Goal: Transaction & Acquisition: Register for event/course

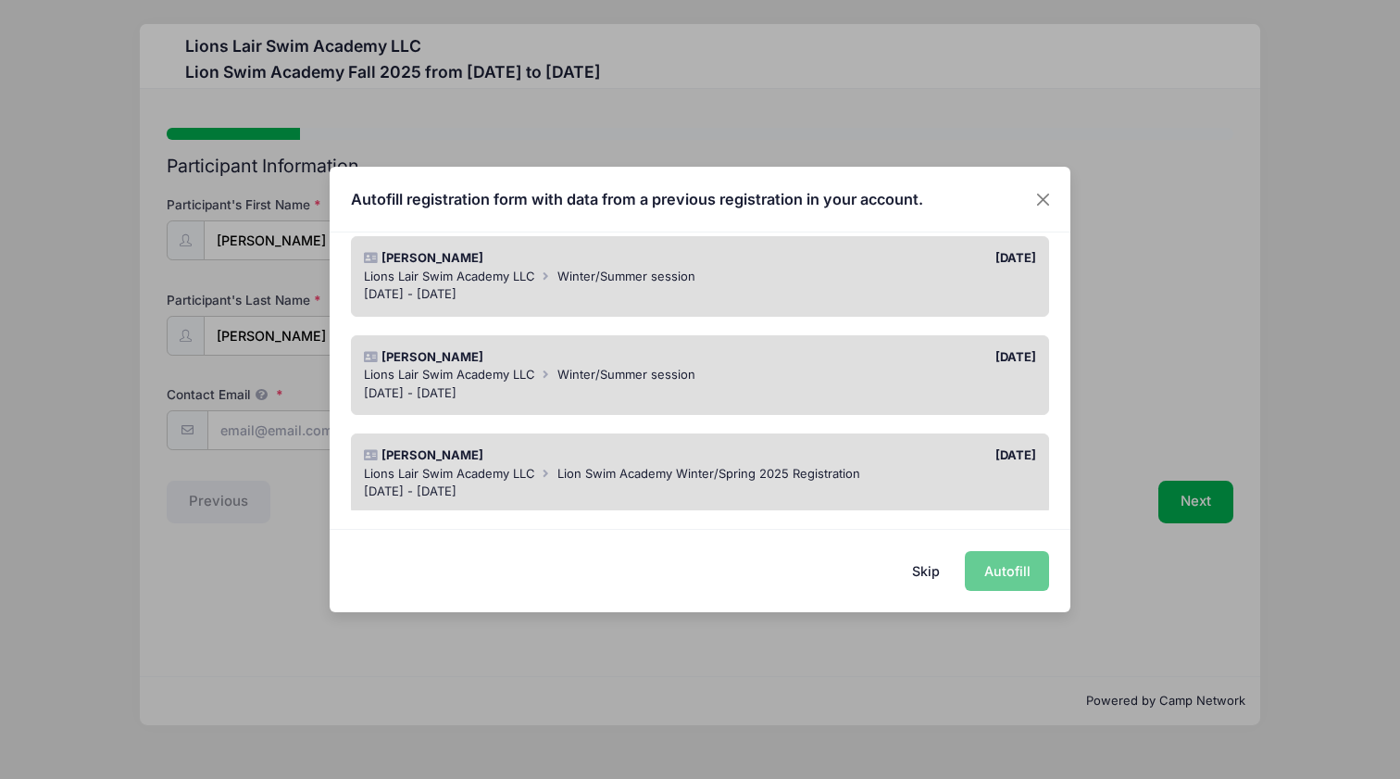
scroll to position [271, 0]
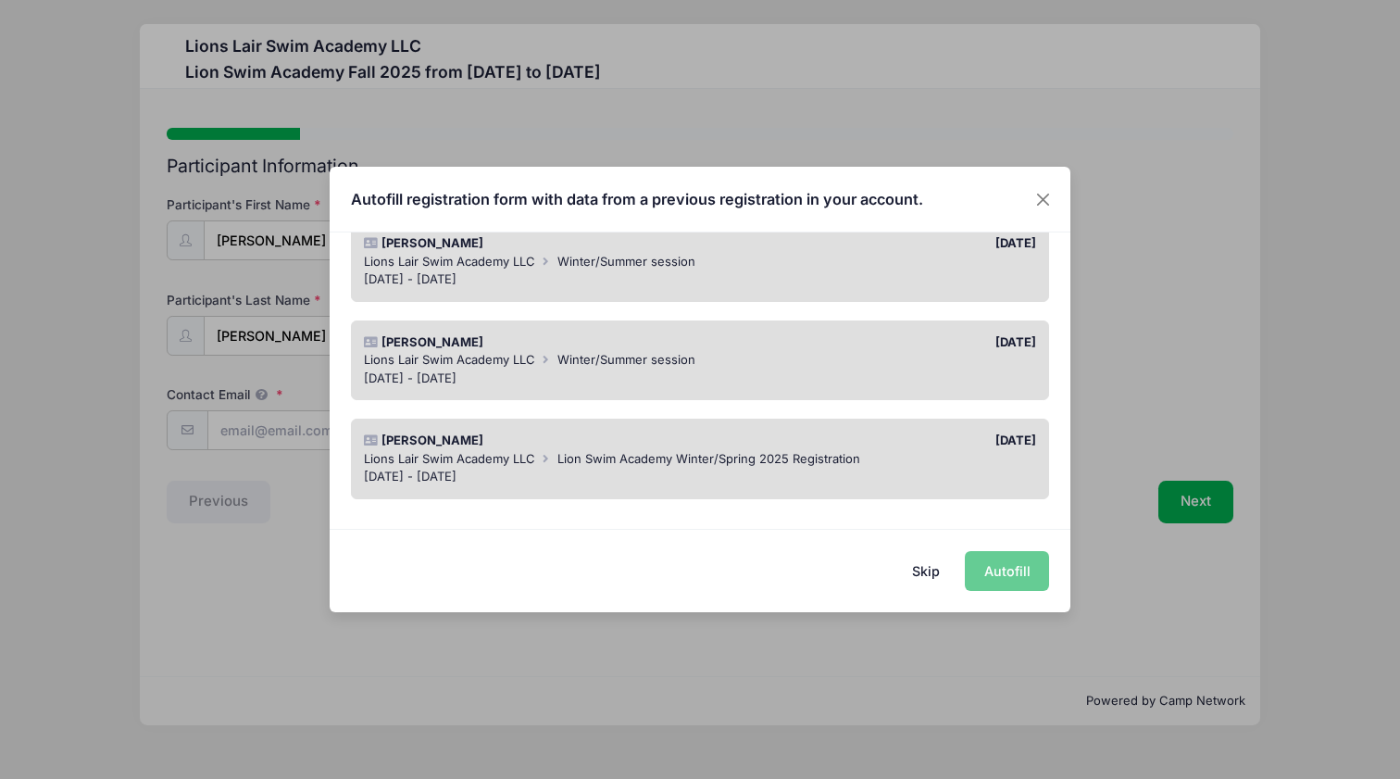
click at [591, 369] on div "May 27 - Jun 26, 2025" at bounding box center [700, 378] width 673 height 19
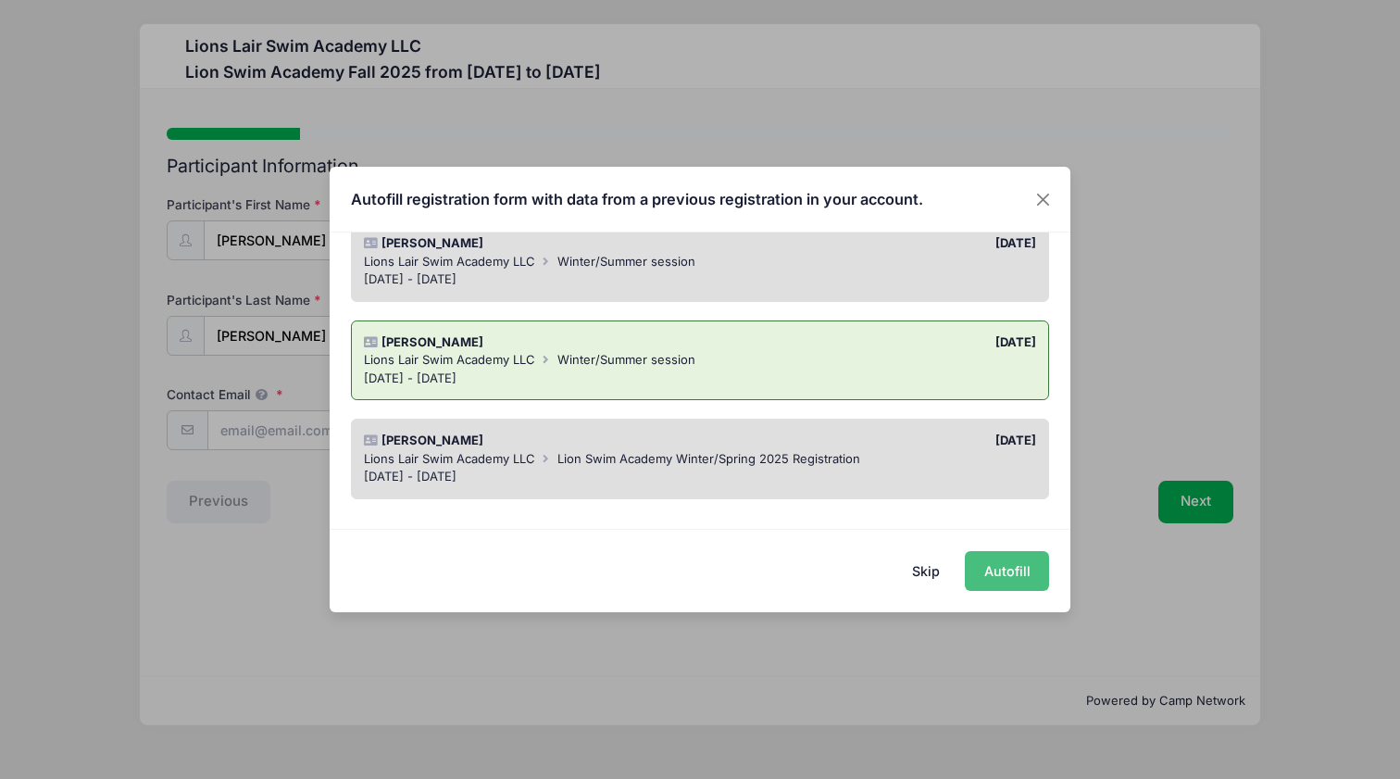
click at [1008, 585] on button "Autofill" at bounding box center [1007, 571] width 84 height 40
type input "[EMAIL_ADDRESS][DOMAIN_NAME]"
type input "M"
type input "[DATE]"
type input "12"
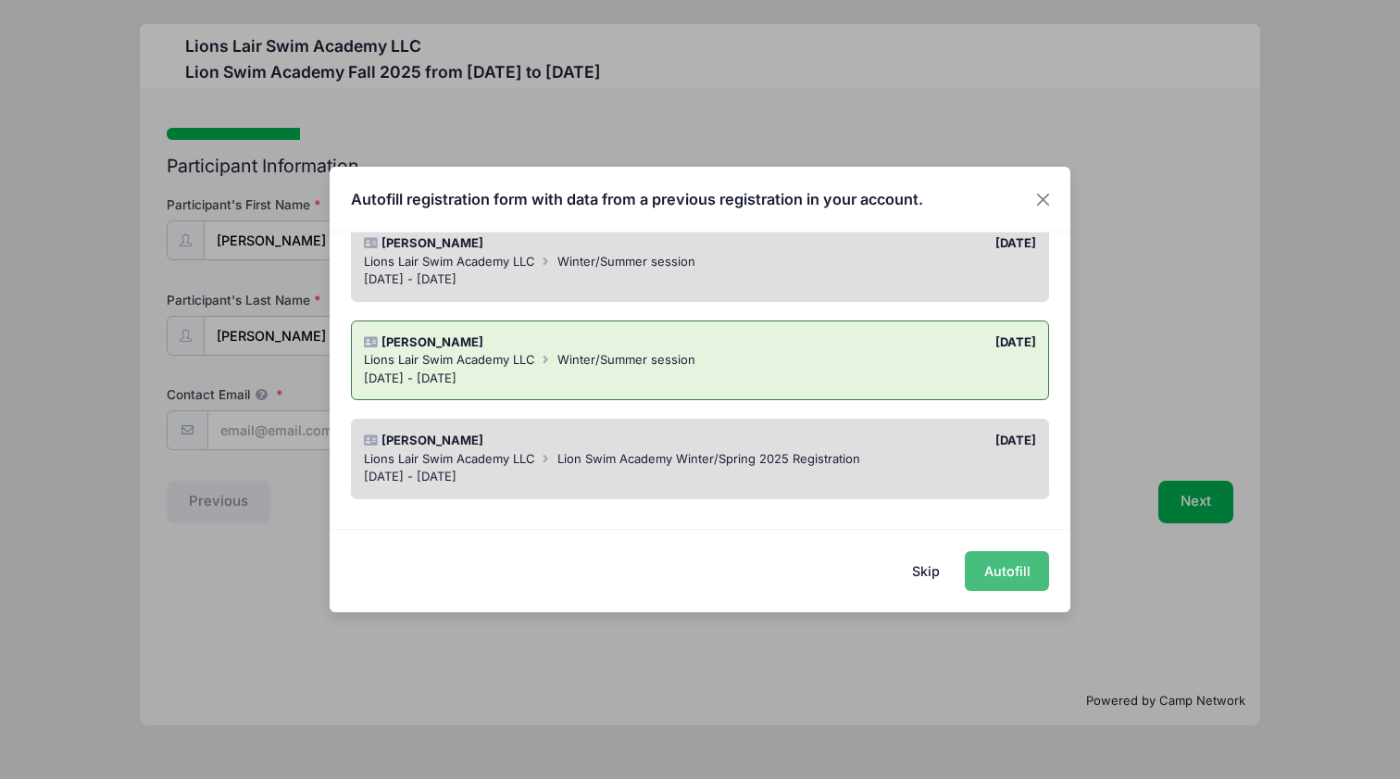
type input "86 W. 119th St Apt 5B"
type input "New York"
select select "NY"
type input "10026"
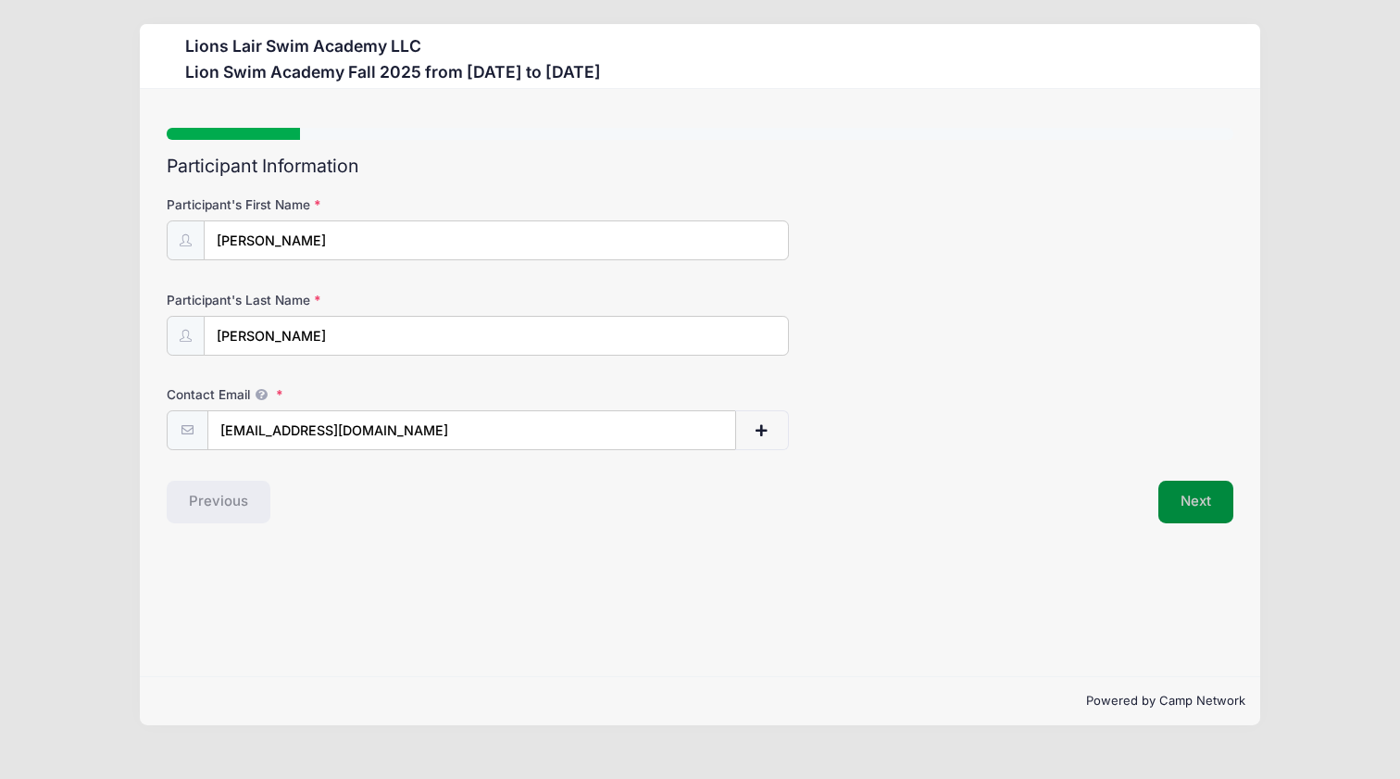
click at [1193, 509] on button "Next" at bounding box center [1195, 502] width 75 height 43
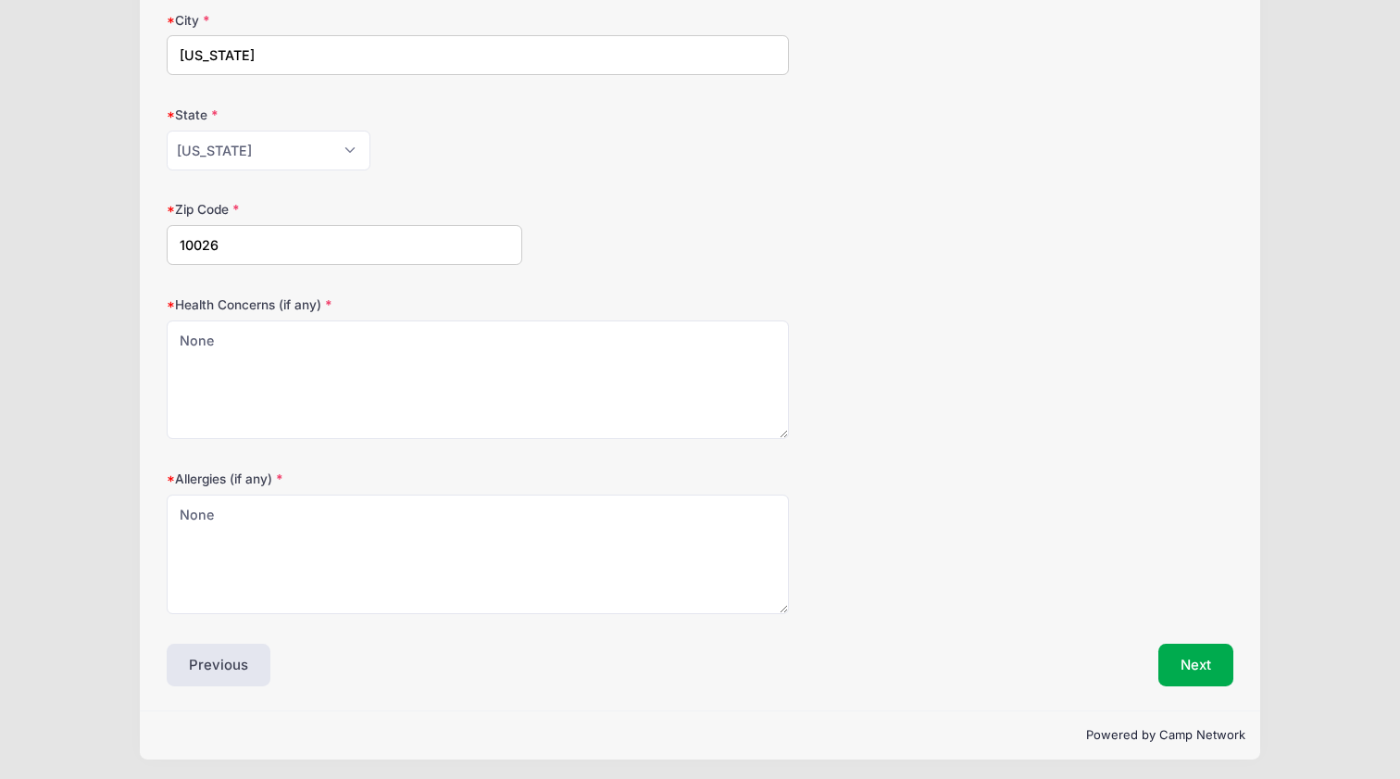
scroll to position [658, 0]
click at [1193, 656] on button "Next" at bounding box center [1195, 665] width 75 height 43
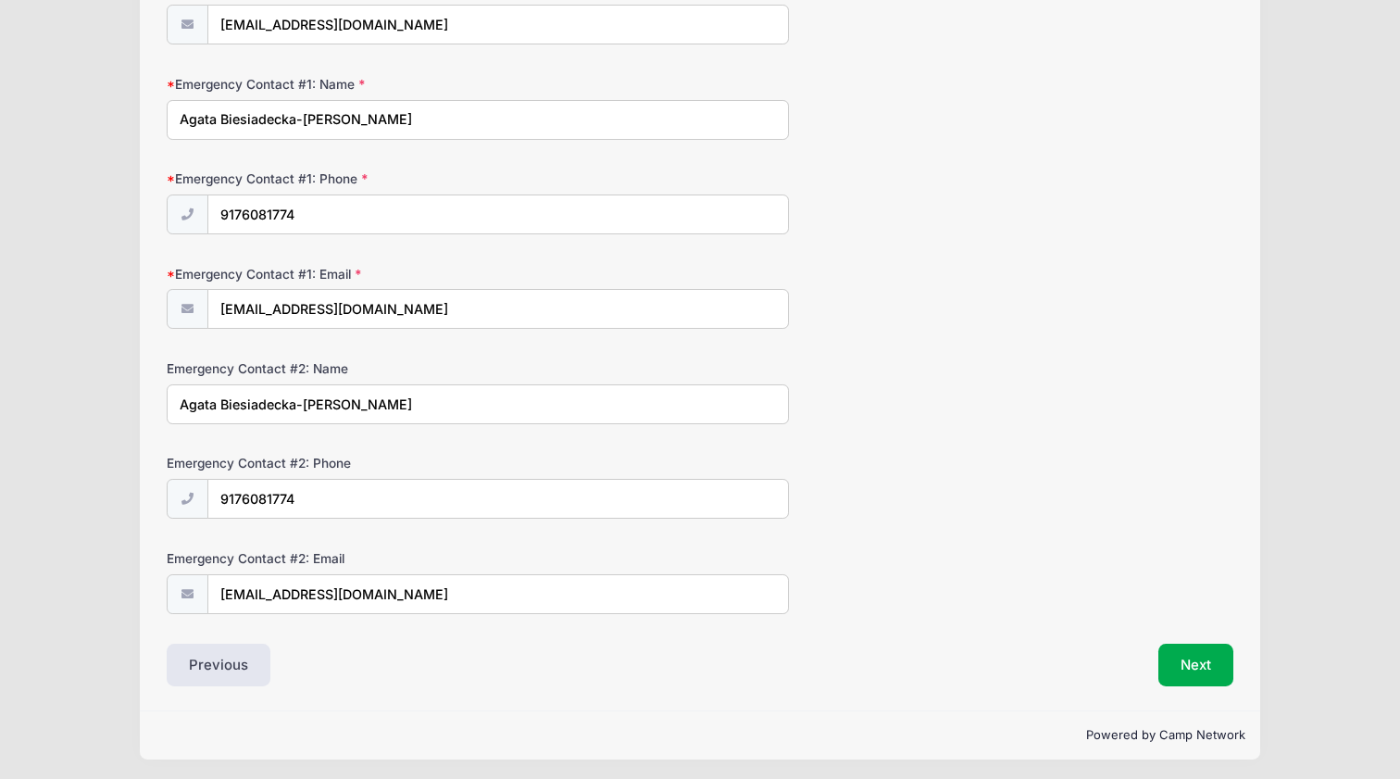
scroll to position [405, 0]
click at [1206, 663] on button "Next" at bounding box center [1195, 665] width 75 height 43
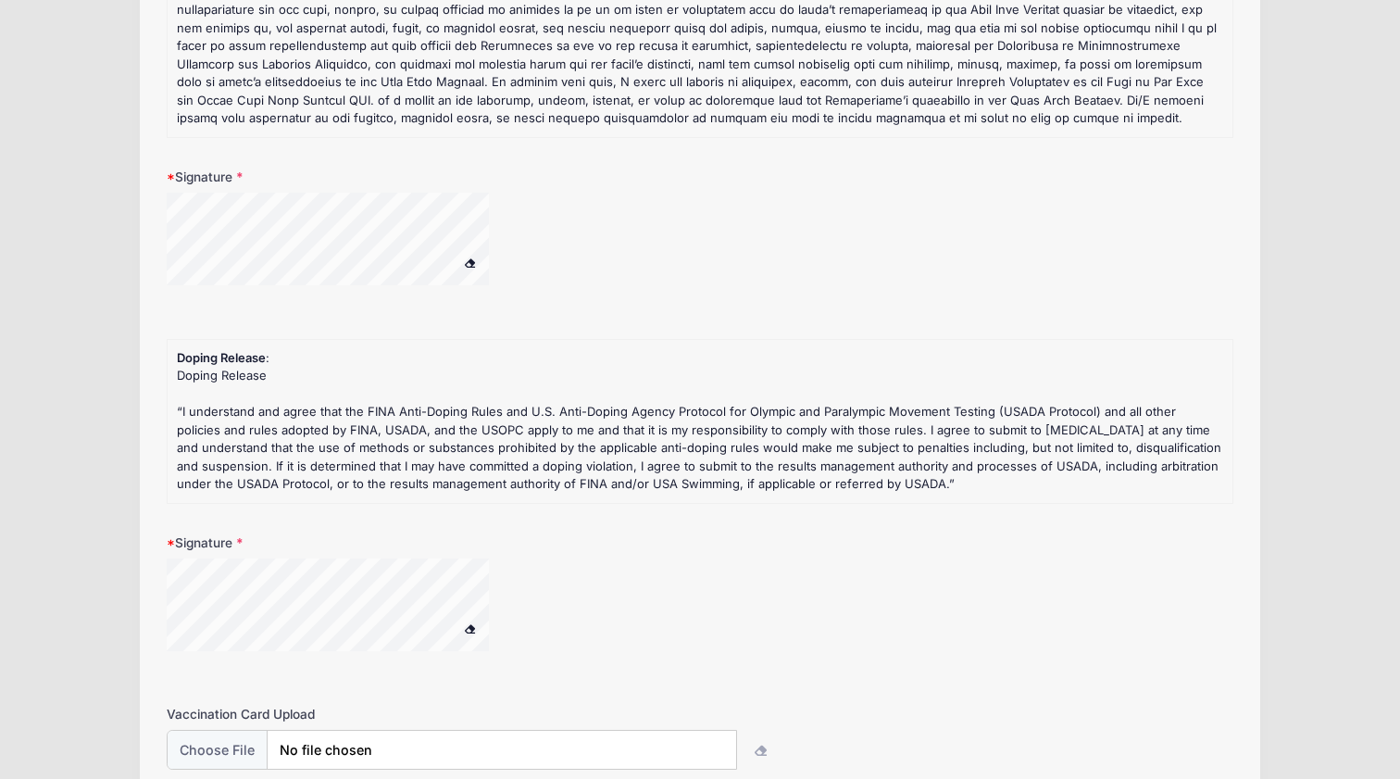
scroll to position [286, 0]
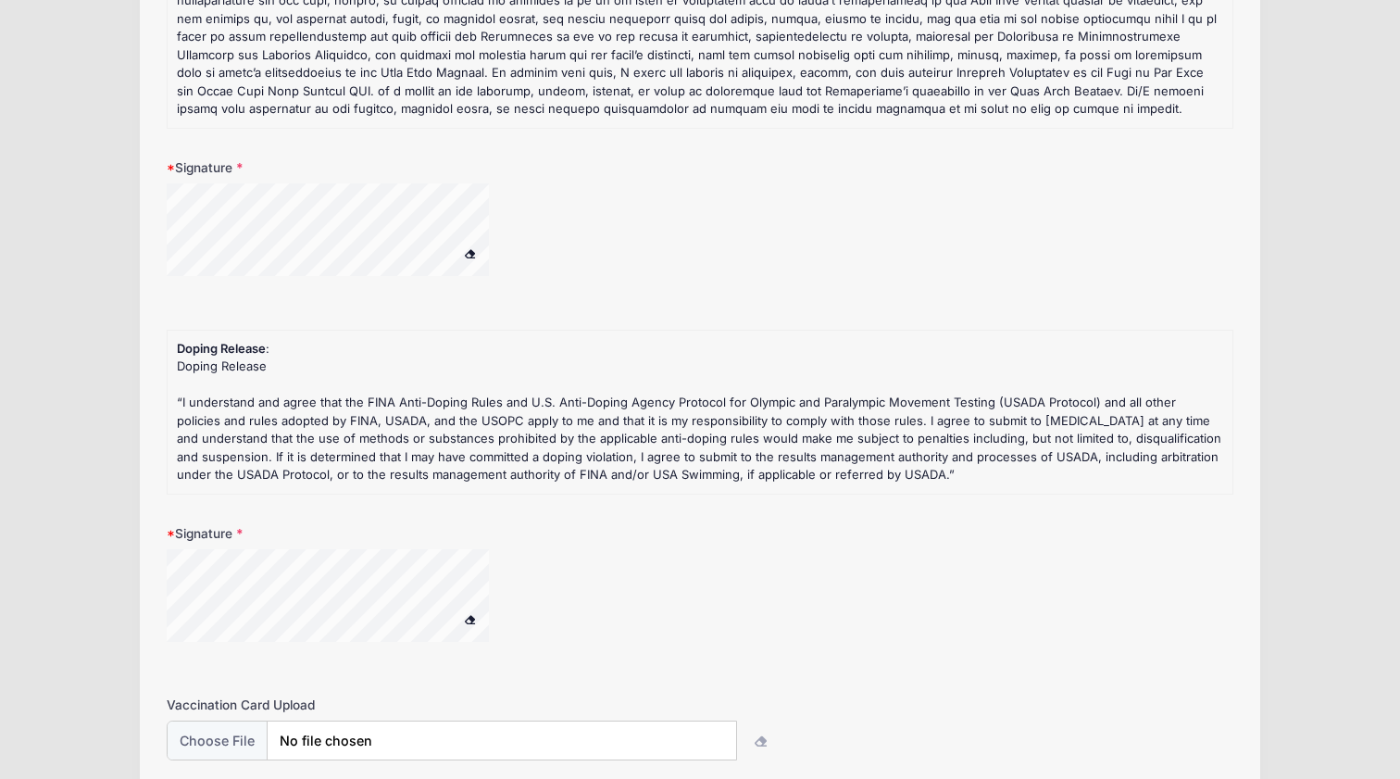
click at [458, 612] on div at bounding box center [352, 598] width 370 height 98
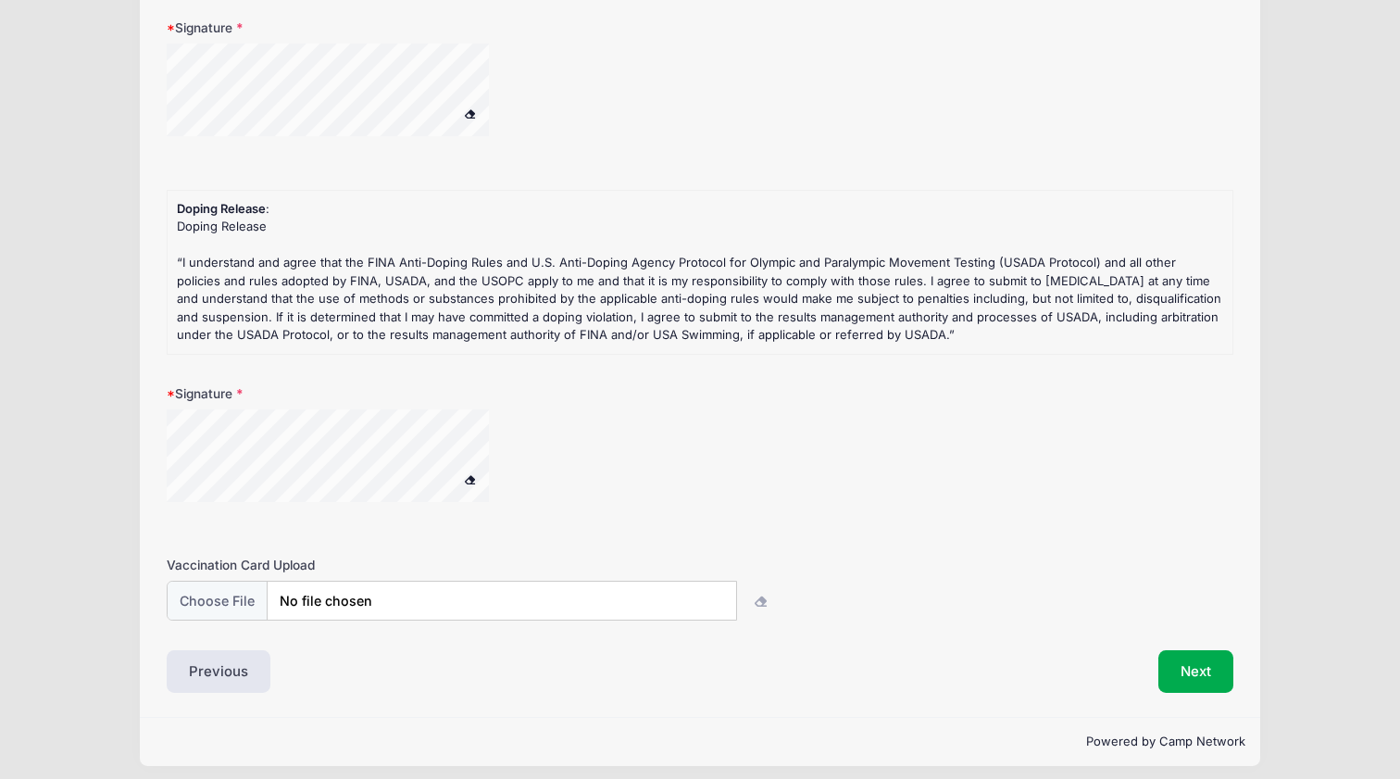
scroll to position [425, 0]
click at [675, 594] on input "file" at bounding box center [451, 601] width 569 height 40
type input "C:\fakepath\Alfred Vax.pdf"
click at [1203, 659] on button "Next" at bounding box center [1195, 672] width 75 height 43
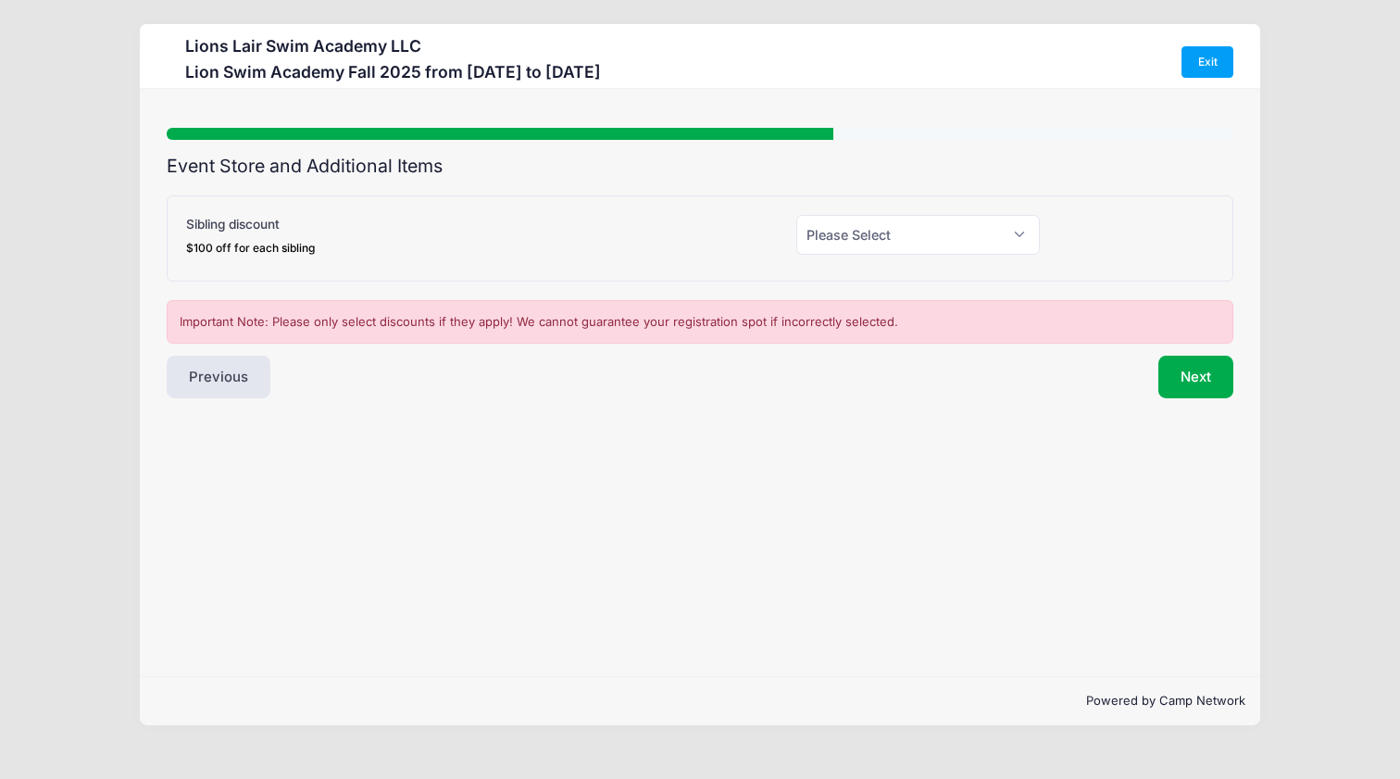
scroll to position [0, 0]
select select "1"
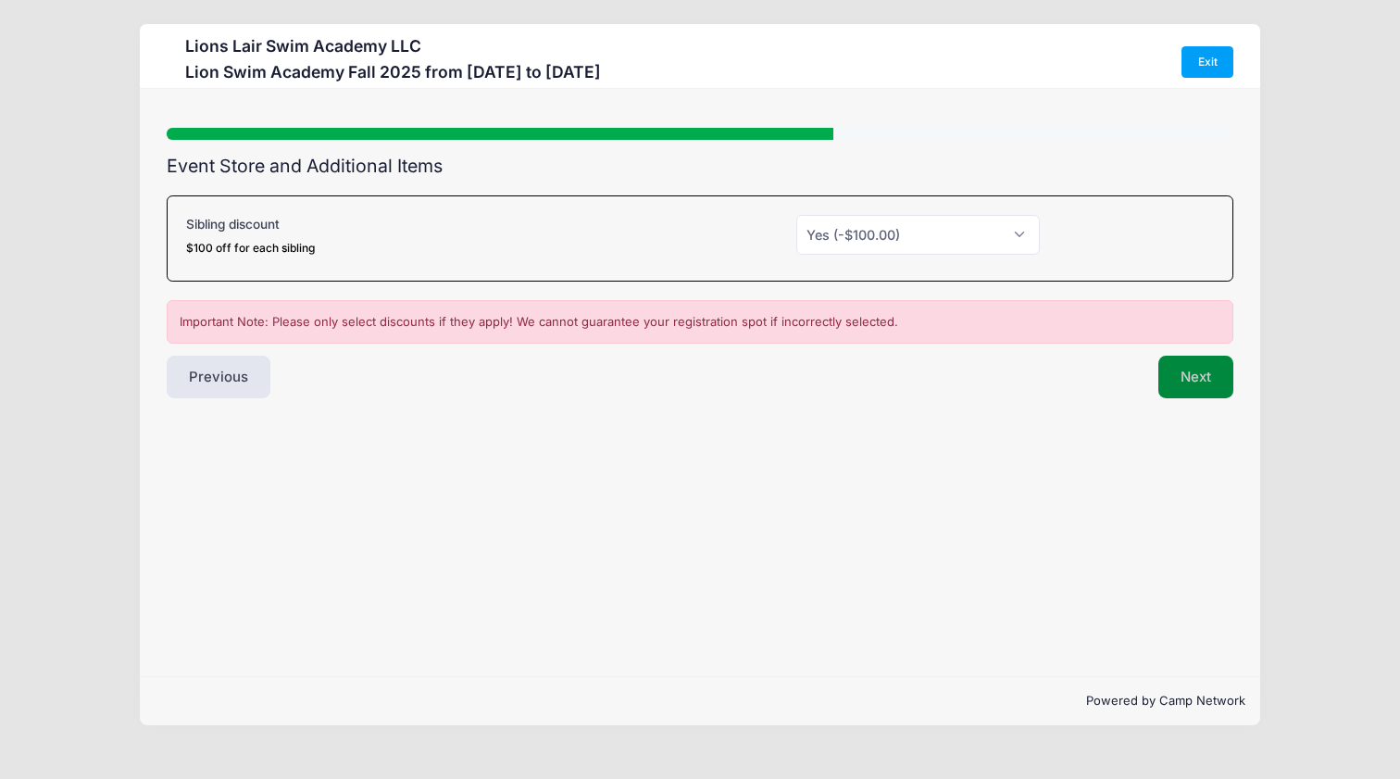
click at [1196, 388] on button "Next" at bounding box center [1195, 377] width 75 height 43
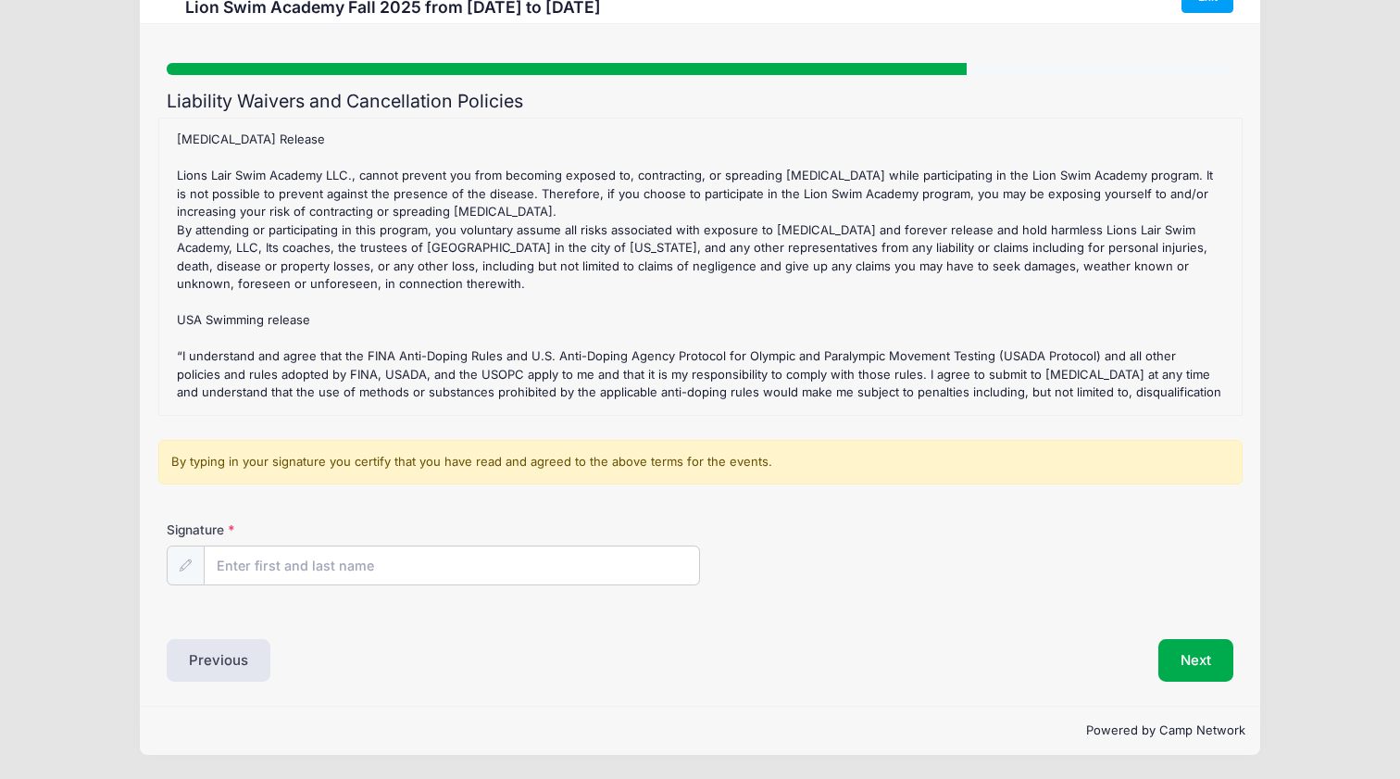
scroll to position [63, 0]
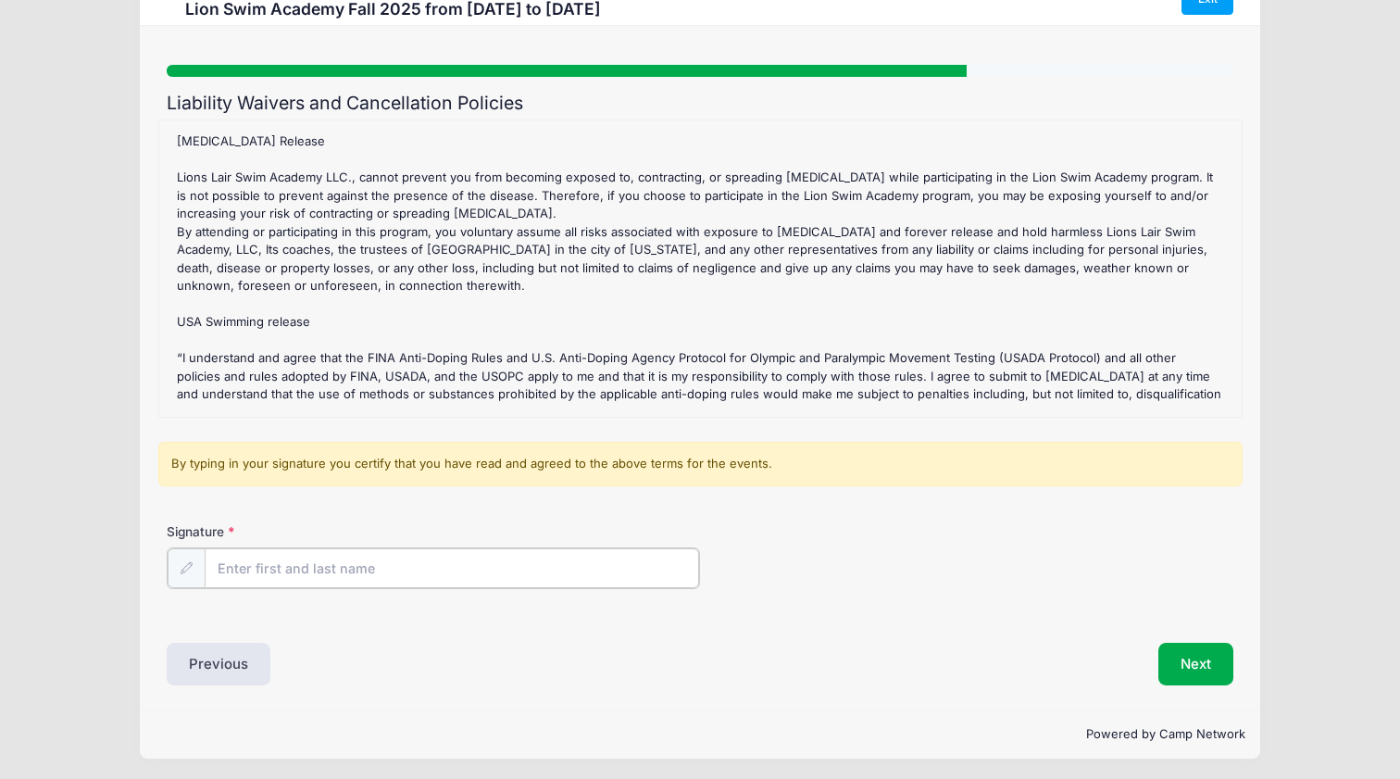
click at [230, 573] on input "Signature" at bounding box center [452, 568] width 494 height 40
type input "Ethan Mann"
click at [1212, 670] on button "Next" at bounding box center [1195, 662] width 75 height 43
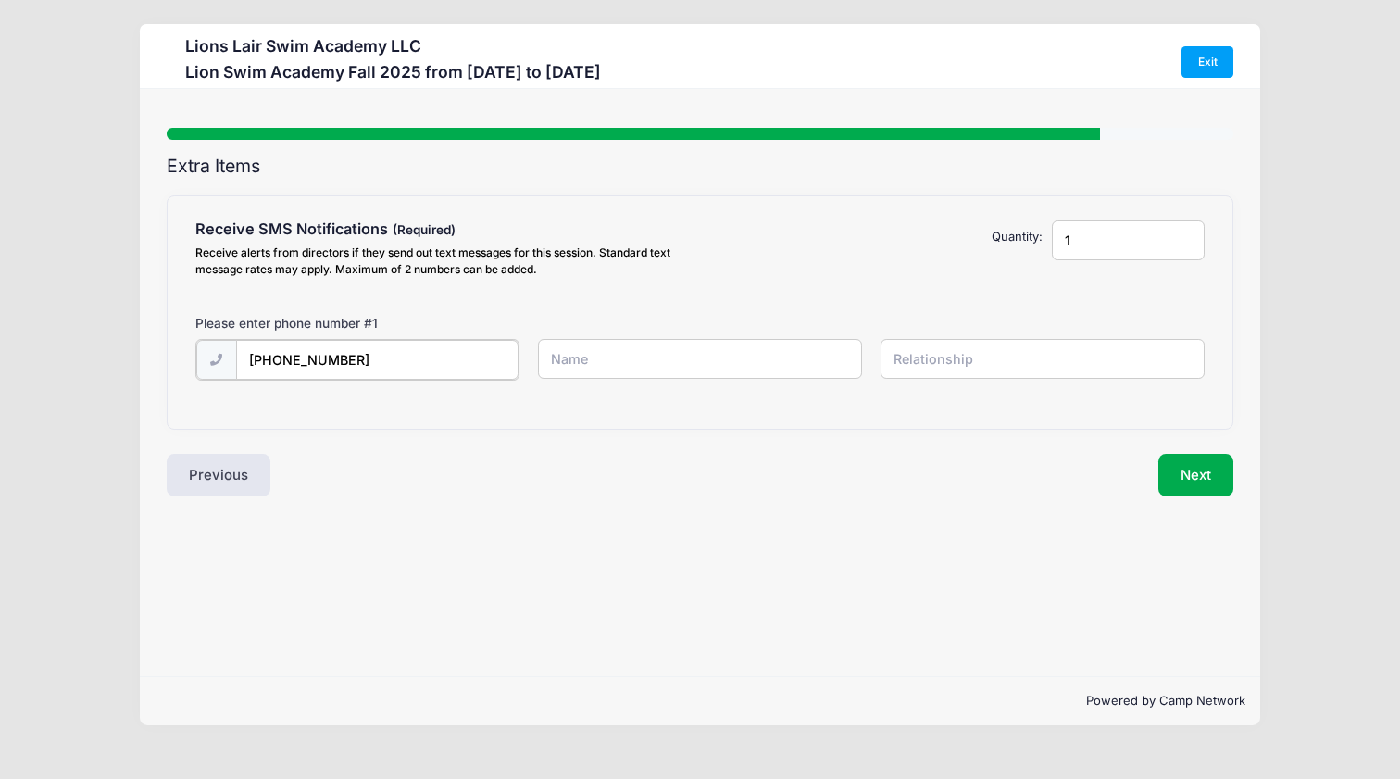
type input "(917) 608-9411"
type input "Ethan Mann"
click at [1056, 356] on input "text" at bounding box center [1043, 359] width 325 height 40
type input "Parent"
click at [1194, 470] on button "Next" at bounding box center [1195, 473] width 75 height 43
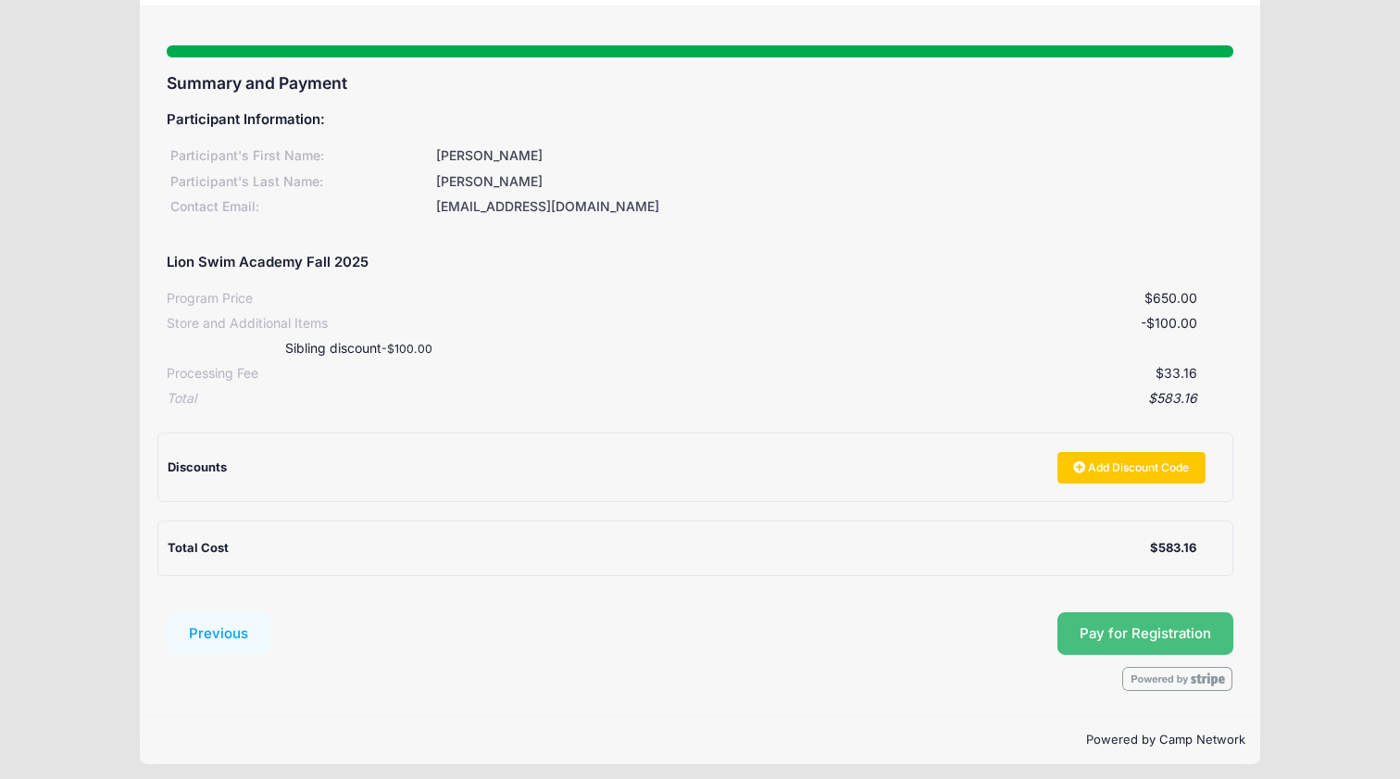
scroll to position [81, 0]
click at [1130, 626] on span "Pay for Registration" at bounding box center [1145, 634] width 131 height 17
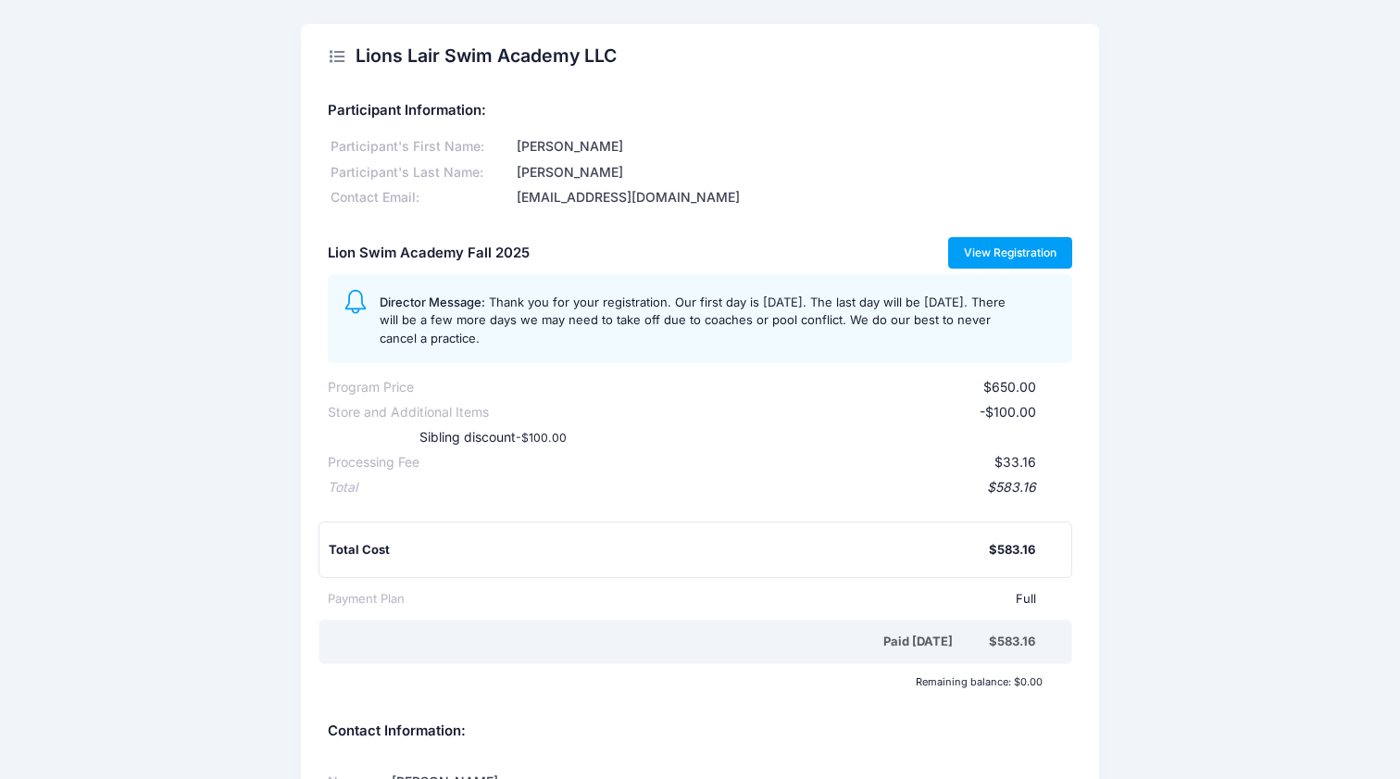
click at [1029, 249] on link "View Registration" at bounding box center [1010, 252] width 125 height 31
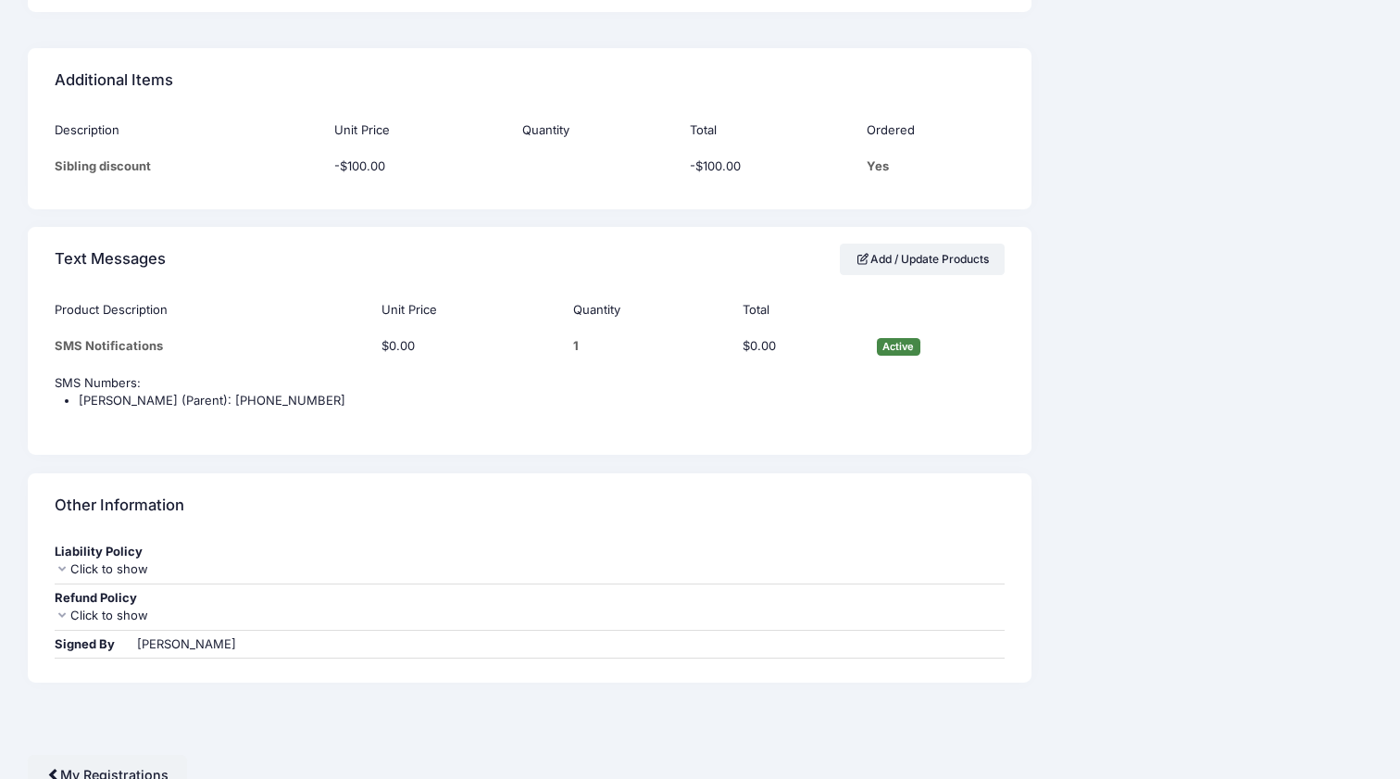
scroll to position [1648, 0]
click at [145, 756] on link "My Registrations" at bounding box center [107, 776] width 159 height 40
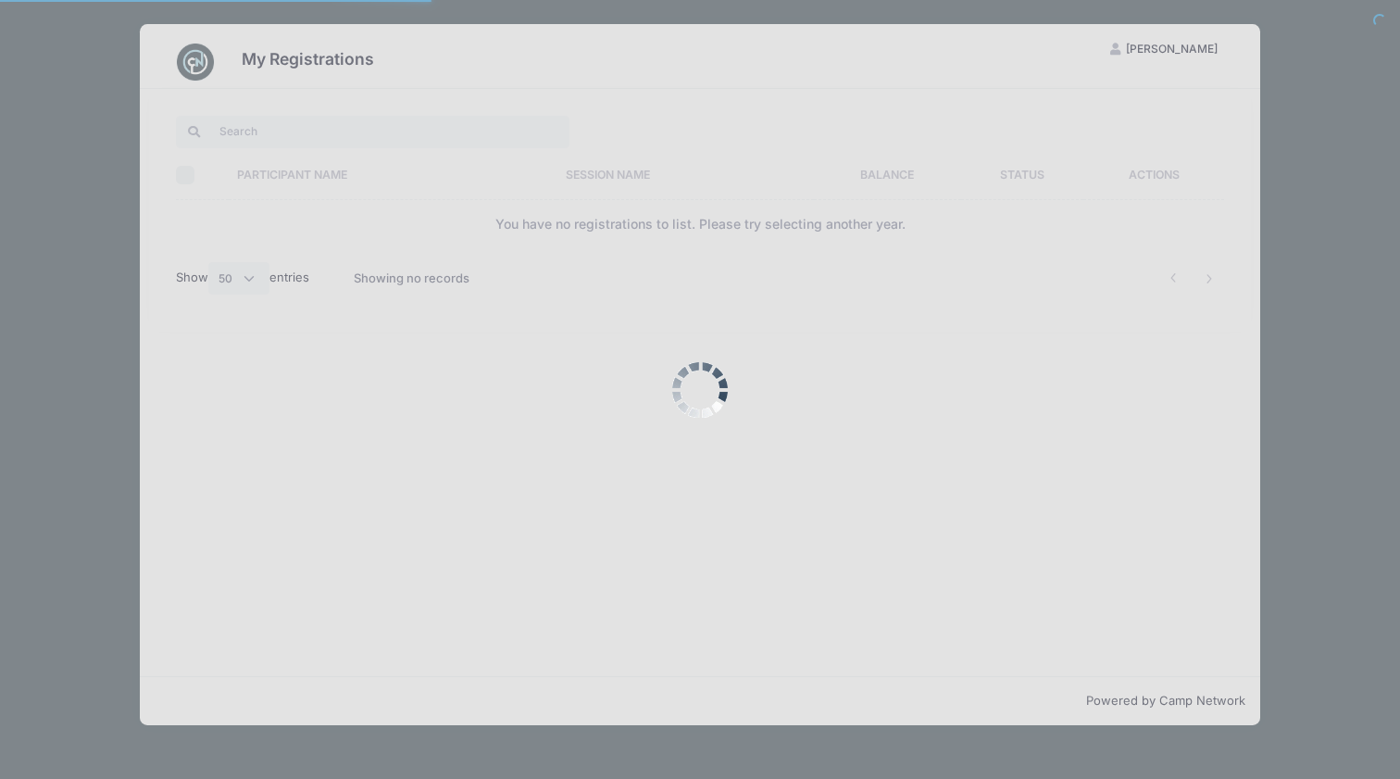
select select "50"
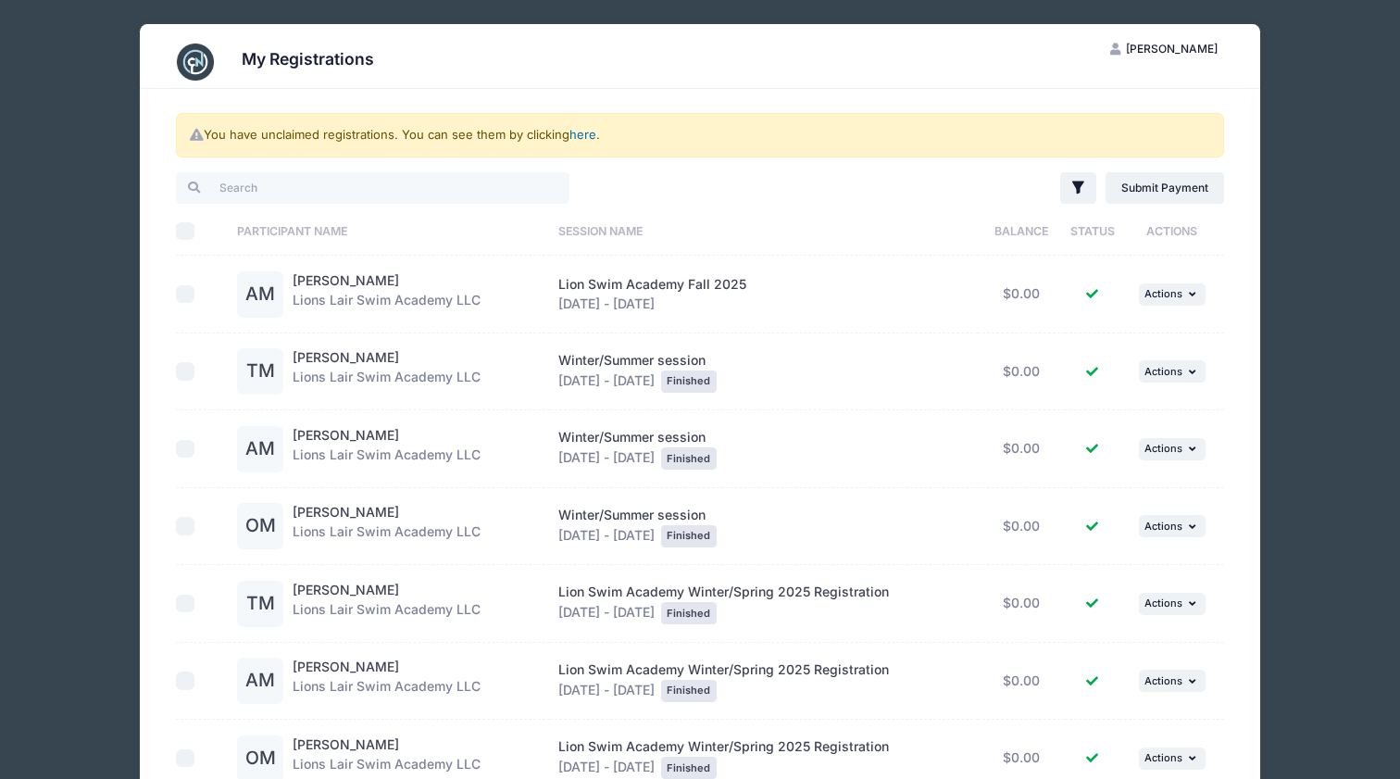
click at [585, 135] on link "here" at bounding box center [582, 134] width 27 height 15
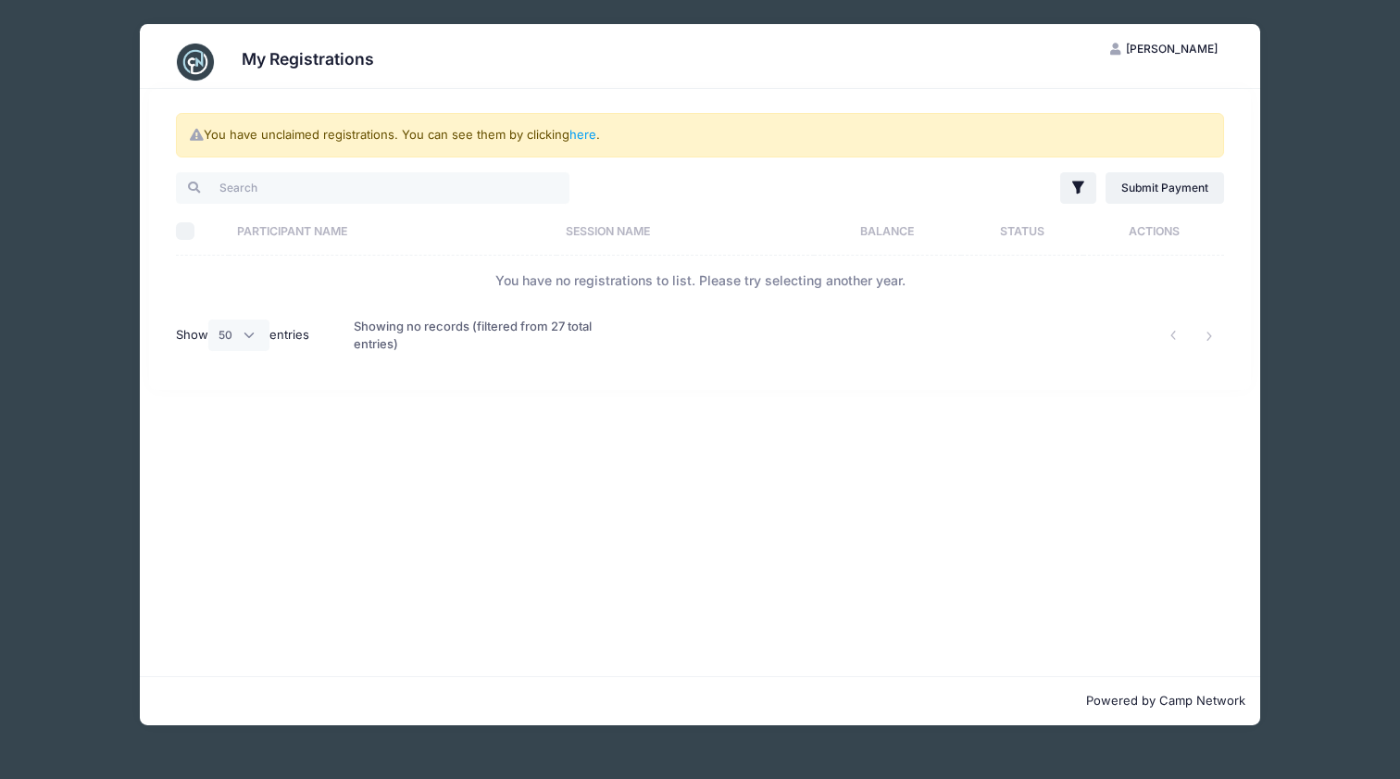
click at [1188, 45] on span "[PERSON_NAME]" at bounding box center [1172, 49] width 92 height 14
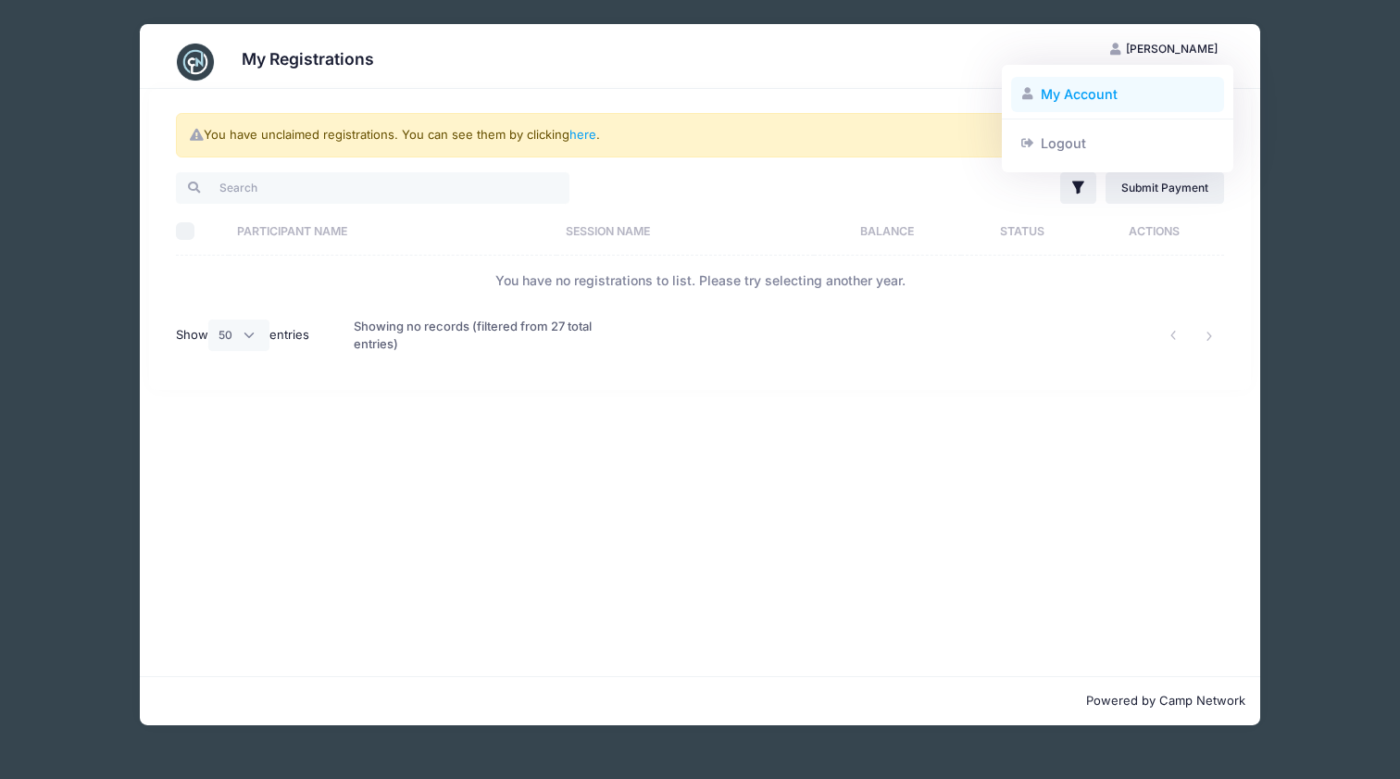
click at [1122, 96] on link "My Account" at bounding box center [1118, 94] width 214 height 35
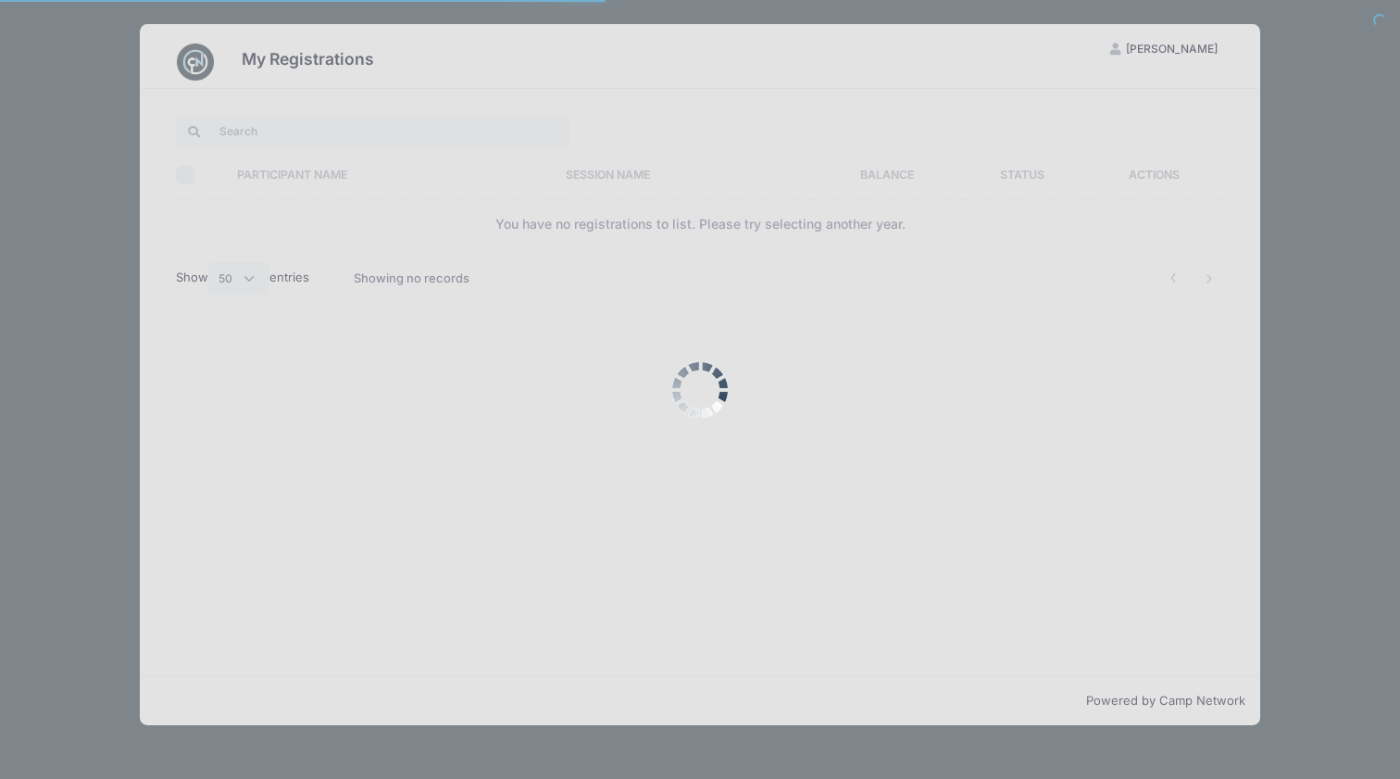
select select "50"
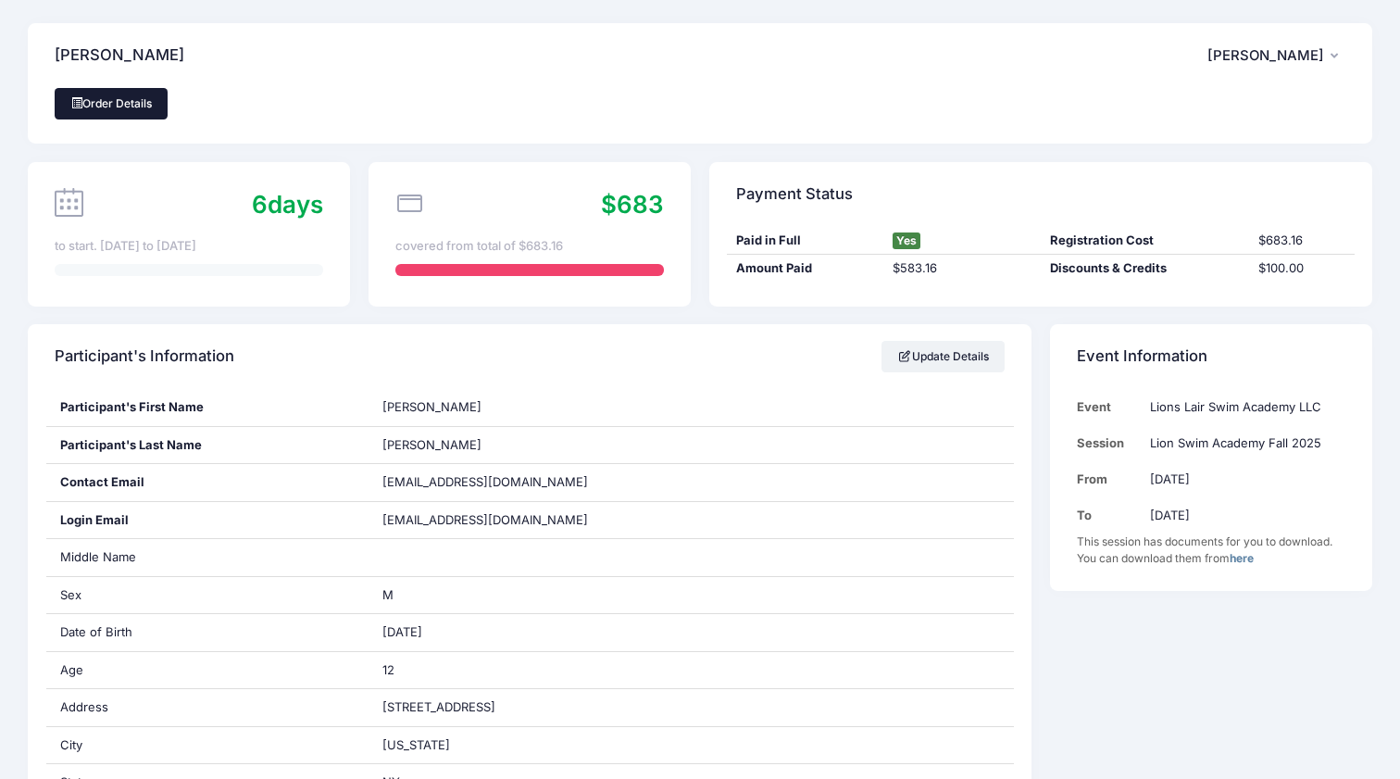
click at [140, 97] on link "Order Details" at bounding box center [111, 103] width 113 height 31
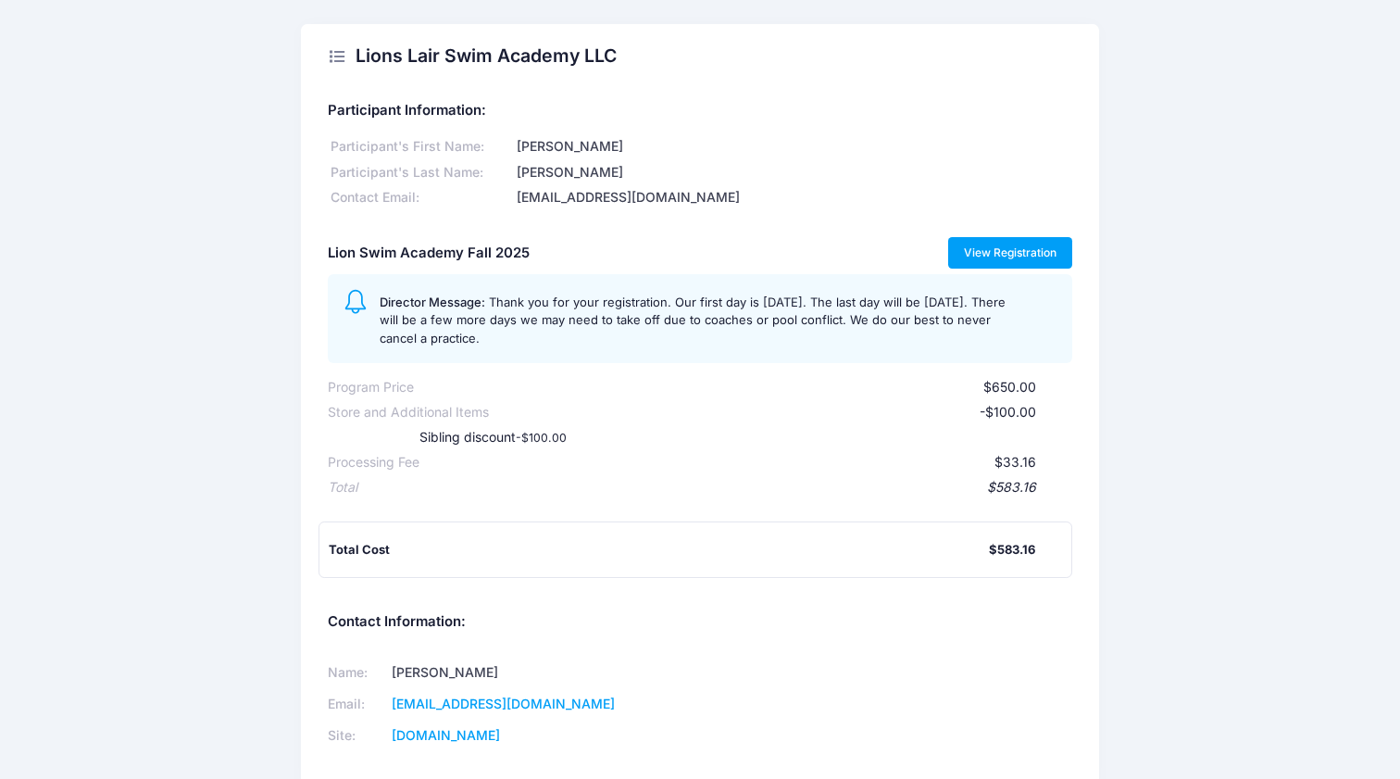
click at [1046, 243] on link "View Registration" at bounding box center [1010, 252] width 125 height 31
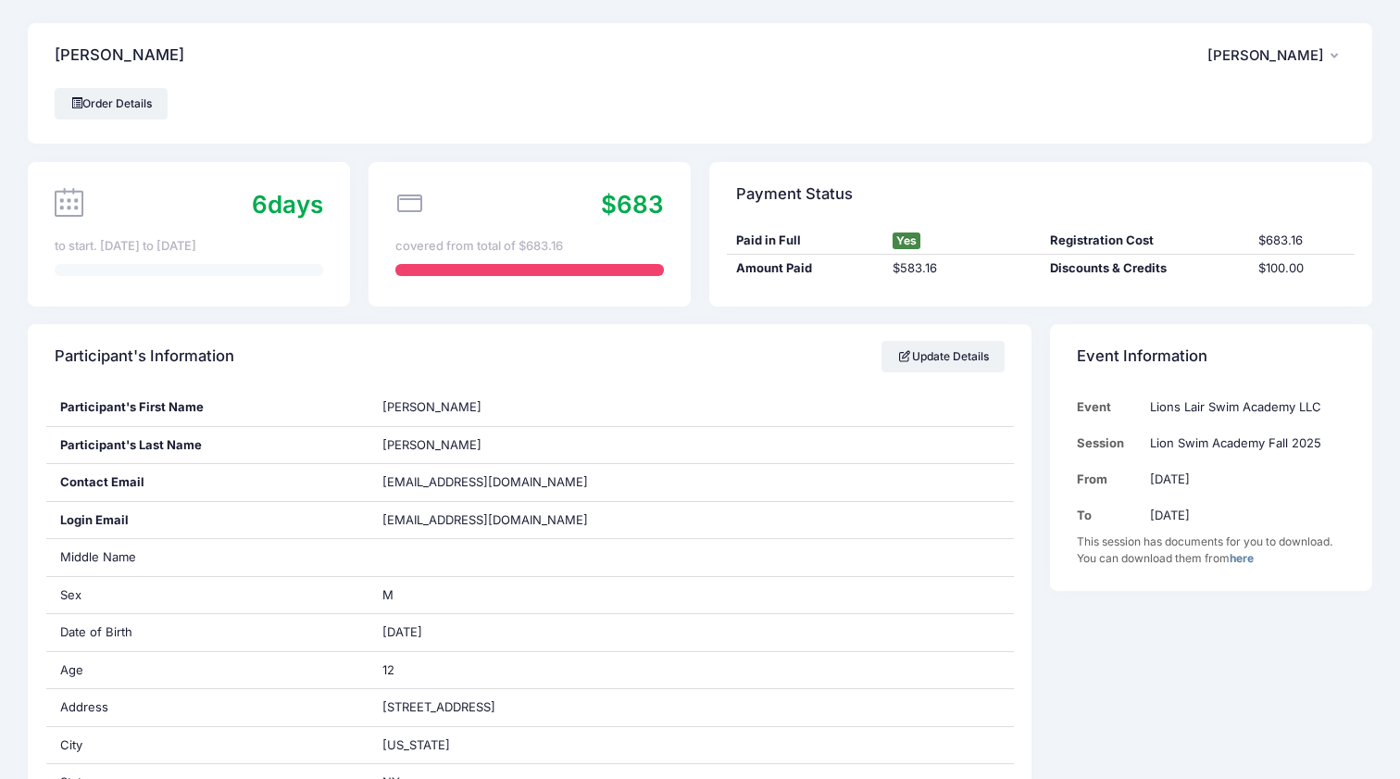
click at [1333, 56] on icon "button" at bounding box center [1337, 56] width 15 height 0
click at [1208, 107] on link "My Account" at bounding box center [1229, 105] width 214 height 35
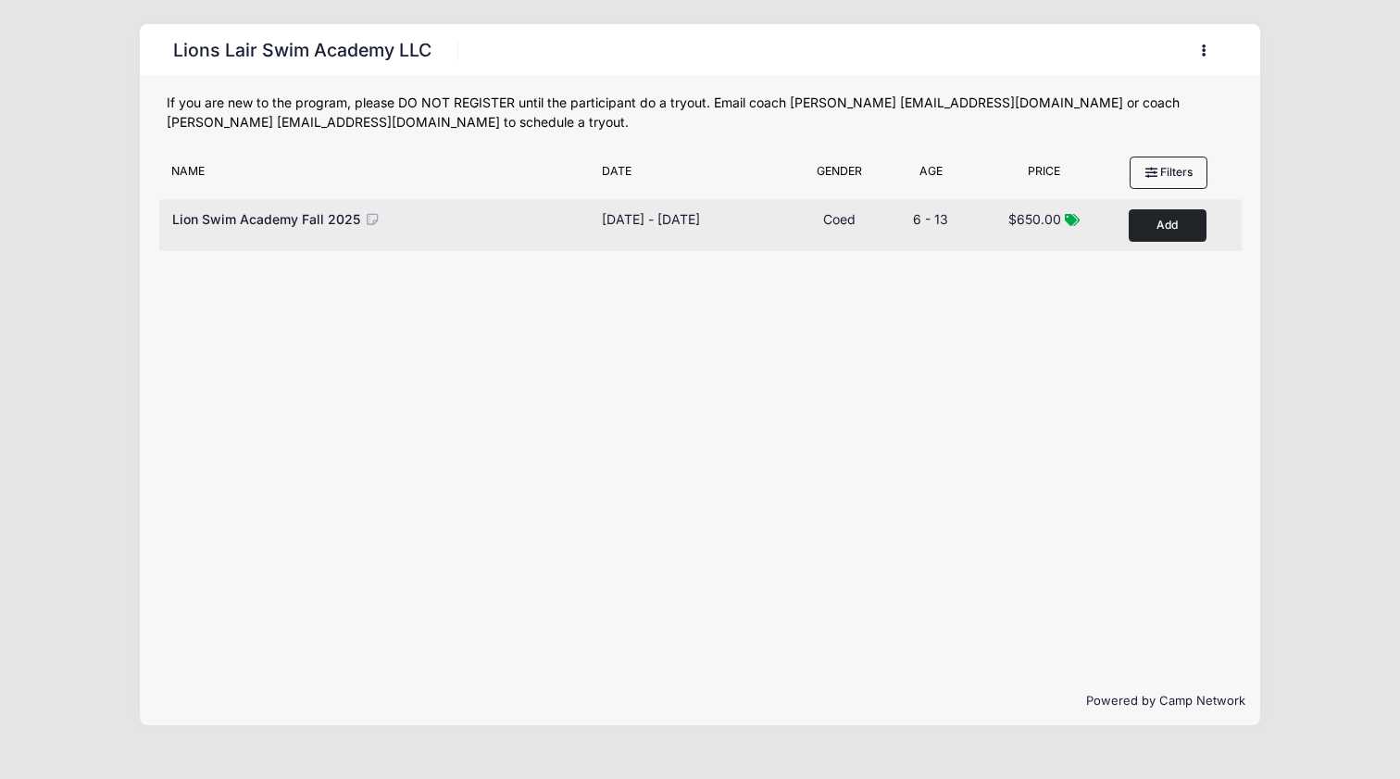
click at [1178, 219] on button "Add to Cart" at bounding box center [1168, 225] width 78 height 32
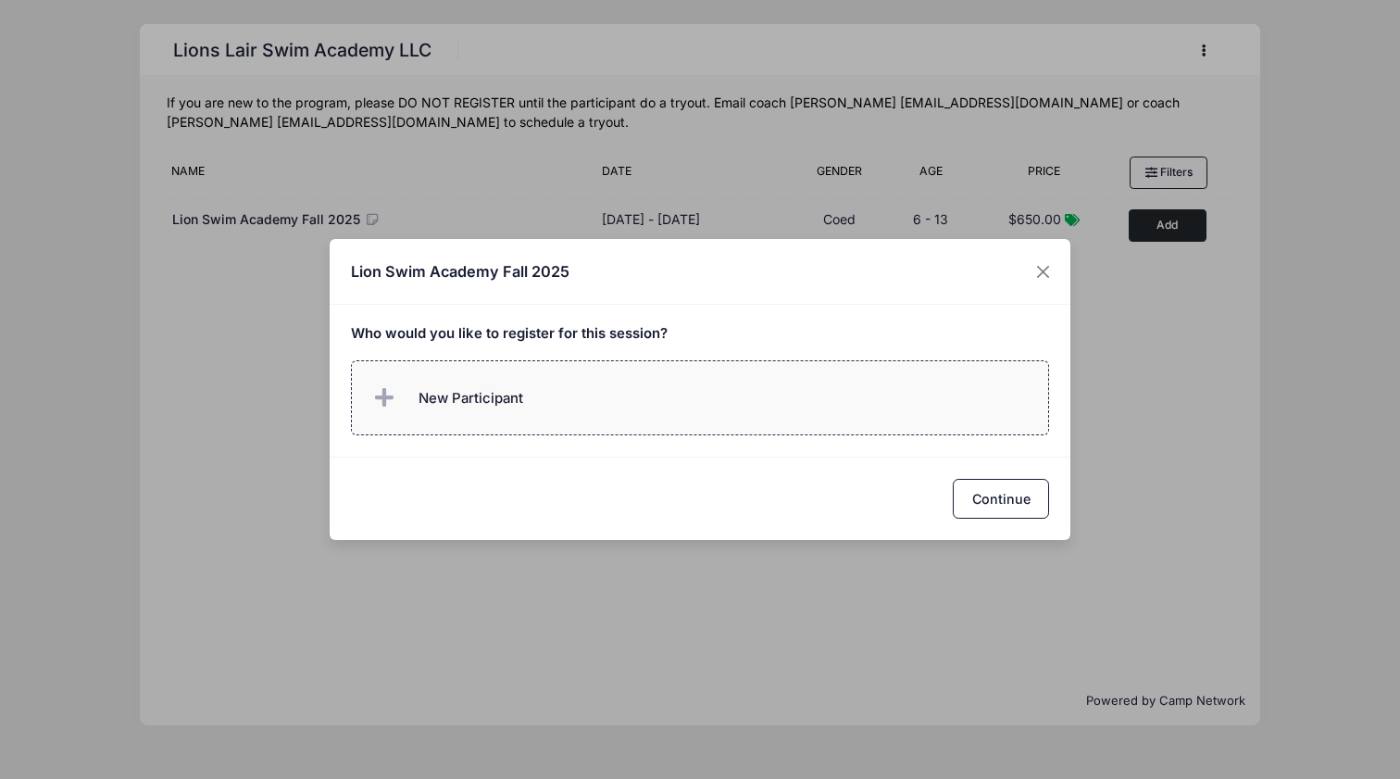
click at [515, 406] on span "New Participant" at bounding box center [470, 398] width 105 height 20
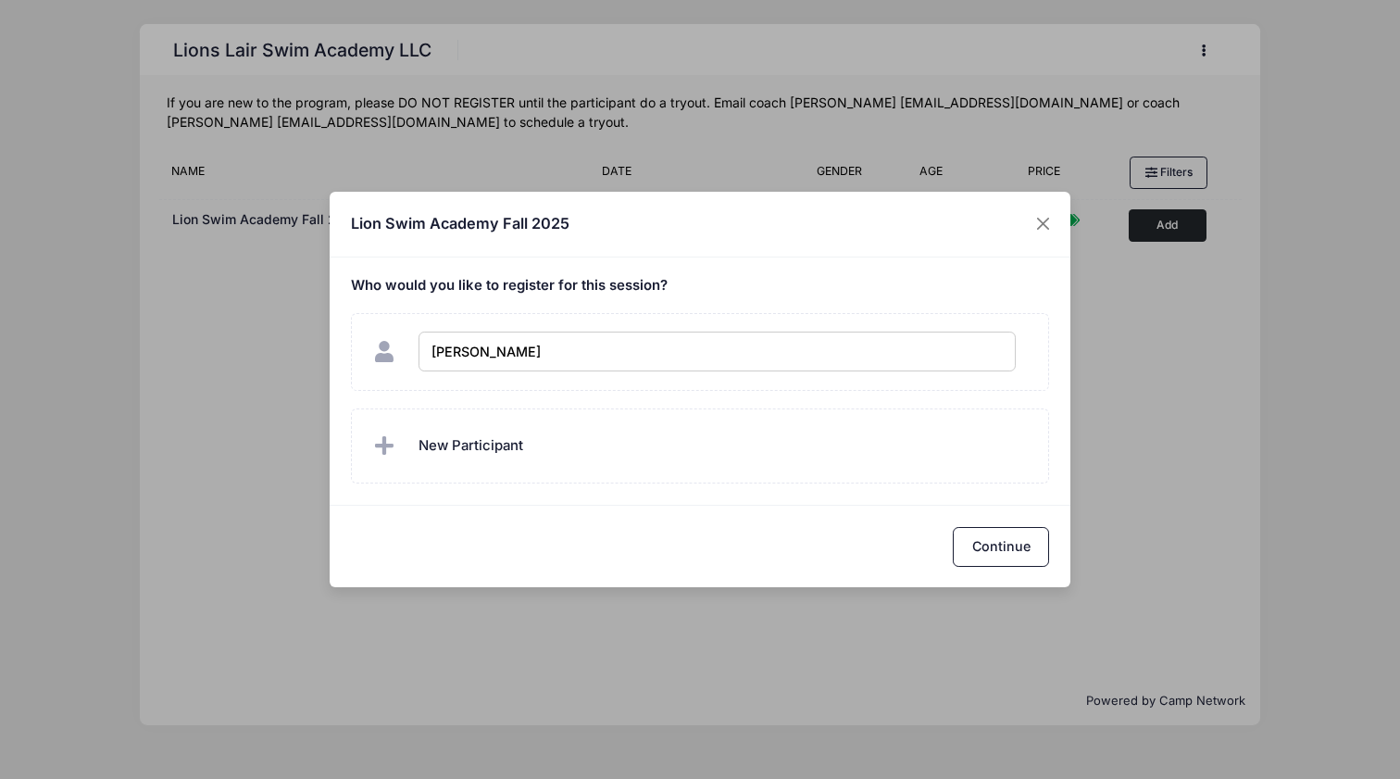
type input "[PERSON_NAME]"
checkbox input "true"
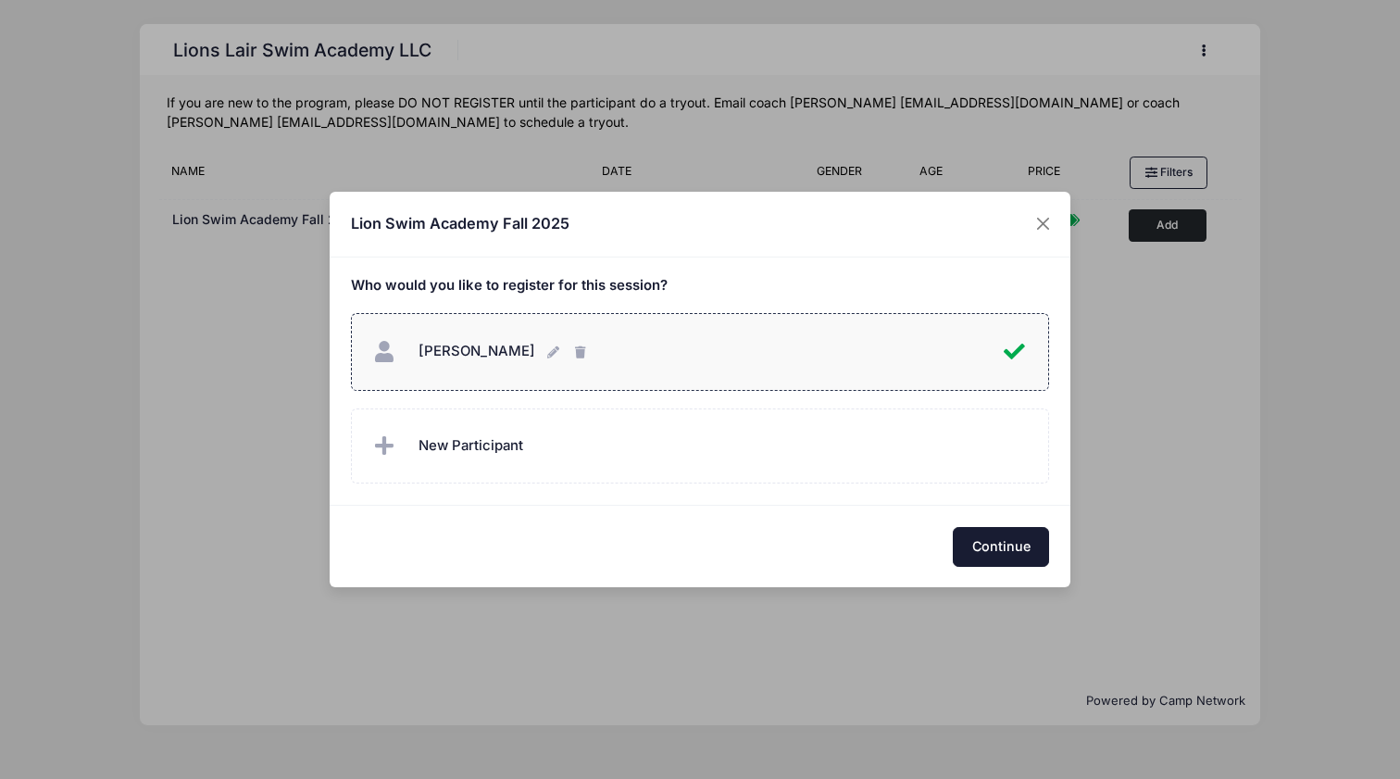
click at [1002, 543] on button "Continue" at bounding box center [1001, 547] width 96 height 40
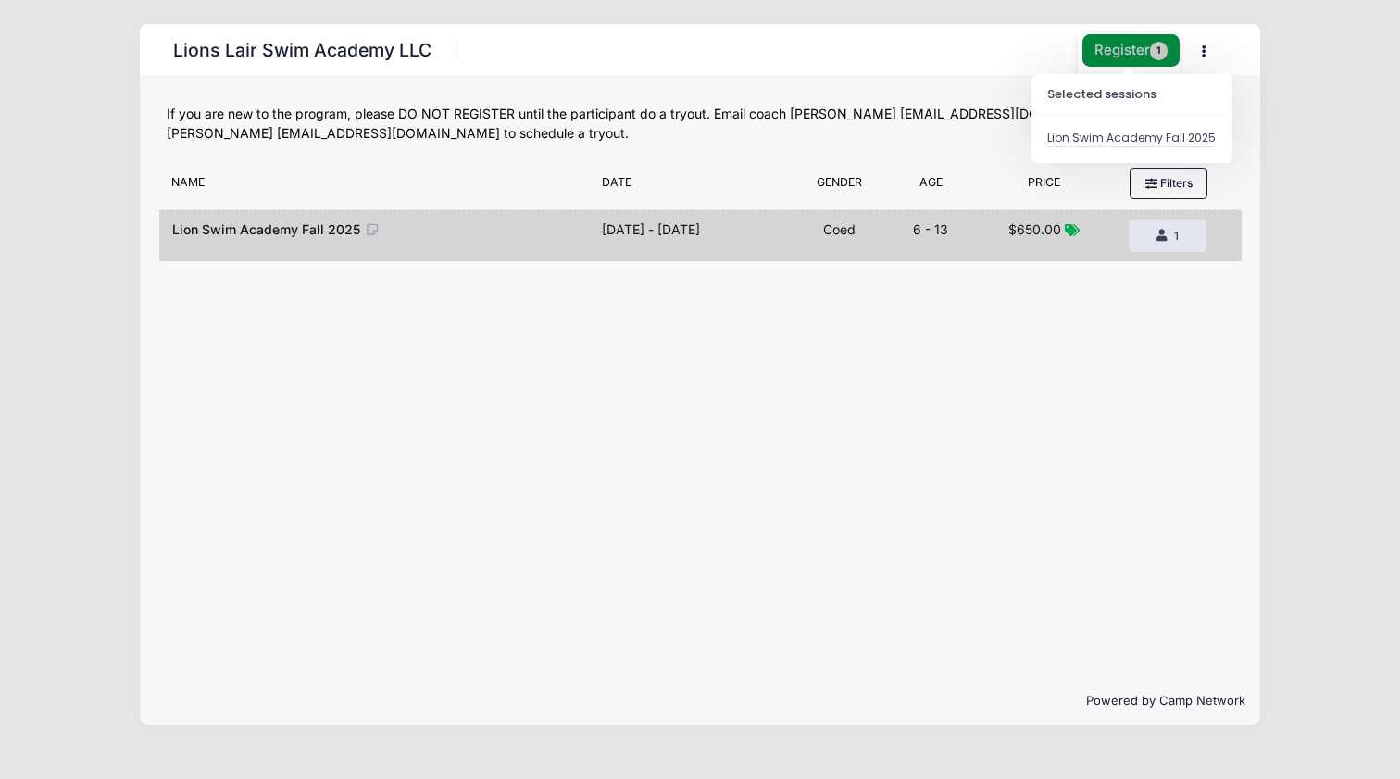
click at [1151, 56] on span "1" at bounding box center [1159, 51] width 19 height 19
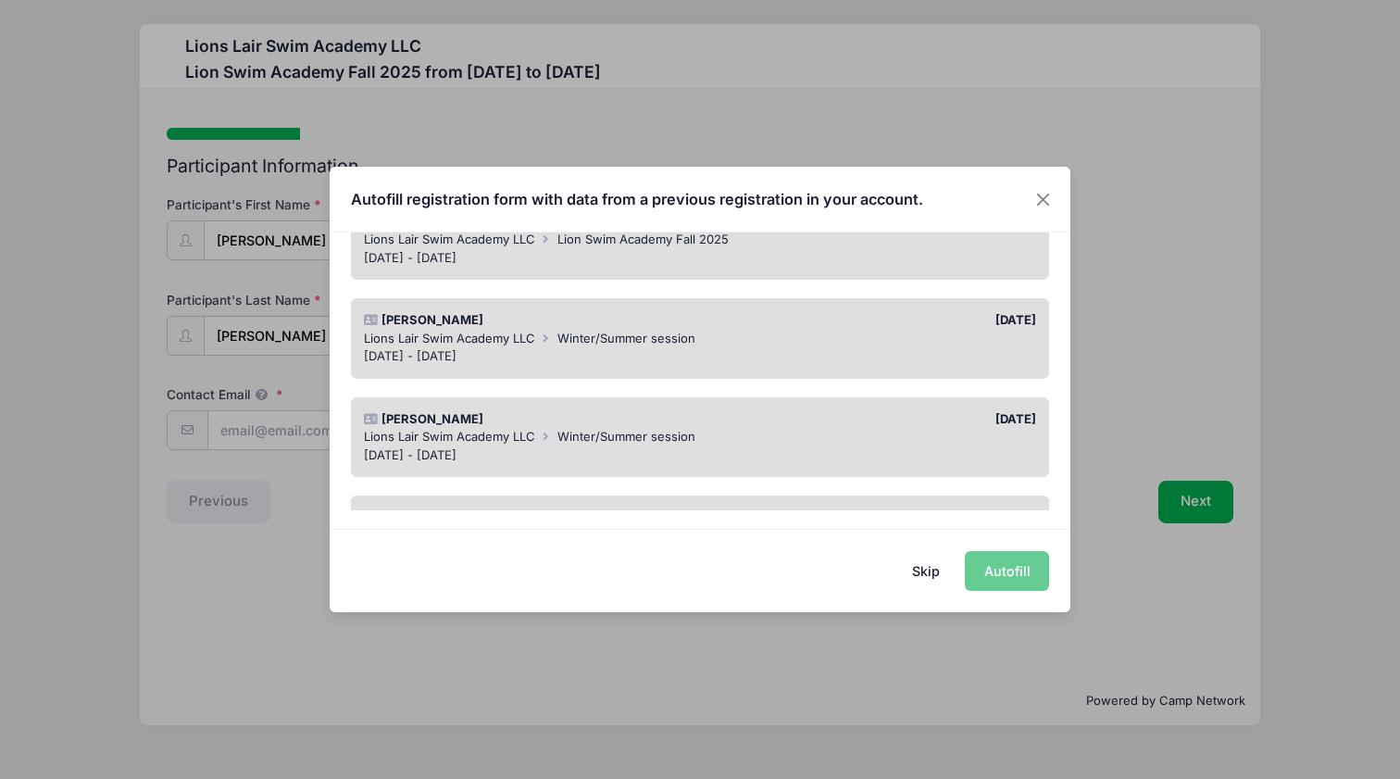
scroll to position [205, 0]
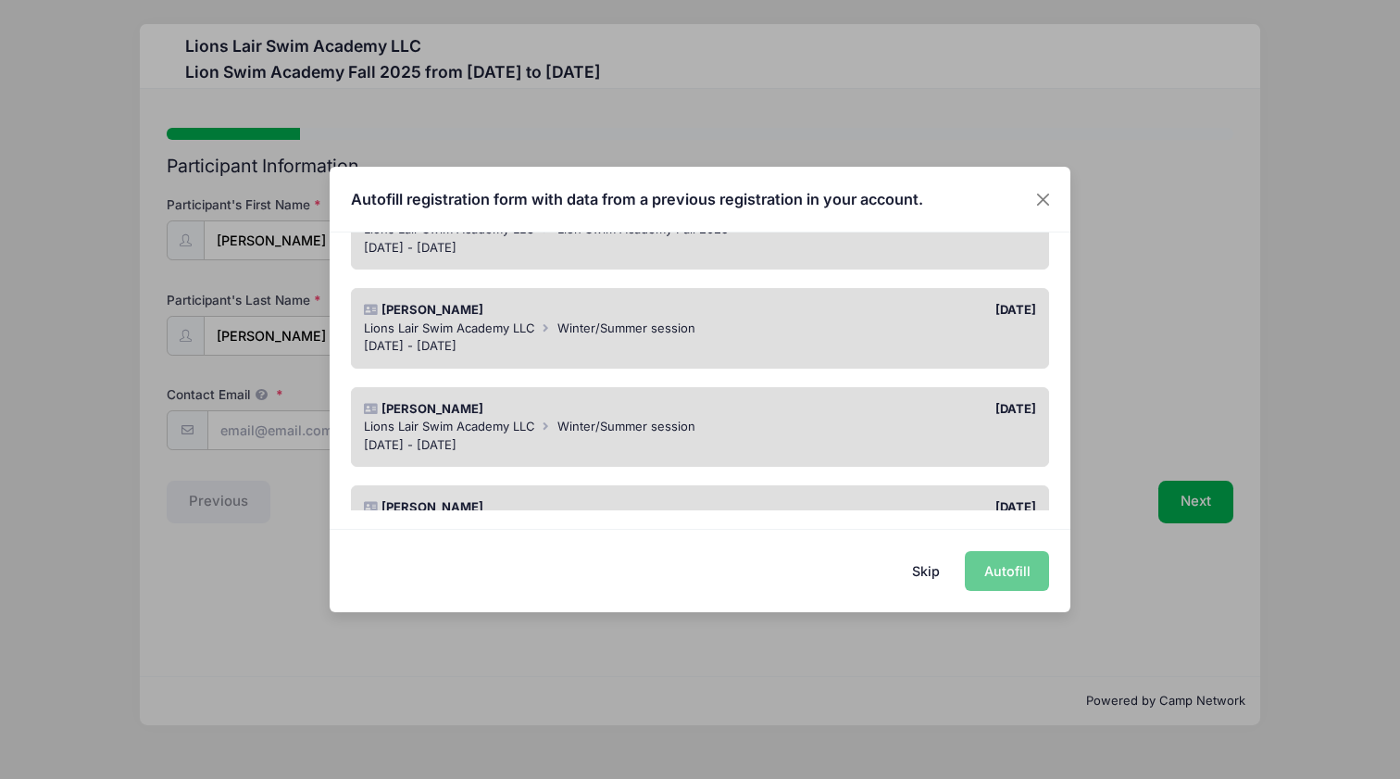
click at [746, 412] on div "[DATE]" at bounding box center [872, 409] width 345 height 19
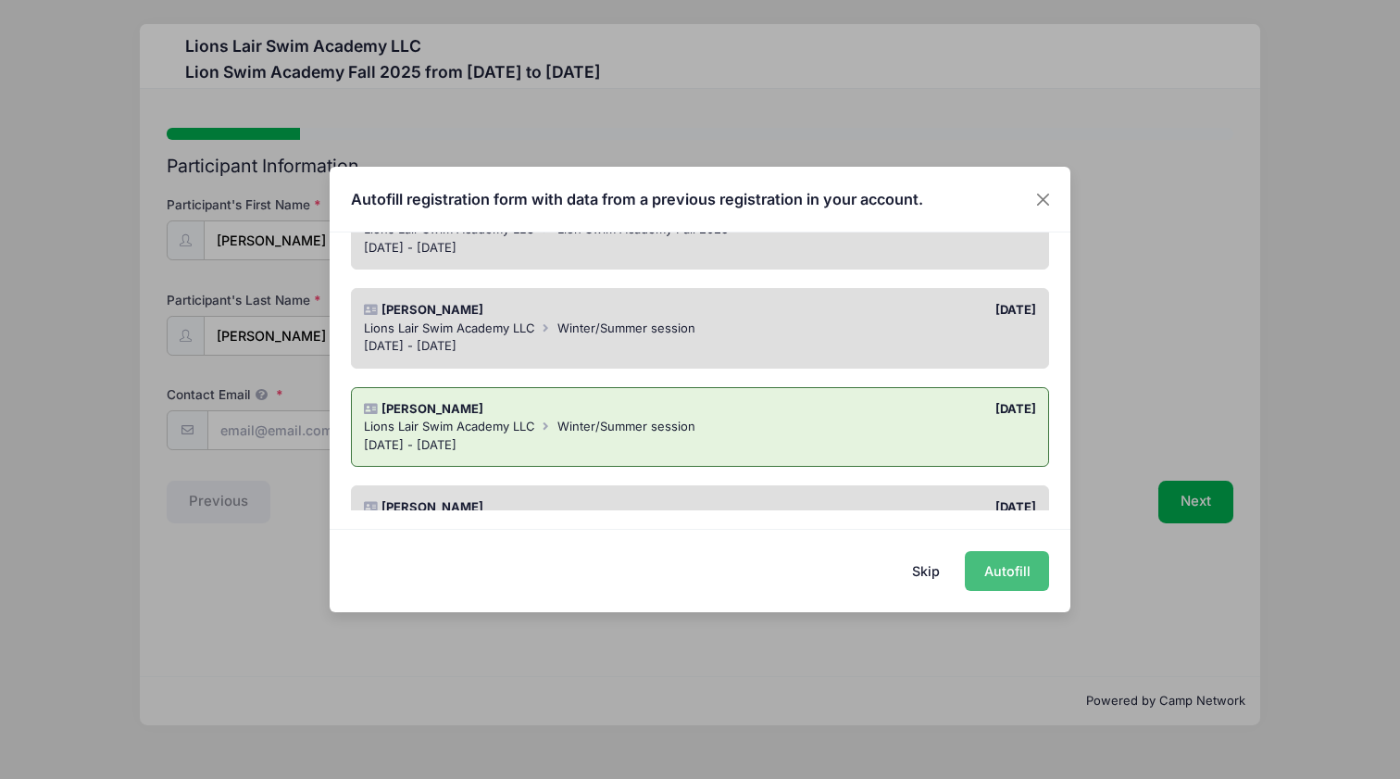
click at [1011, 567] on button "Autofill" at bounding box center [1007, 571] width 84 height 40
type input "[EMAIL_ADDRESS][DOMAIN_NAME]"
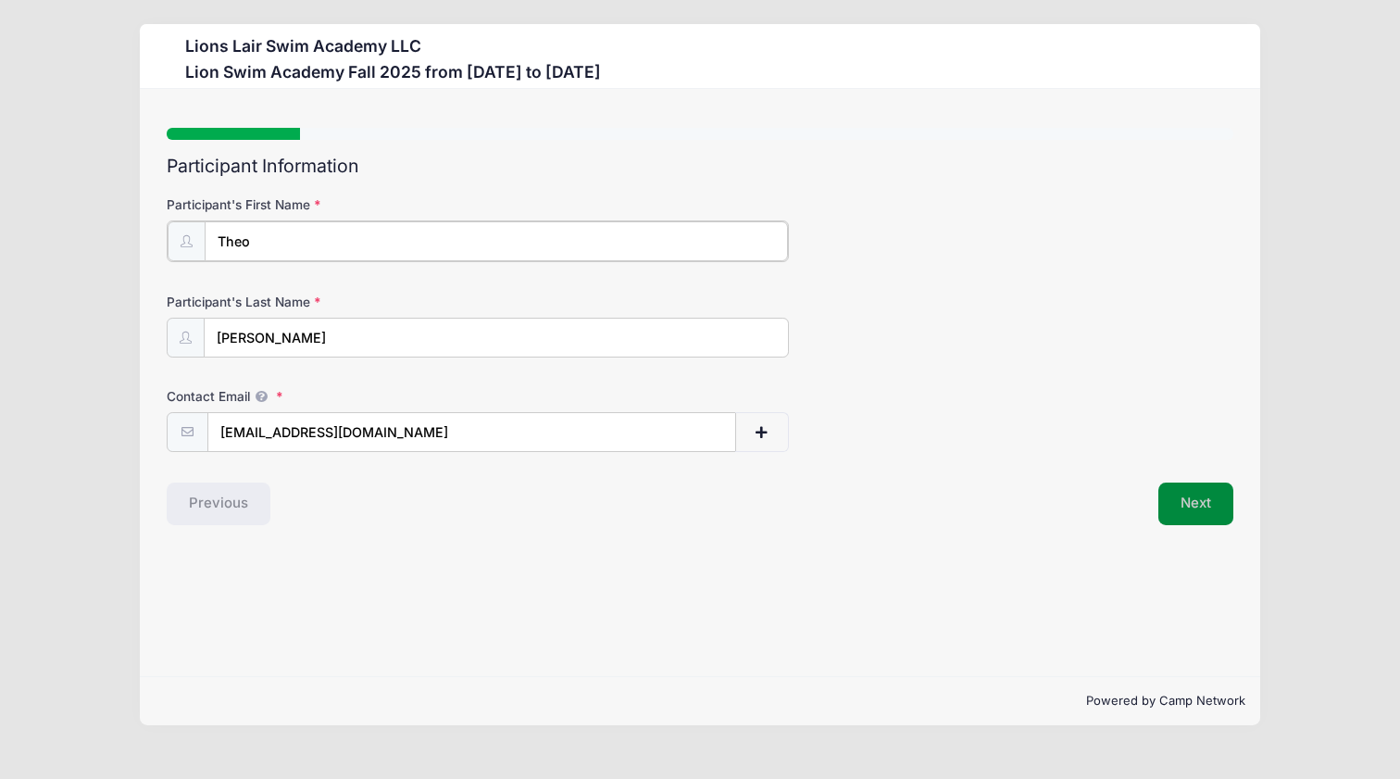
type input "Theo"
click at [1210, 502] on button "Next" at bounding box center [1195, 502] width 75 height 43
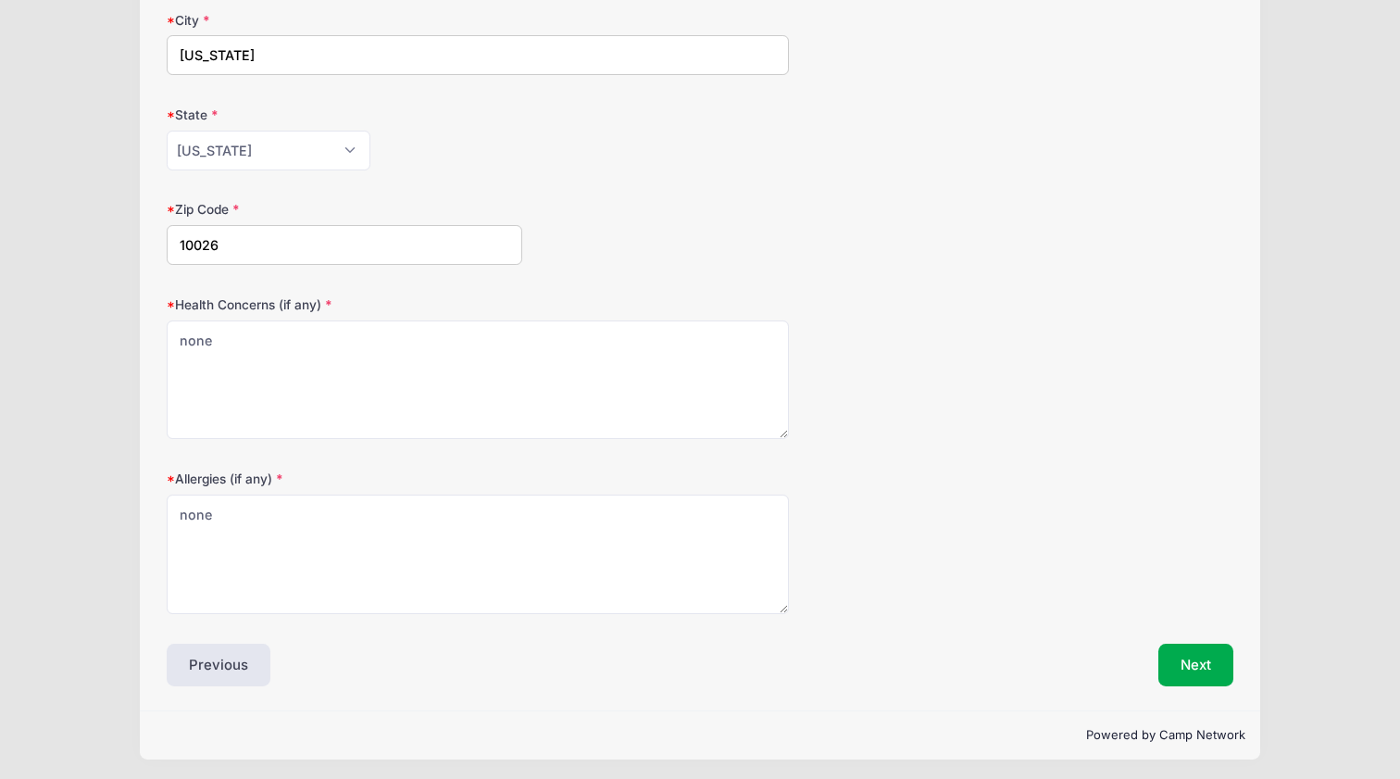
scroll to position [658, 0]
click at [1210, 659] on button "Next" at bounding box center [1195, 665] width 75 height 43
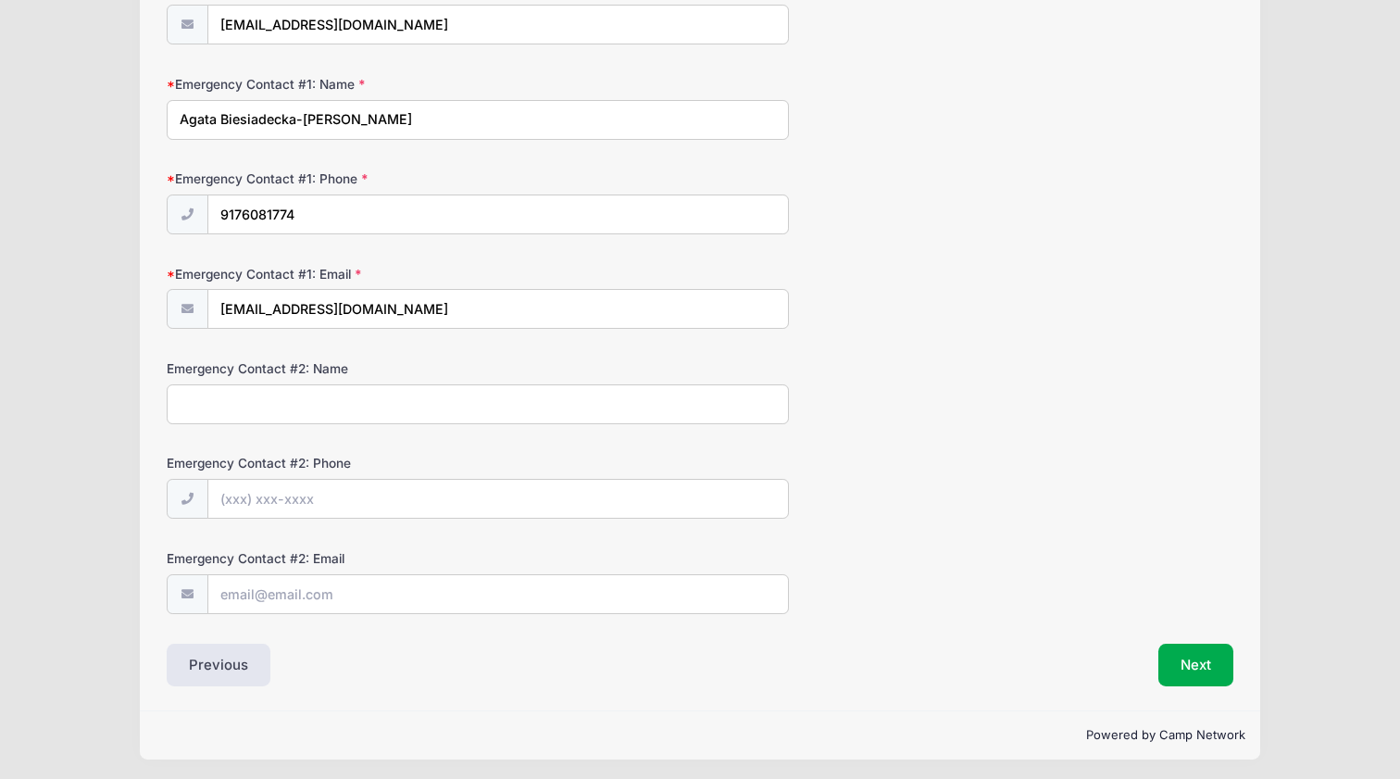
scroll to position [405, 0]
click at [1176, 668] on button "Next" at bounding box center [1195, 665] width 75 height 43
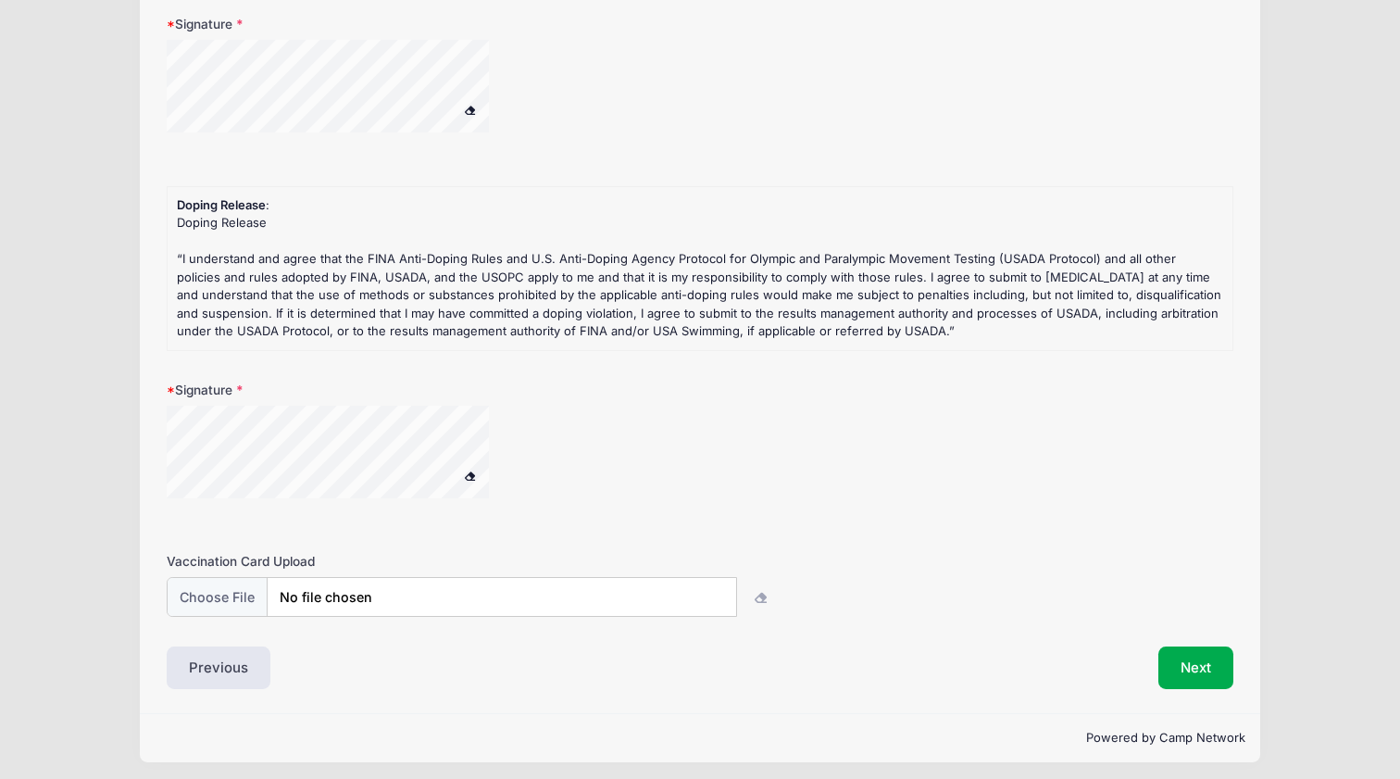
scroll to position [425, 0]
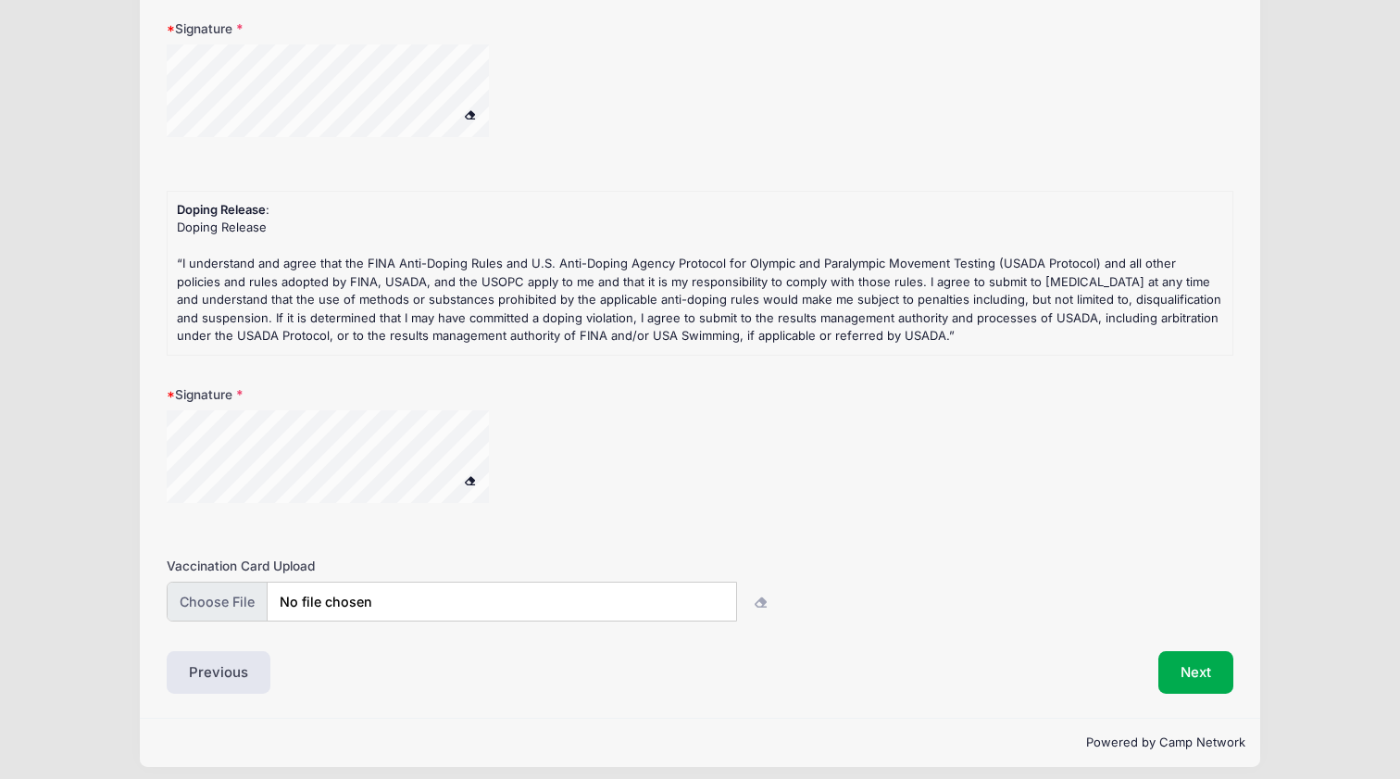
click at [666, 585] on input "file" at bounding box center [451, 601] width 569 height 40
type input "C:\fakepath\Theo Vax card.pdf"
click at [1193, 654] on button "Next" at bounding box center [1195, 672] width 75 height 43
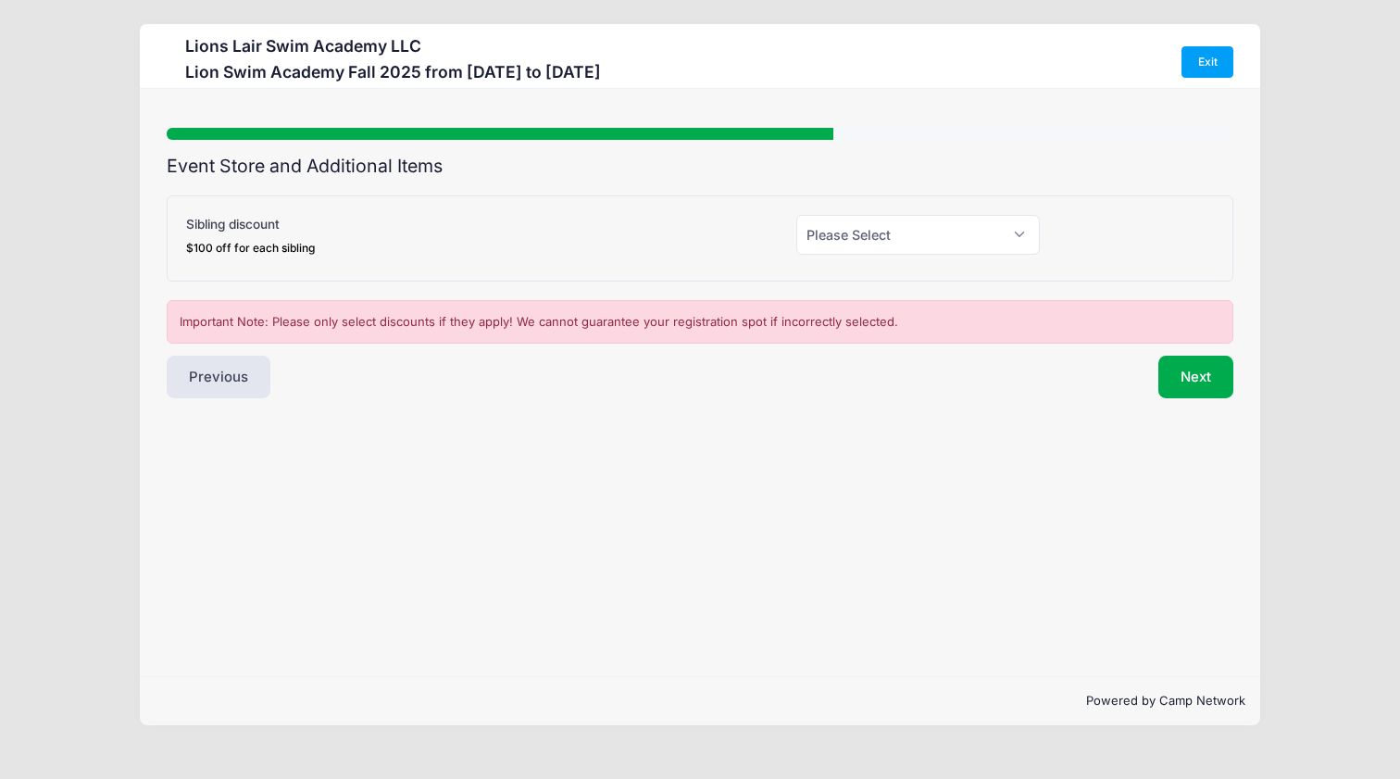
scroll to position [0, 0]
select select "1"
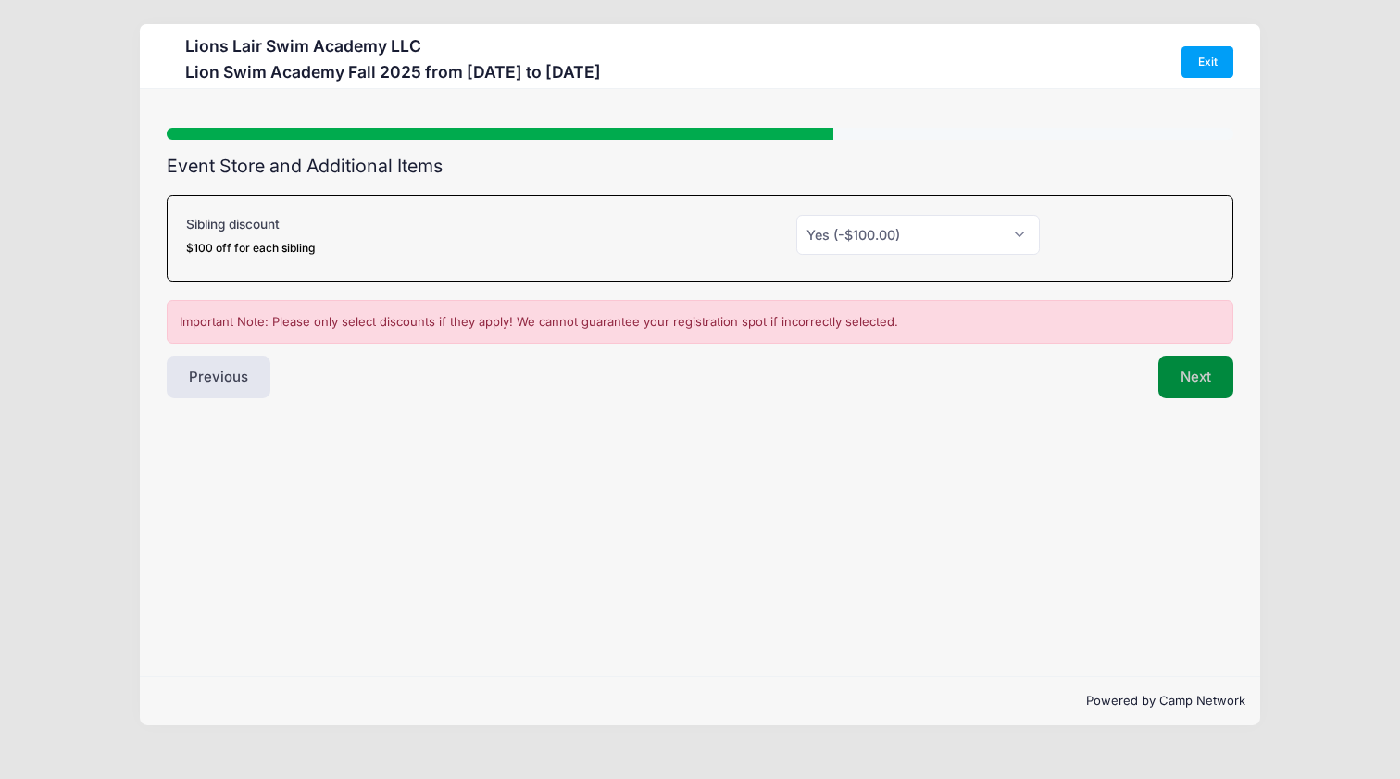
click at [1194, 385] on button "Next" at bounding box center [1195, 377] width 75 height 43
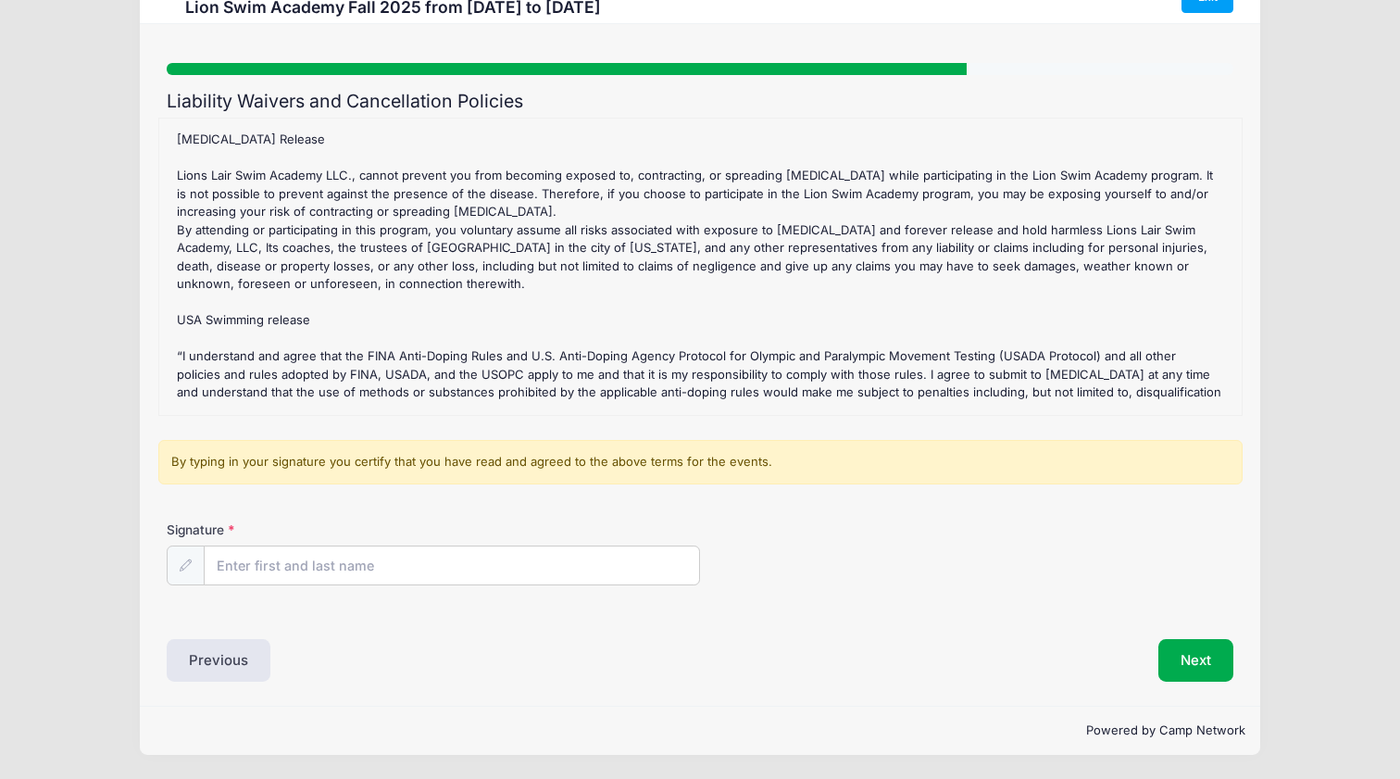
scroll to position [63, 0]
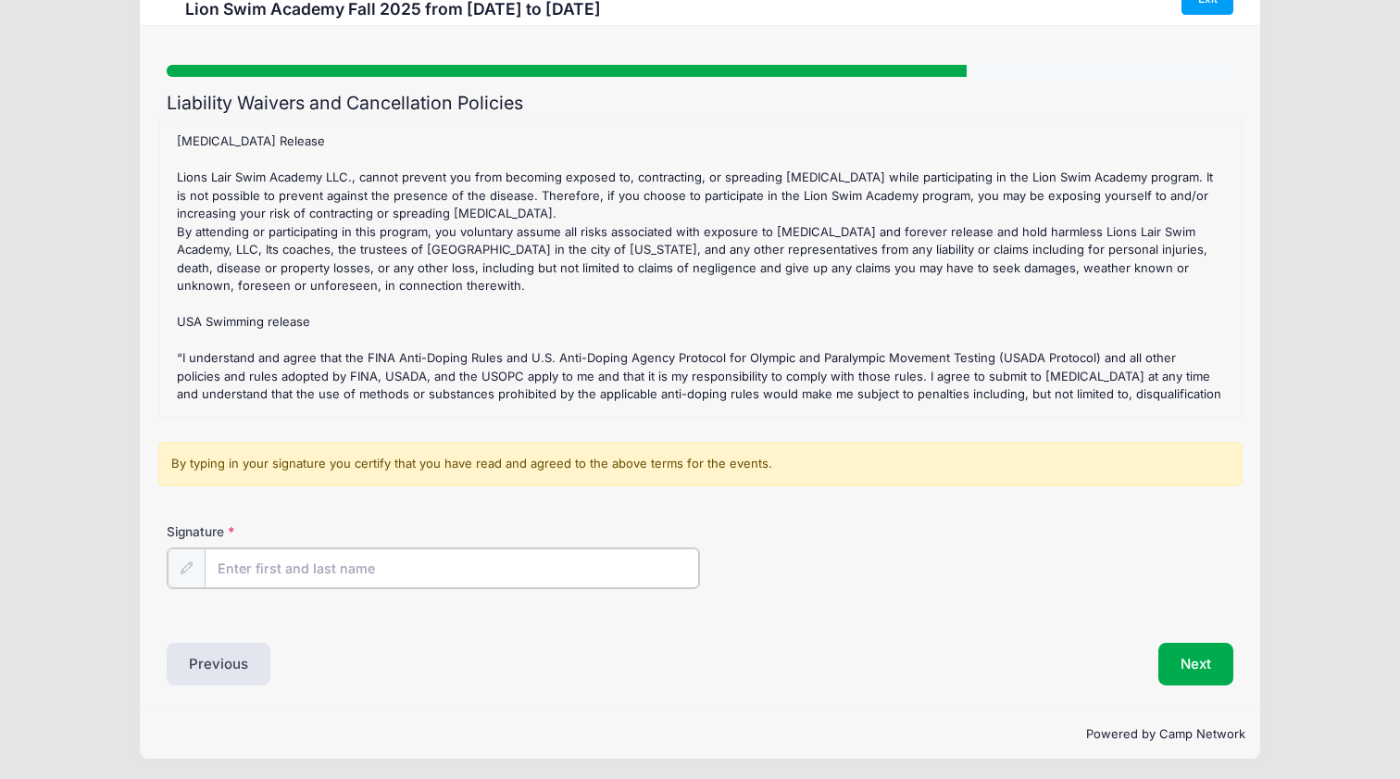
click at [256, 561] on input "Signature" at bounding box center [452, 568] width 494 height 40
type input "Ethan Mann"
click at [673, 678] on div "Previous" at bounding box center [429, 662] width 543 height 43
click at [1190, 664] on button "Next" at bounding box center [1195, 662] width 75 height 43
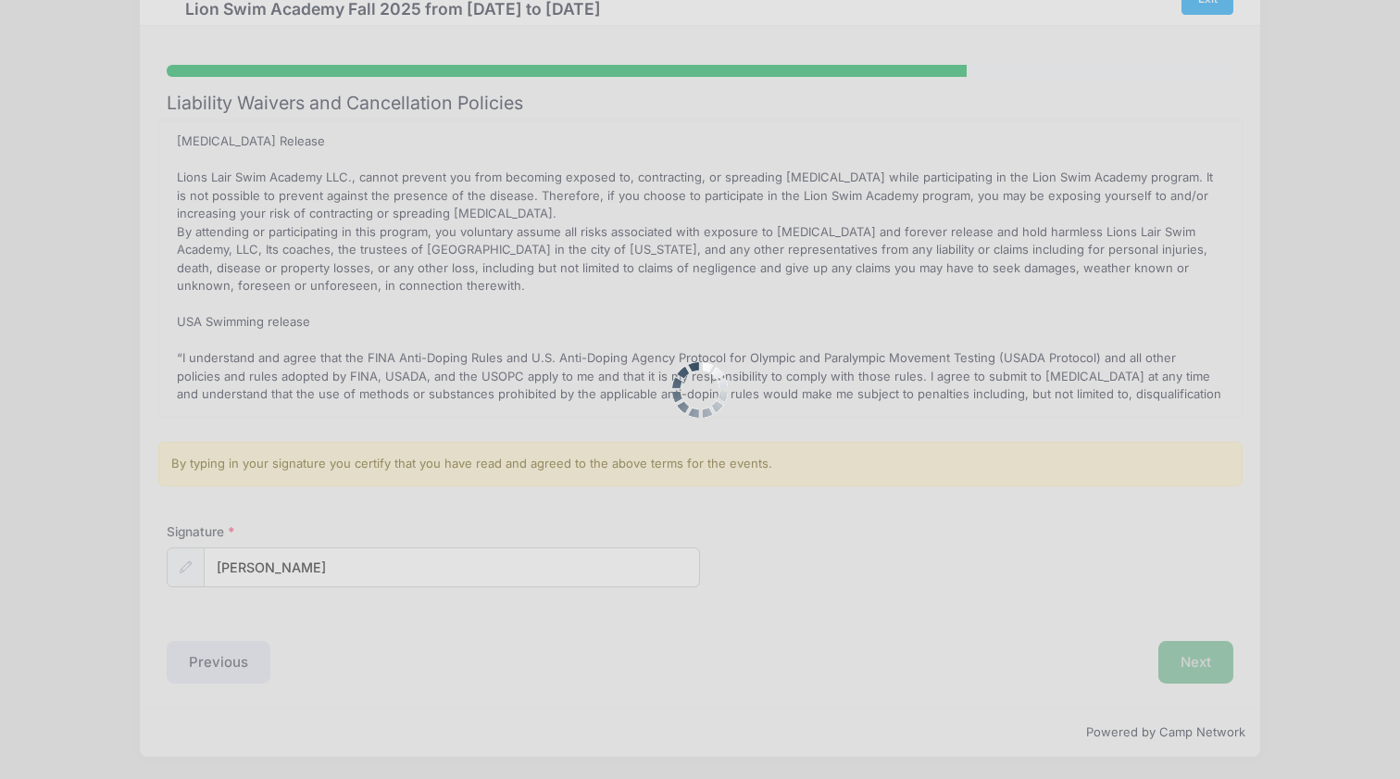
scroll to position [0, 0]
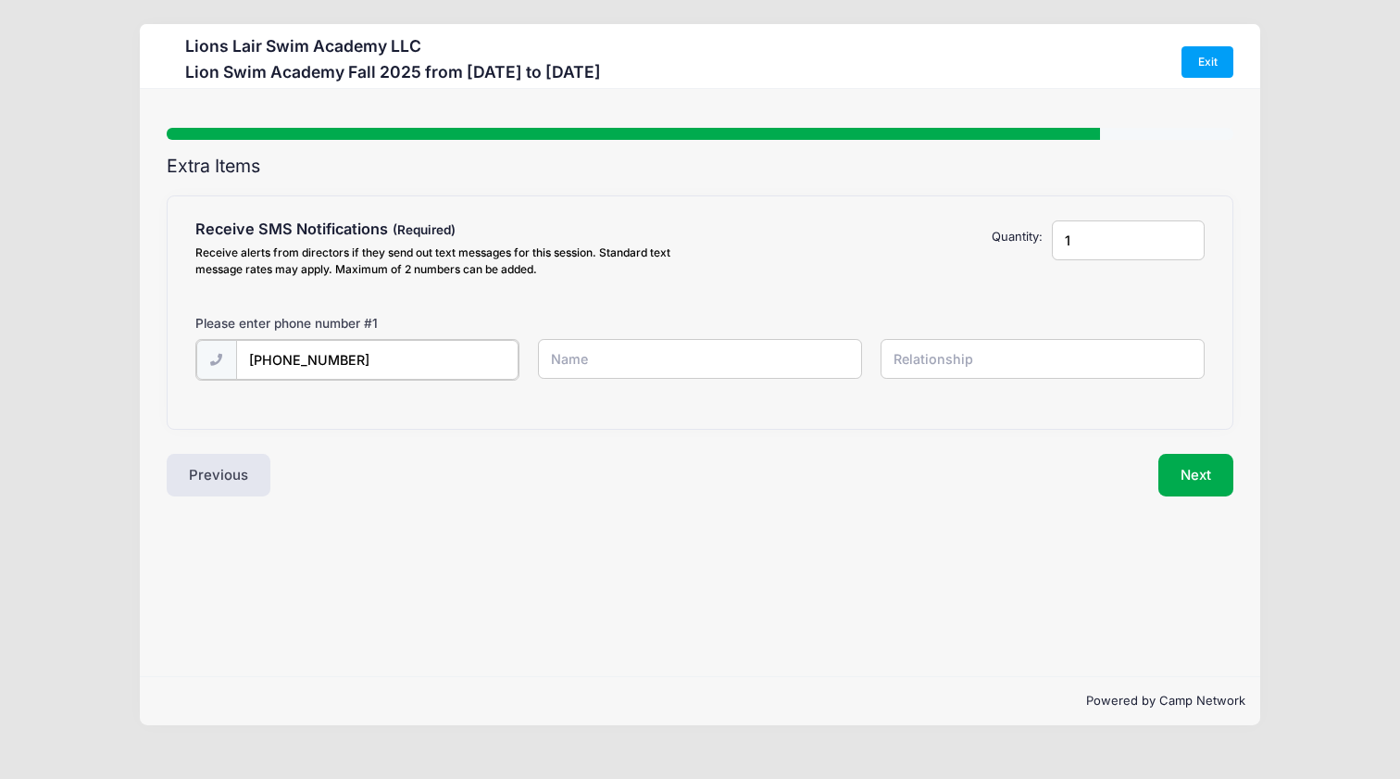
type input "(917) 608-9411"
type input "Ethan Mann"
click at [908, 358] on input "text" at bounding box center [1043, 359] width 325 height 40
type input "Parent"
click at [746, 604] on div "Step 7 /7 Step 1 Step 2 Step 3 Step 4 Step 5 Policies Extra Items Summary Parti…" at bounding box center [700, 382] width 1120 height 587
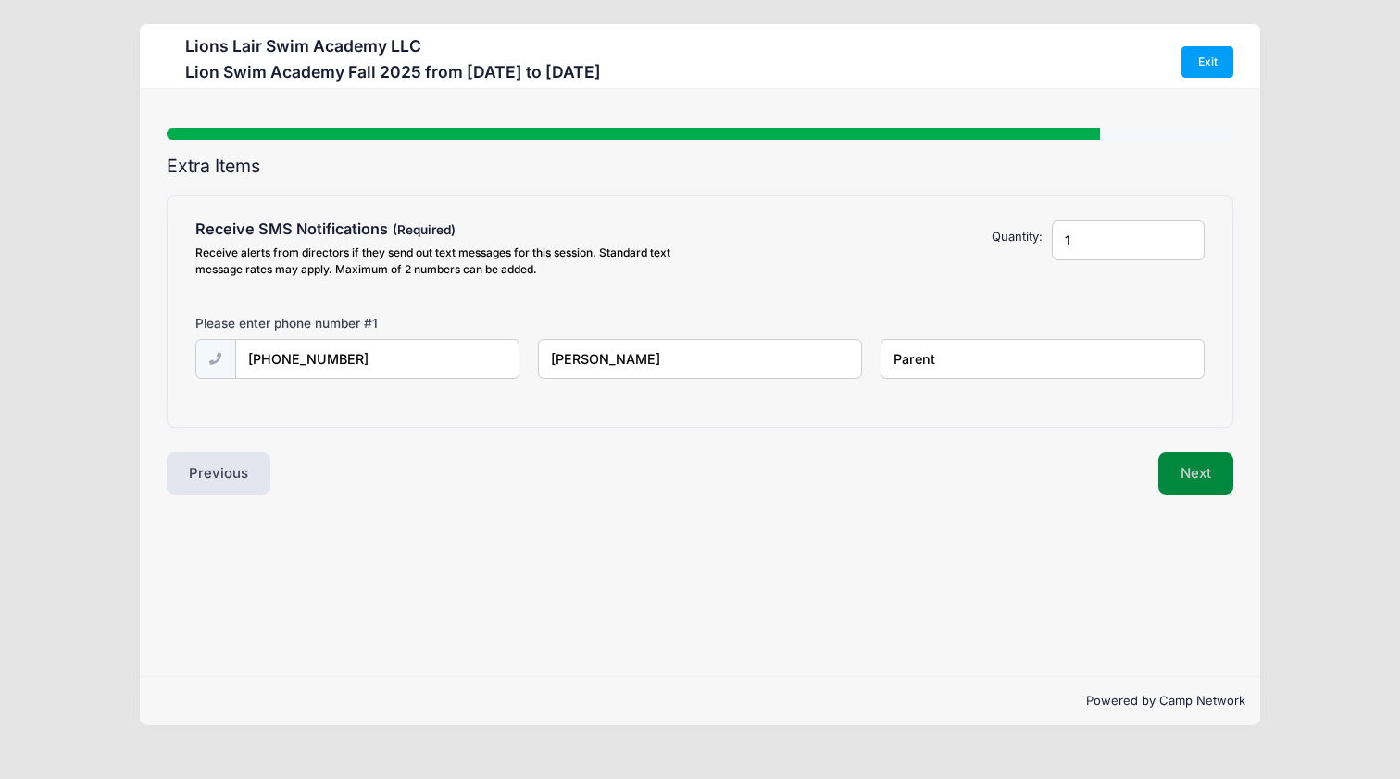
click at [1199, 468] on button "Next" at bounding box center [1195, 473] width 75 height 43
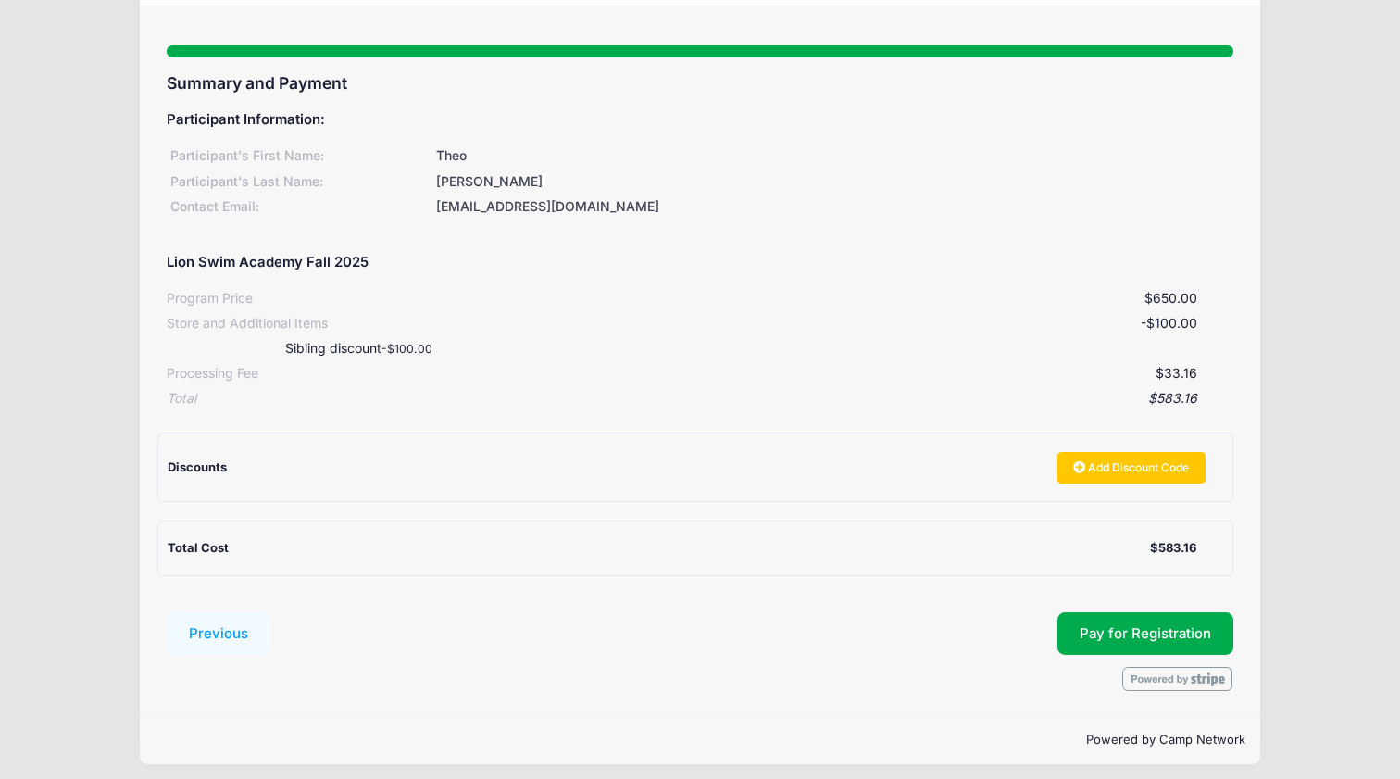
scroll to position [81, 0]
click at [1149, 626] on span "Pay for Registration" at bounding box center [1145, 634] width 131 height 17
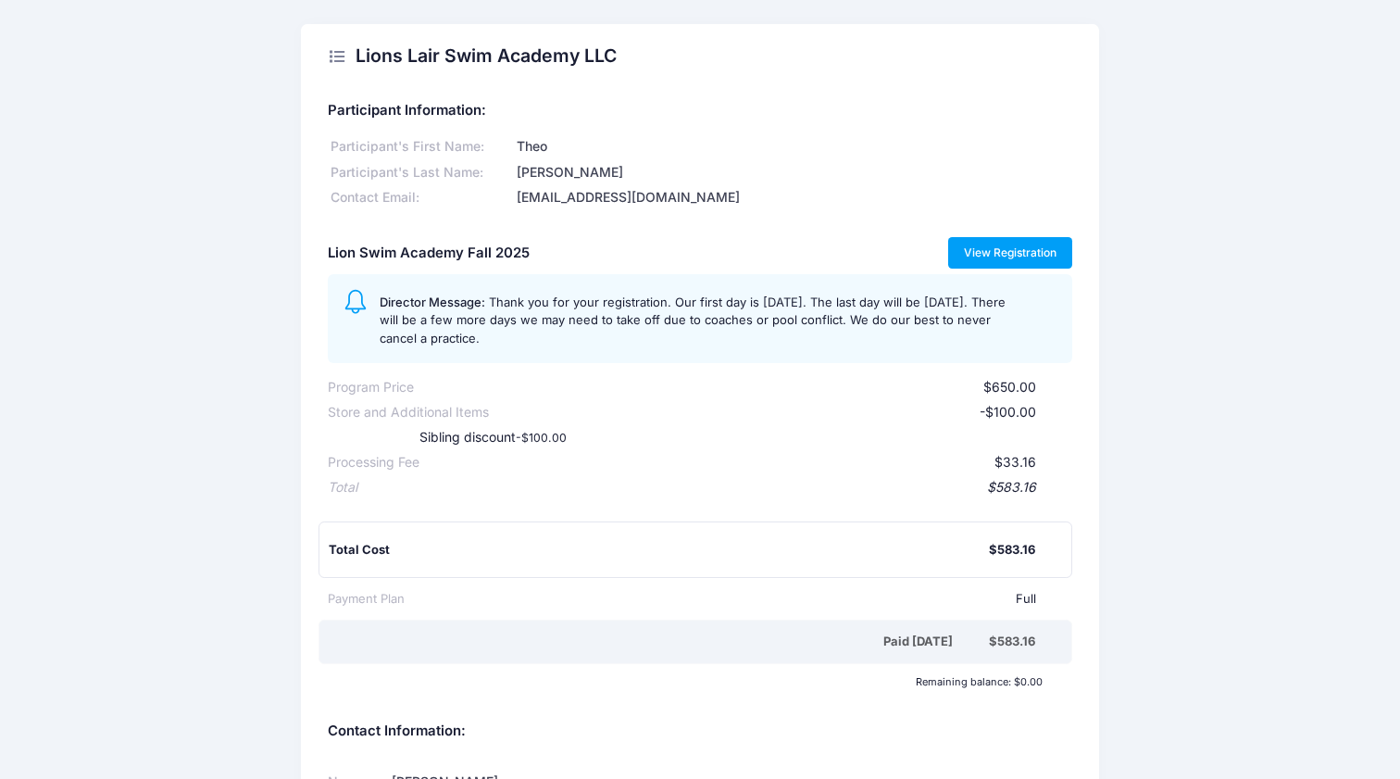
click at [995, 250] on link "View Registration" at bounding box center [1010, 252] width 125 height 31
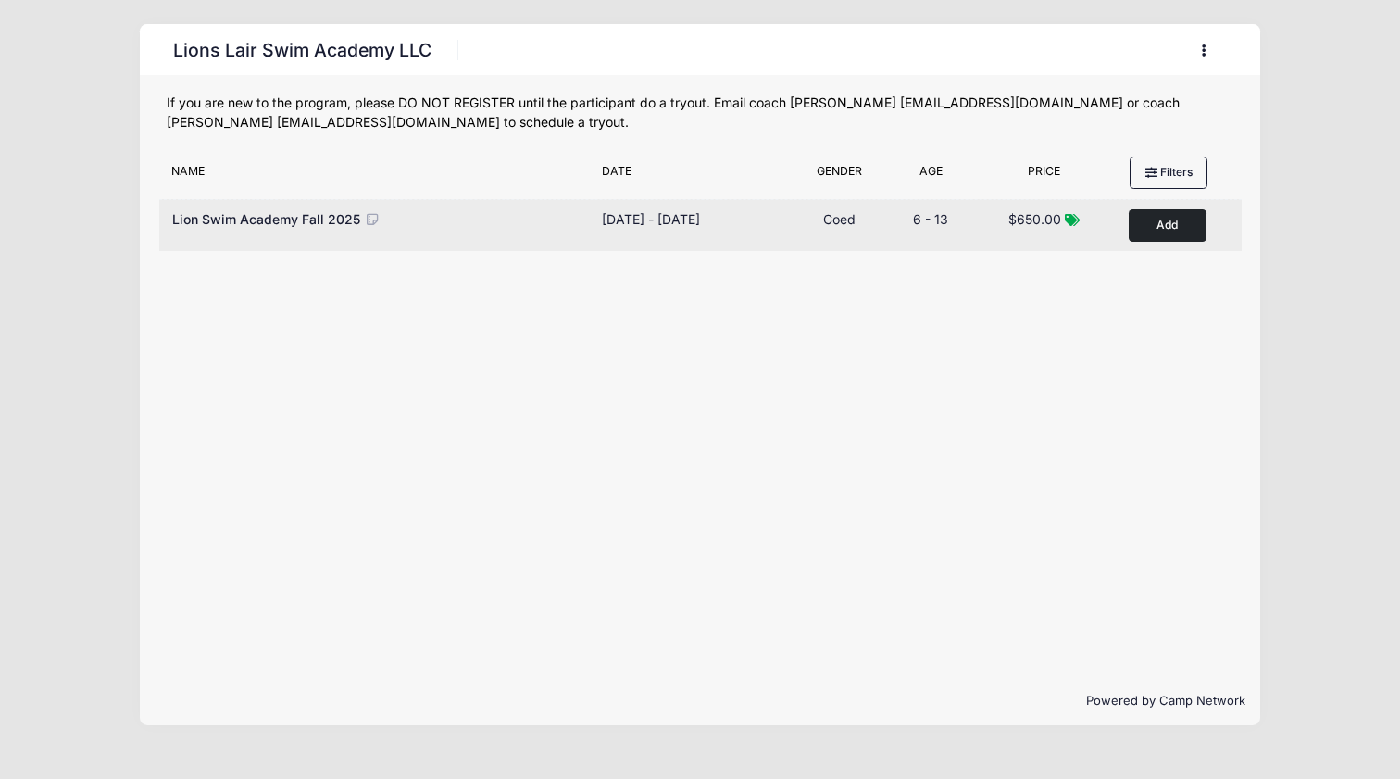
click at [1174, 228] on button "Add to Cart" at bounding box center [1168, 225] width 78 height 32
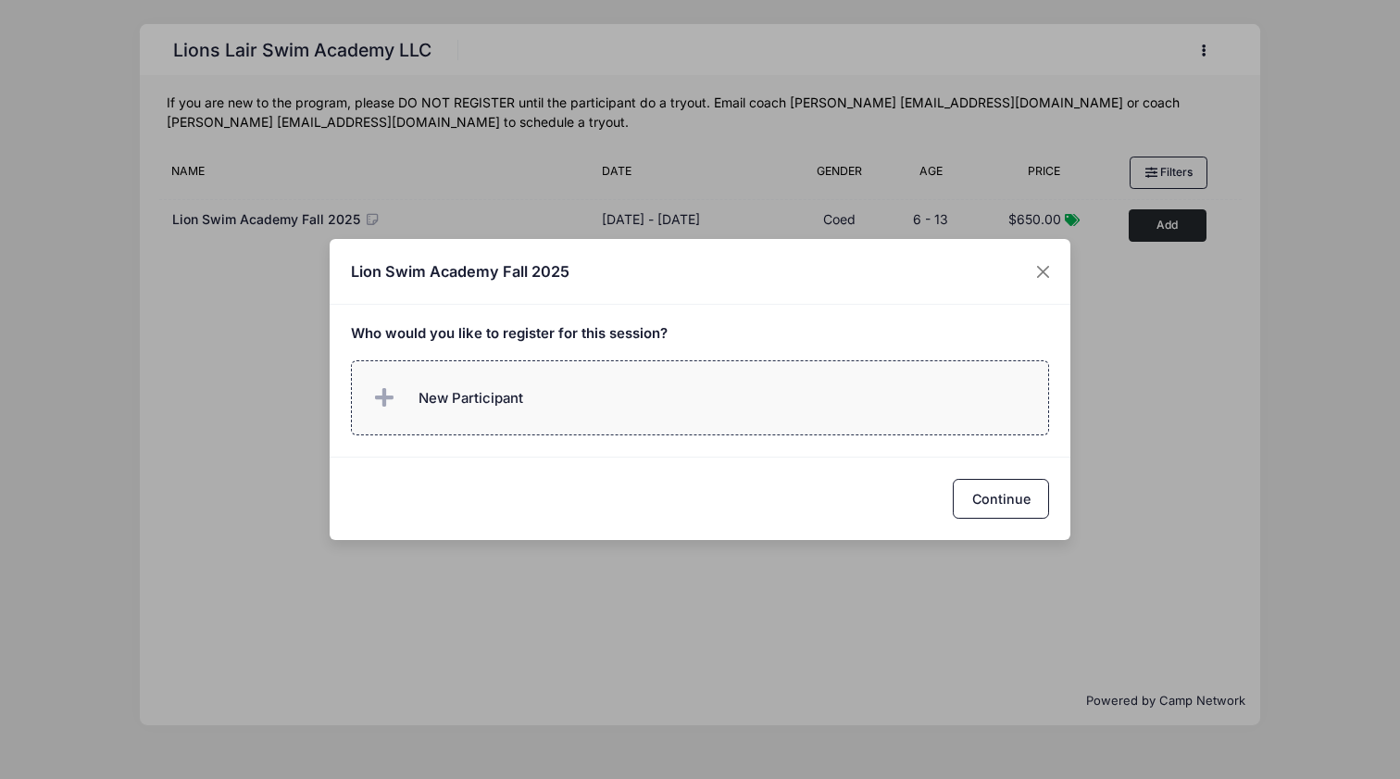
click at [774, 394] on label "New Participant" at bounding box center [700, 397] width 699 height 75
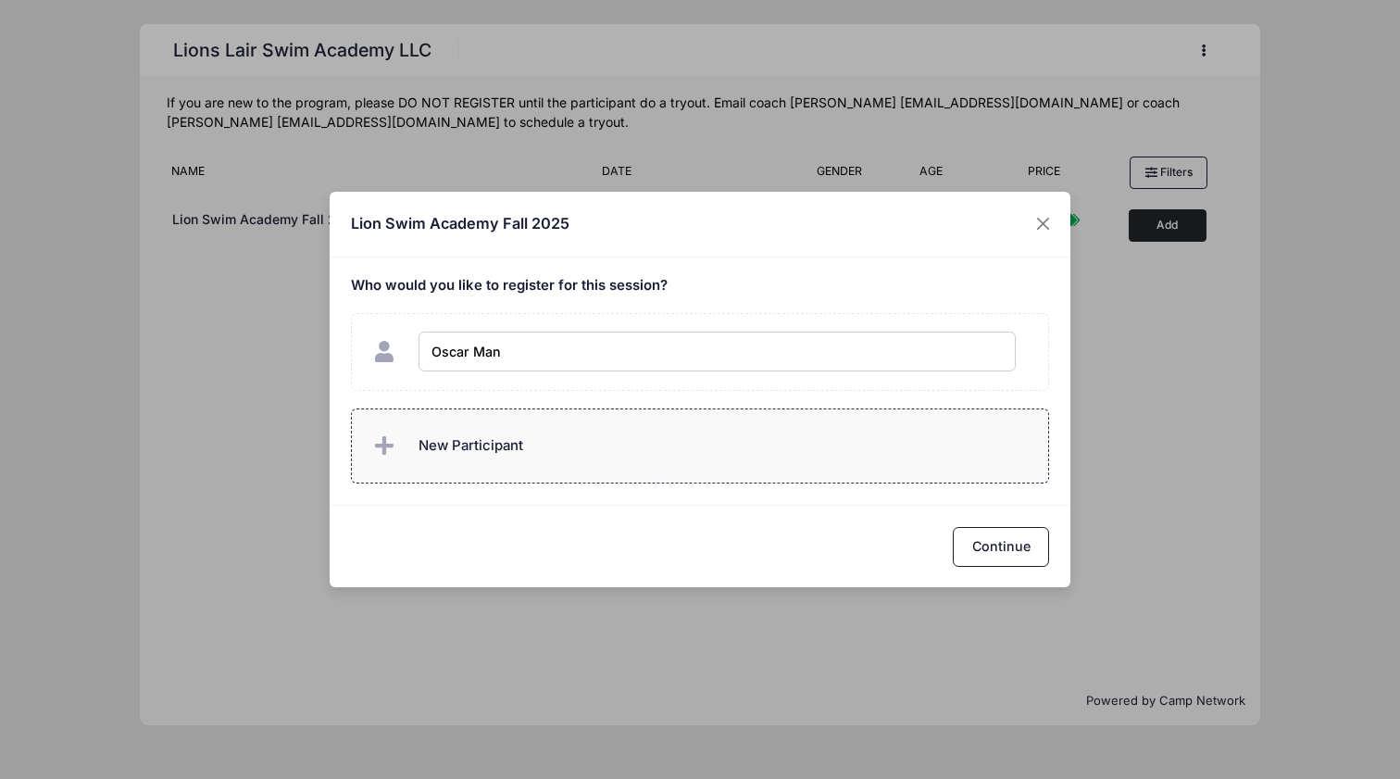
type input "[PERSON_NAME]"
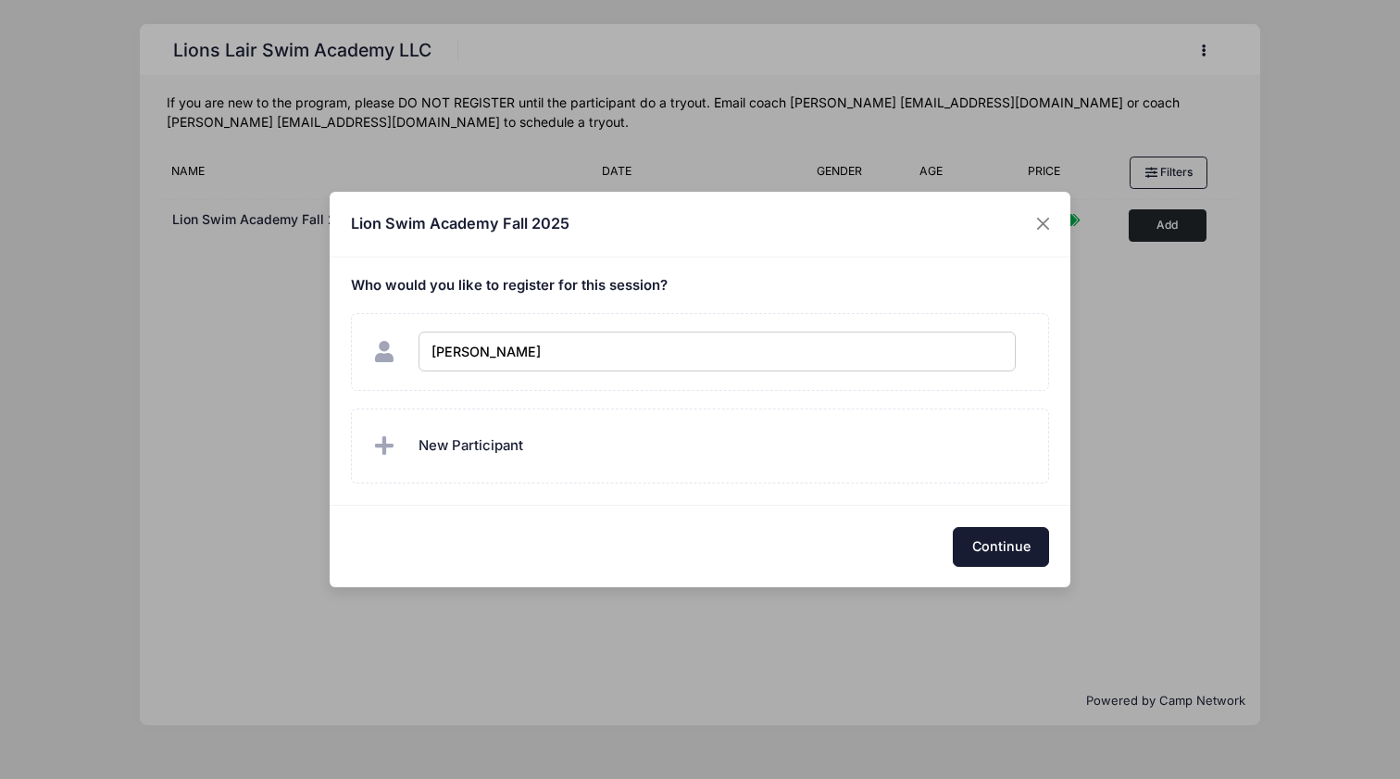
checkbox input "true"
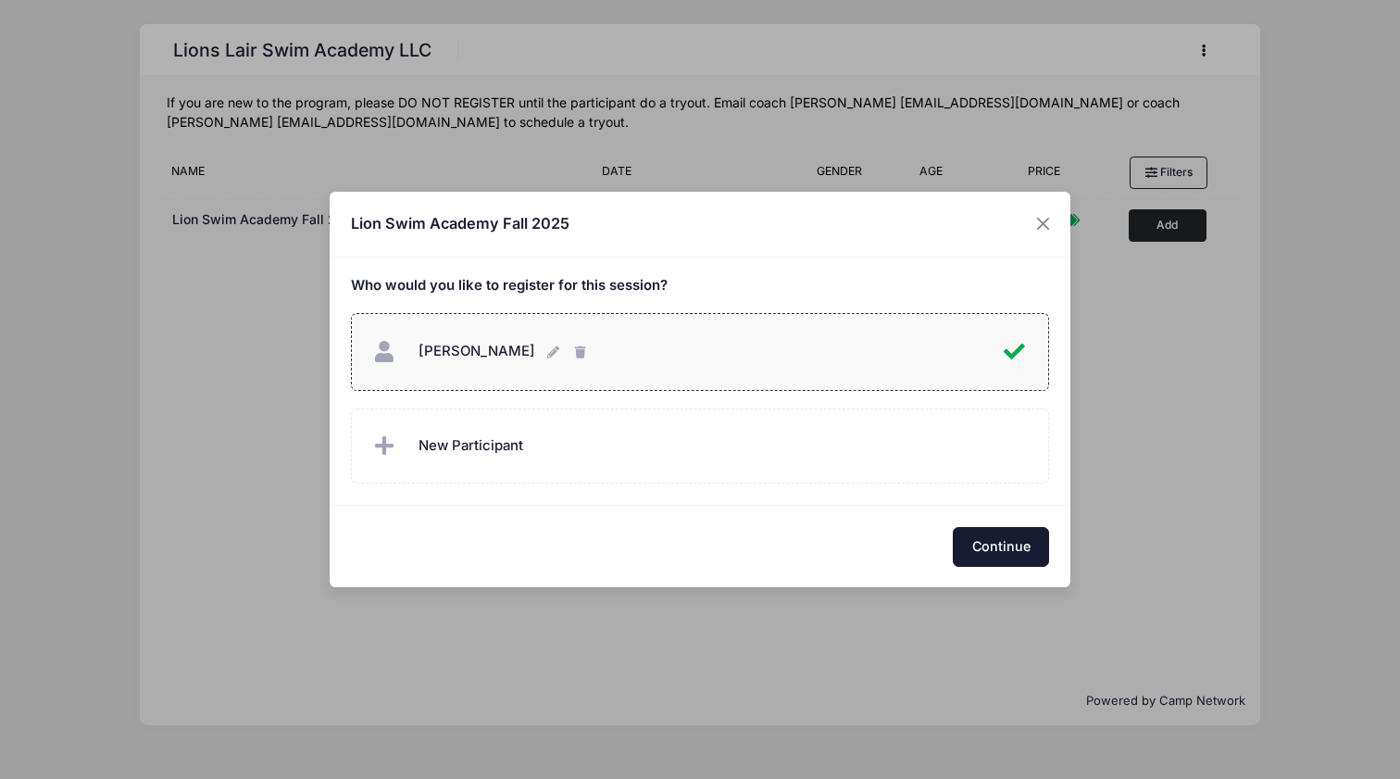
click at [1006, 549] on button "Continue" at bounding box center [1001, 547] width 96 height 40
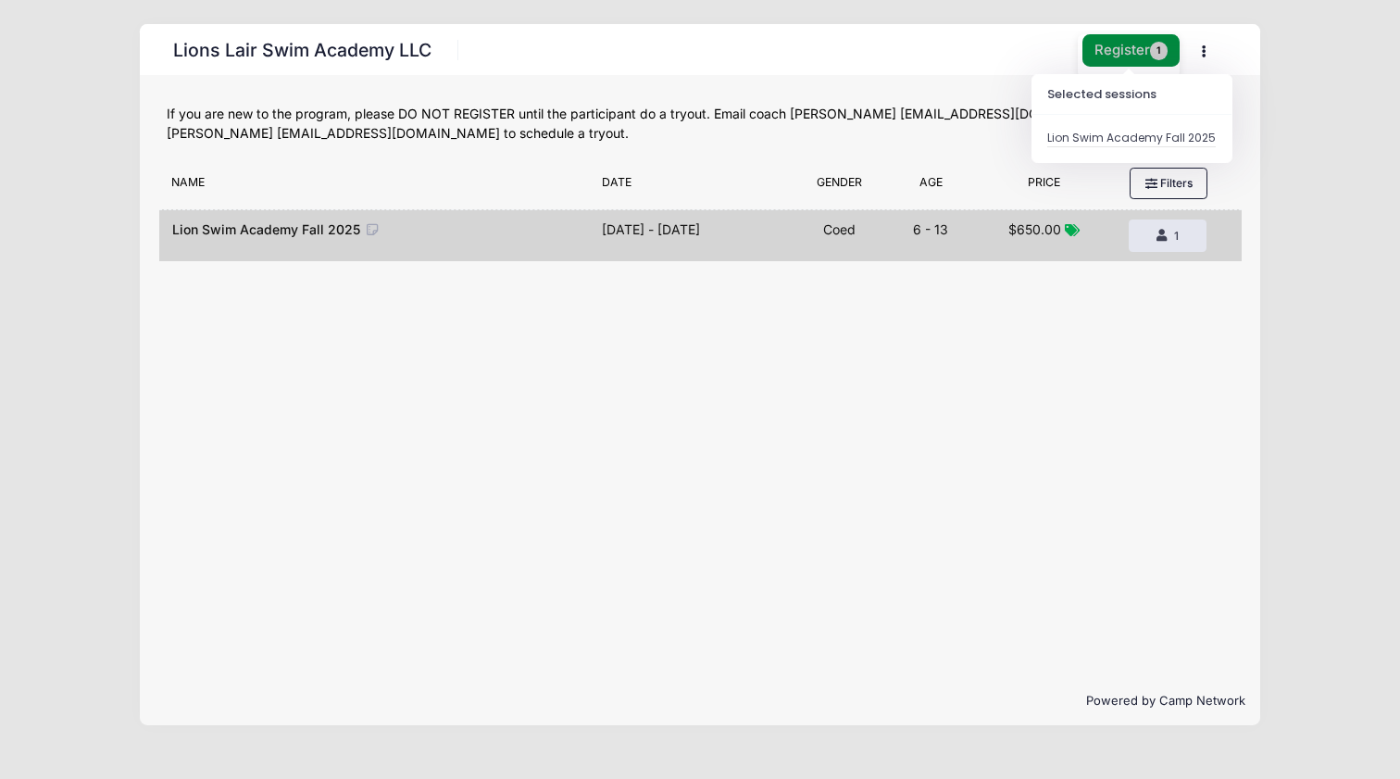
click at [1154, 55] on span "1" at bounding box center [1159, 51] width 19 height 19
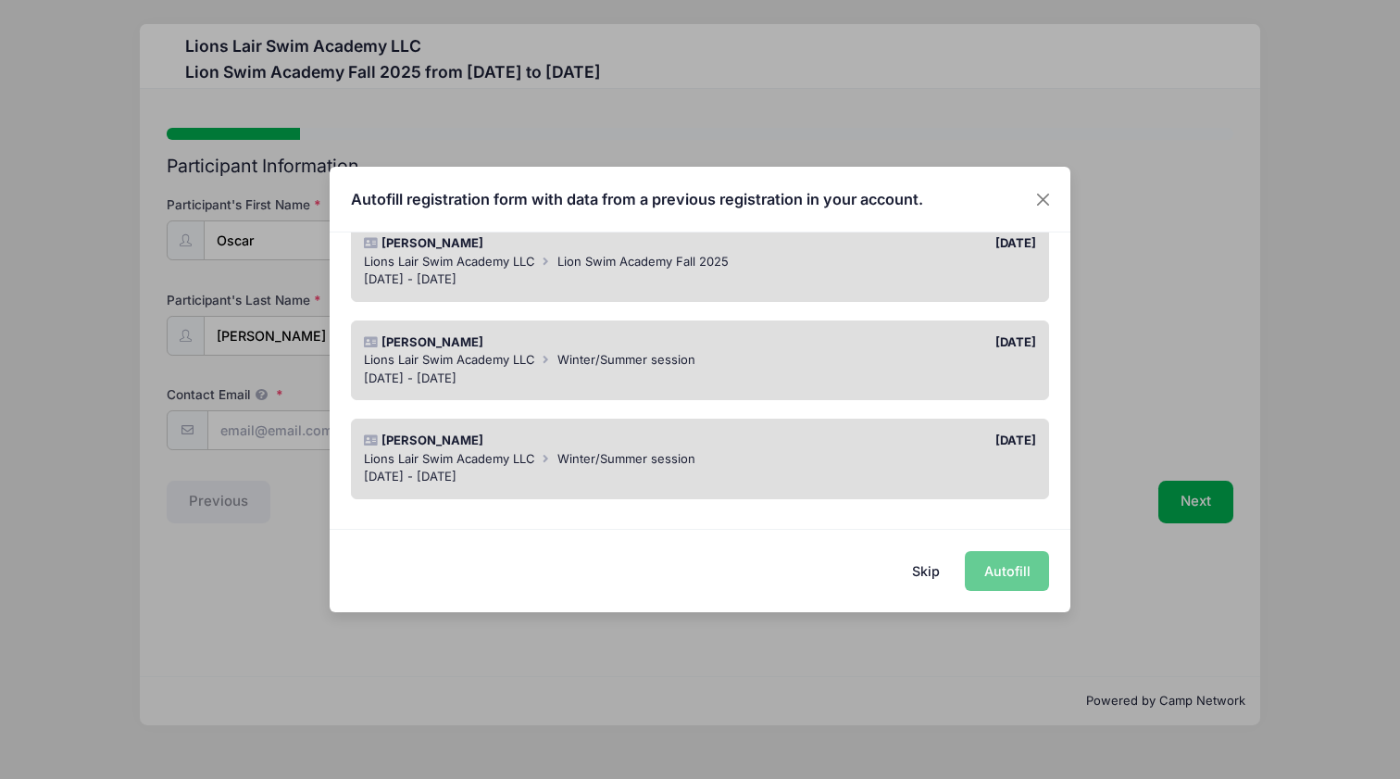
scroll to position [276, 0]
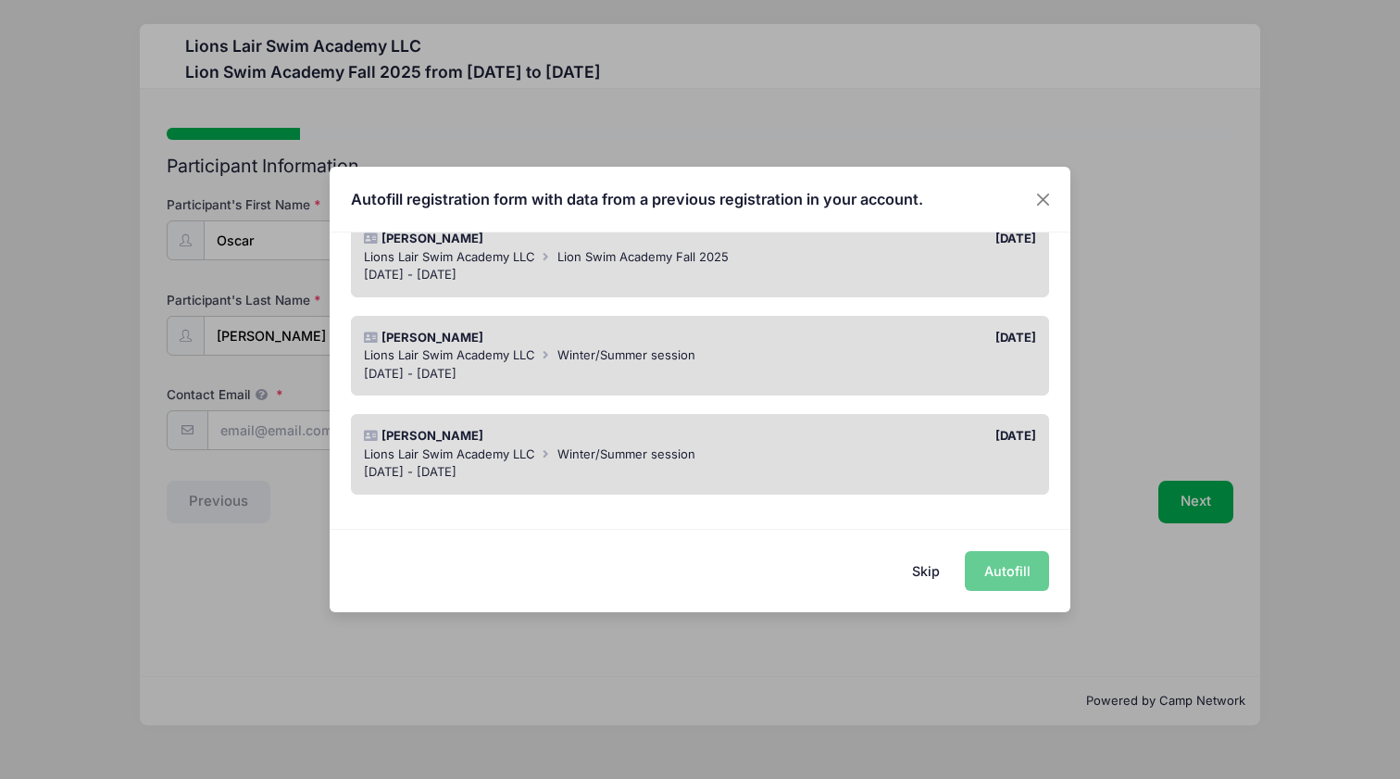
click at [832, 365] on div "[DATE] - [DATE]" at bounding box center [700, 374] width 673 height 19
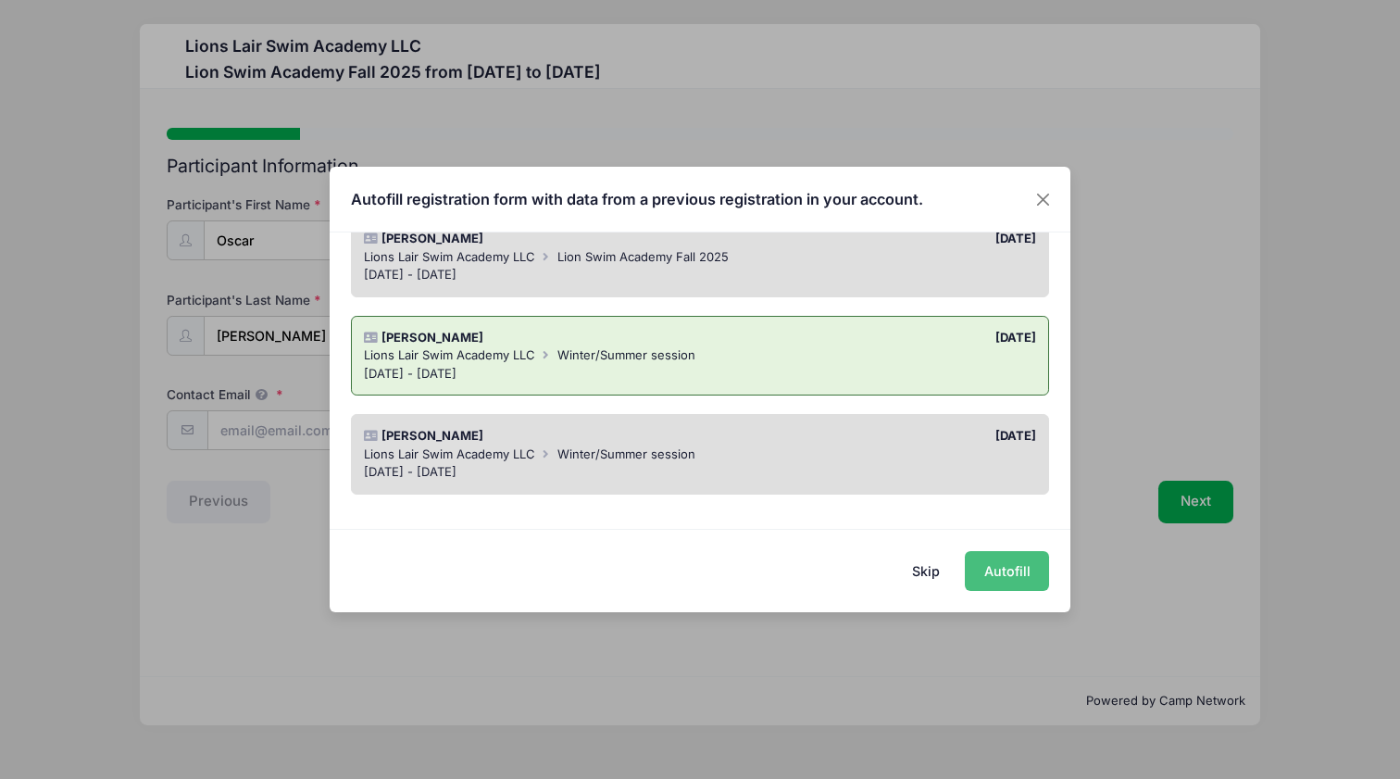
click at [999, 569] on button "Autofill" at bounding box center [1007, 571] width 84 height 40
type input "[EMAIL_ADDRESS][DOMAIN_NAME]"
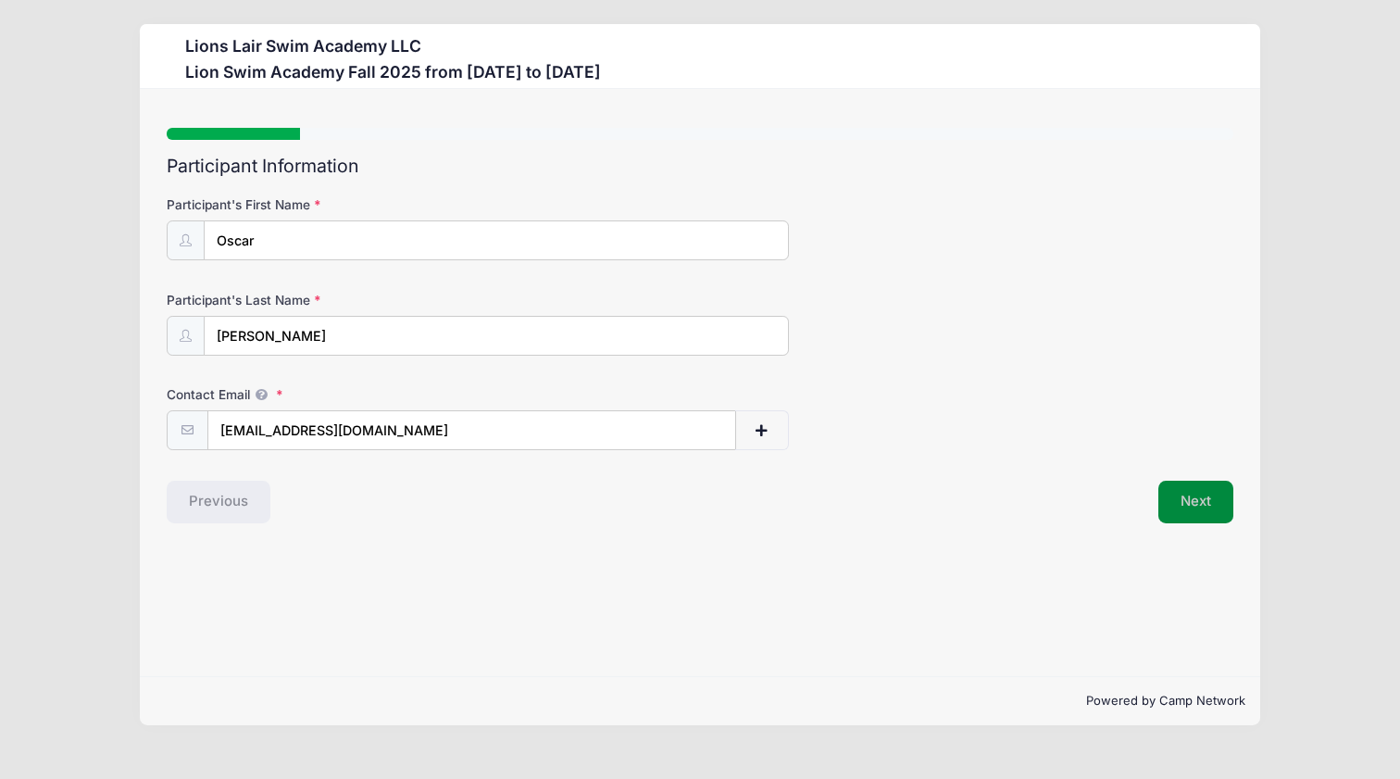
click at [1184, 506] on button "Next" at bounding box center [1195, 502] width 75 height 43
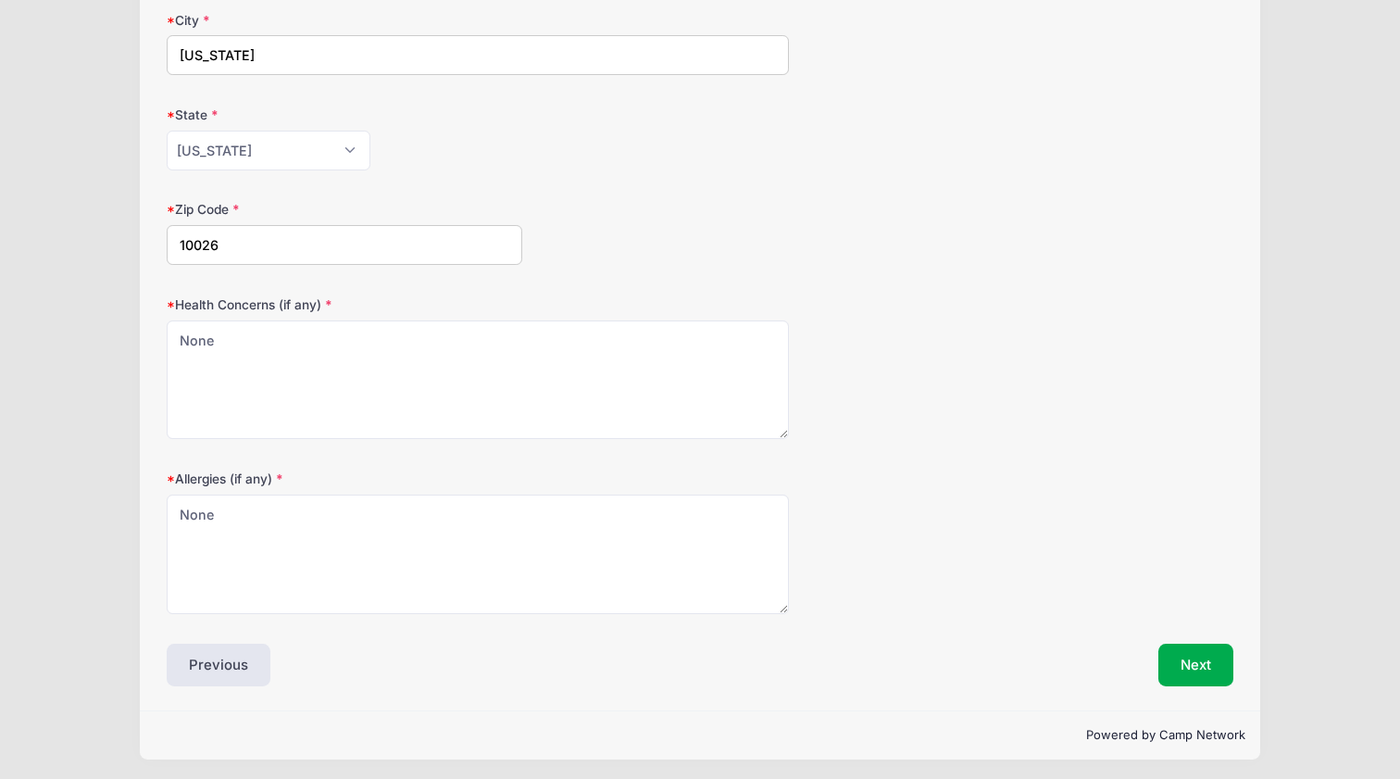
scroll to position [658, 0]
click at [1202, 665] on button "Next" at bounding box center [1195, 665] width 75 height 43
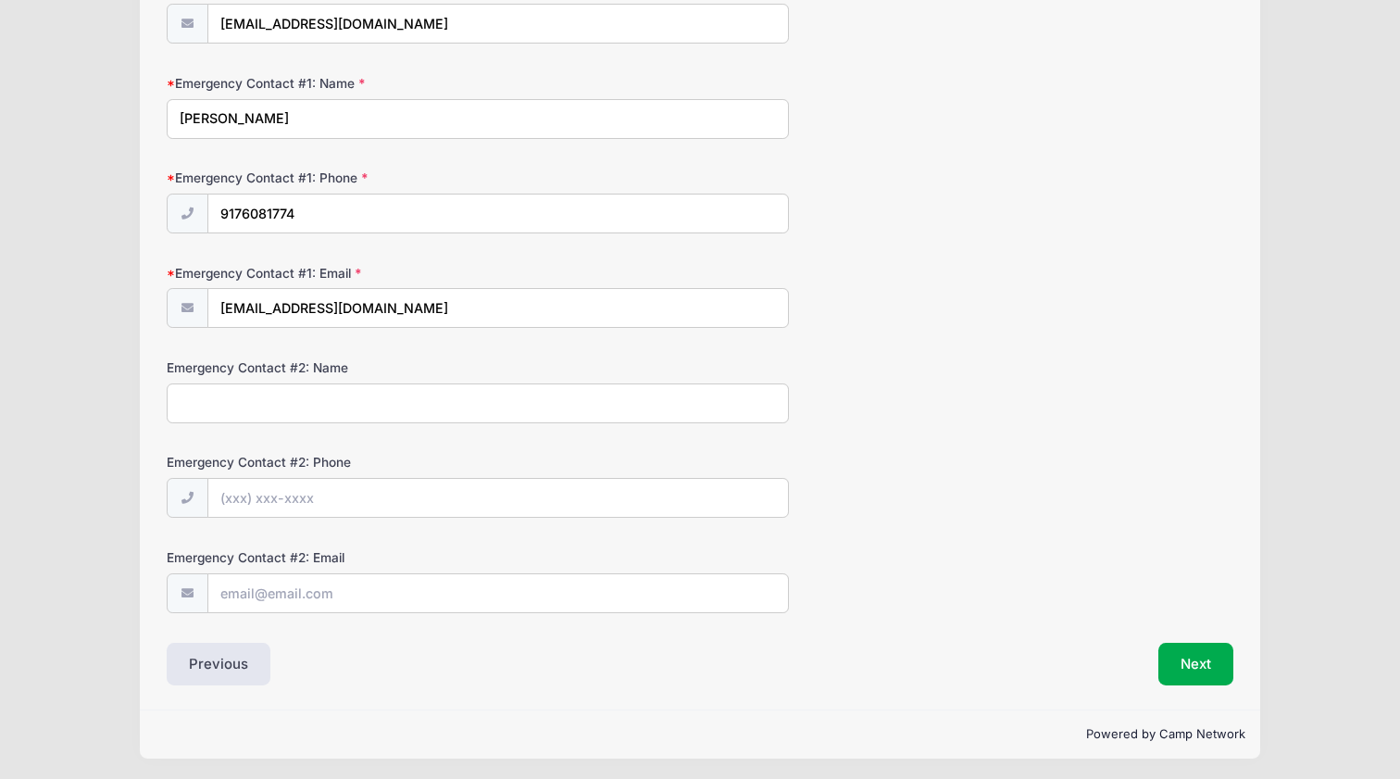
scroll to position [405, 0]
click at [1190, 659] on button "Next" at bounding box center [1195, 665] width 75 height 43
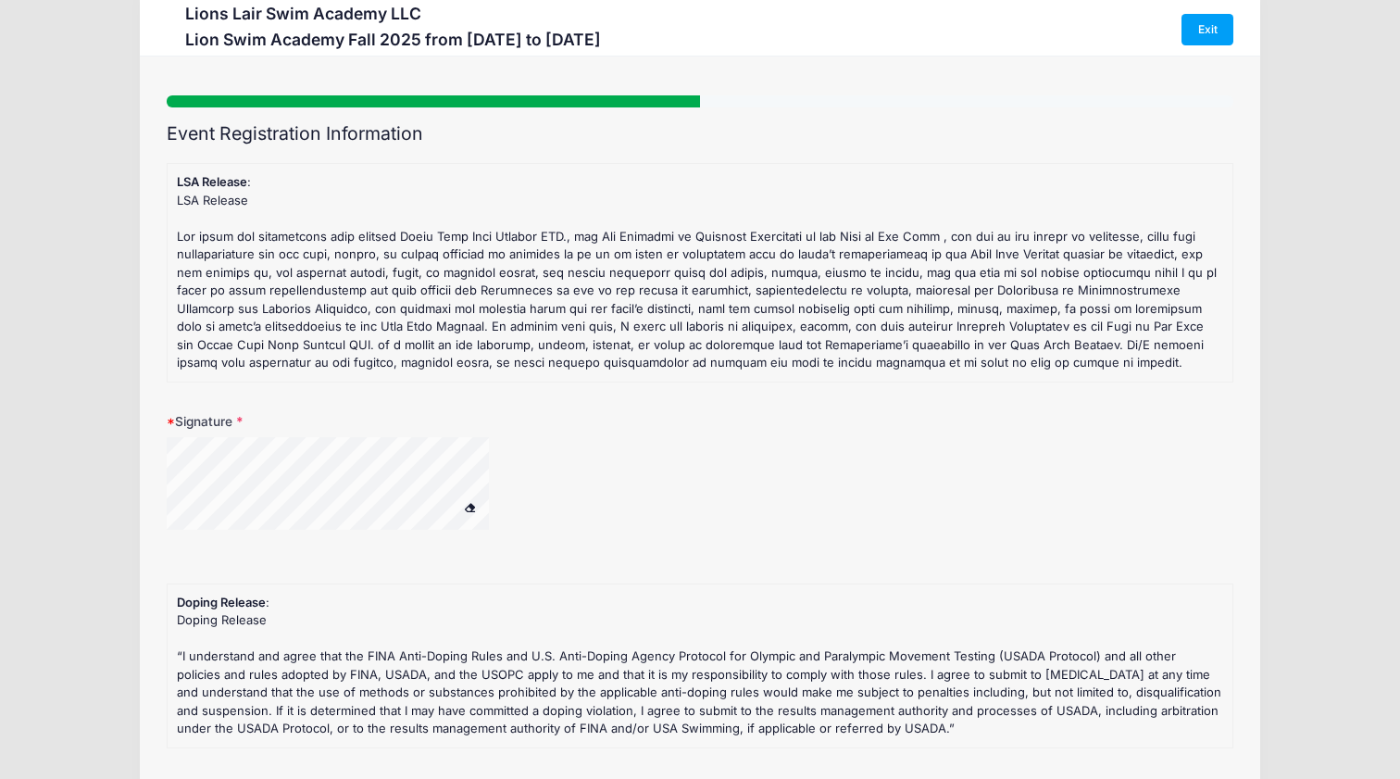
scroll to position [0, 0]
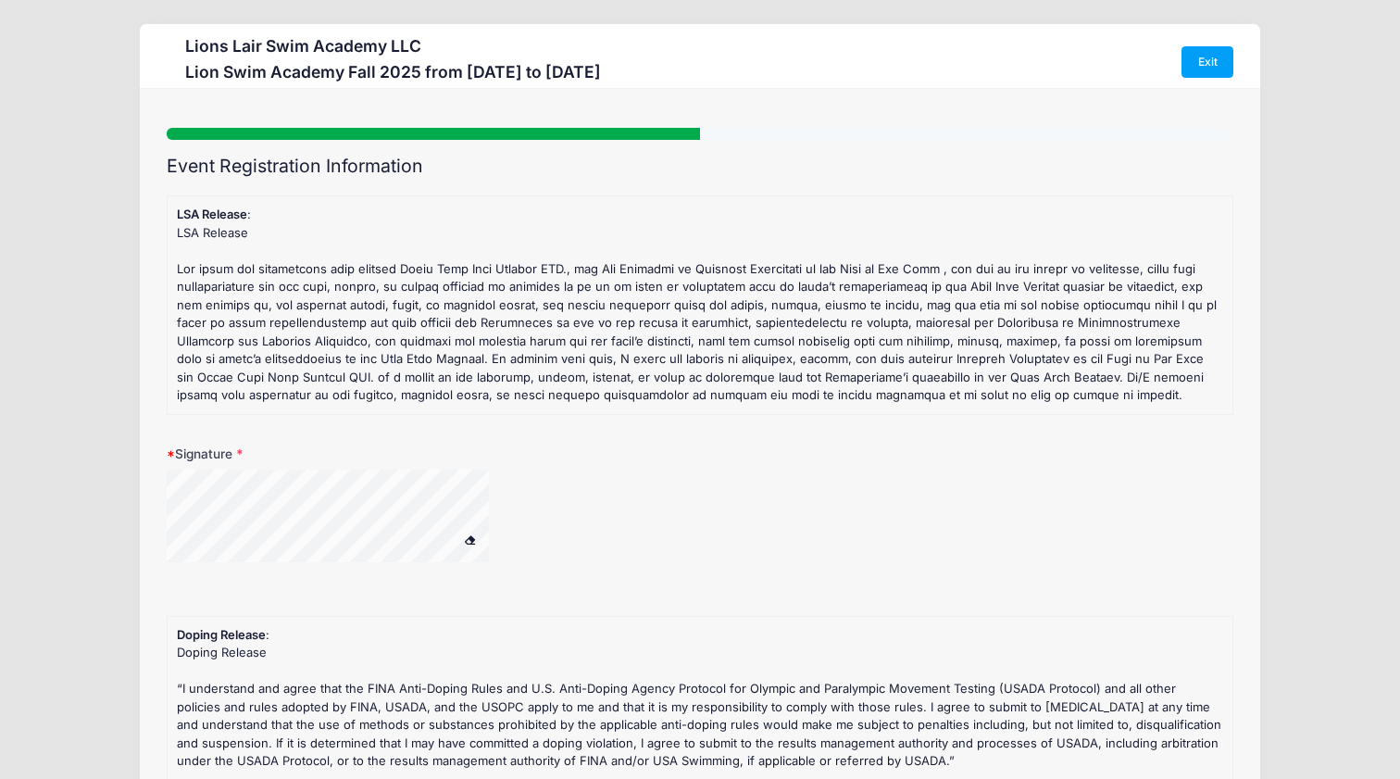
click at [471, 543] on div at bounding box center [352, 518] width 370 height 98
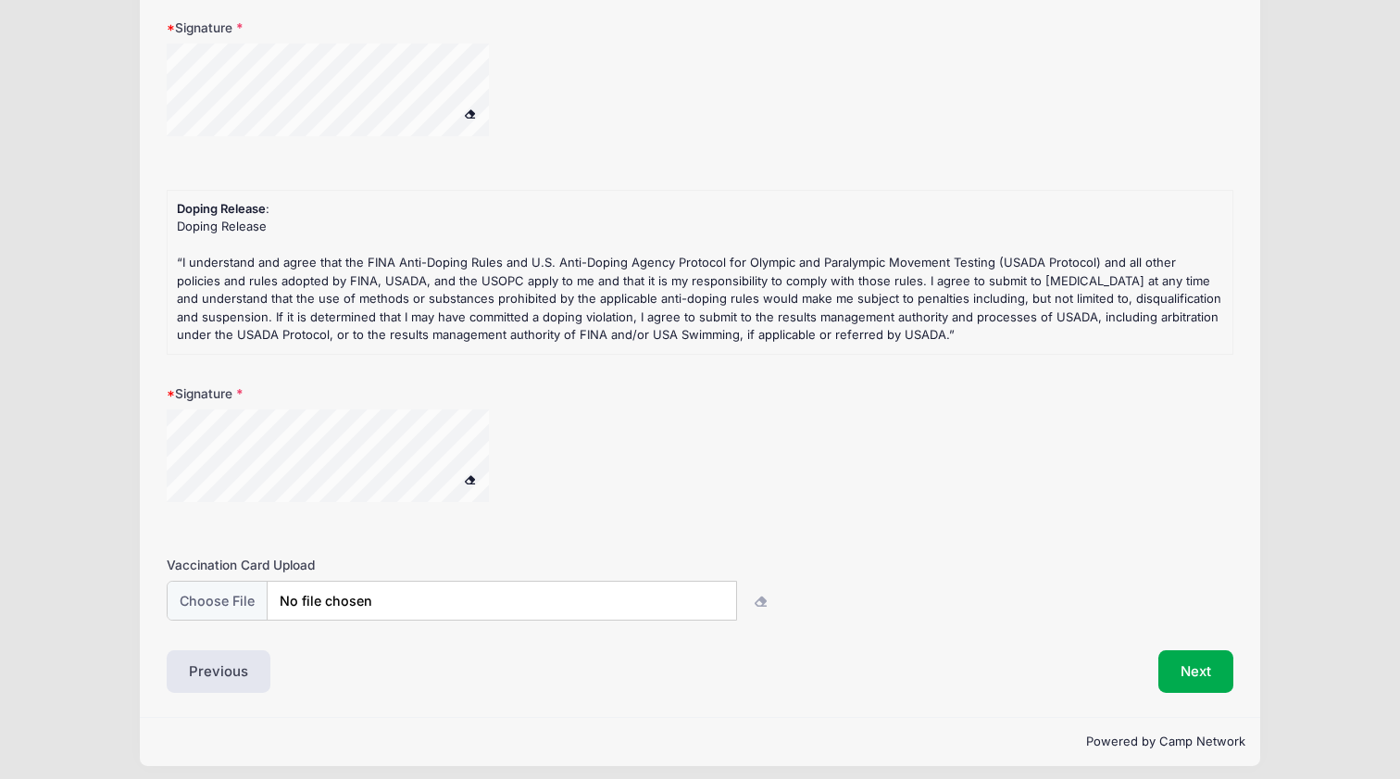
scroll to position [425, 0]
click at [234, 592] on input "file" at bounding box center [451, 601] width 569 height 40
type input "C:\fakepath\Oscar vax 2nd dose.pdf"
click at [1205, 664] on button "Next" at bounding box center [1195, 672] width 75 height 43
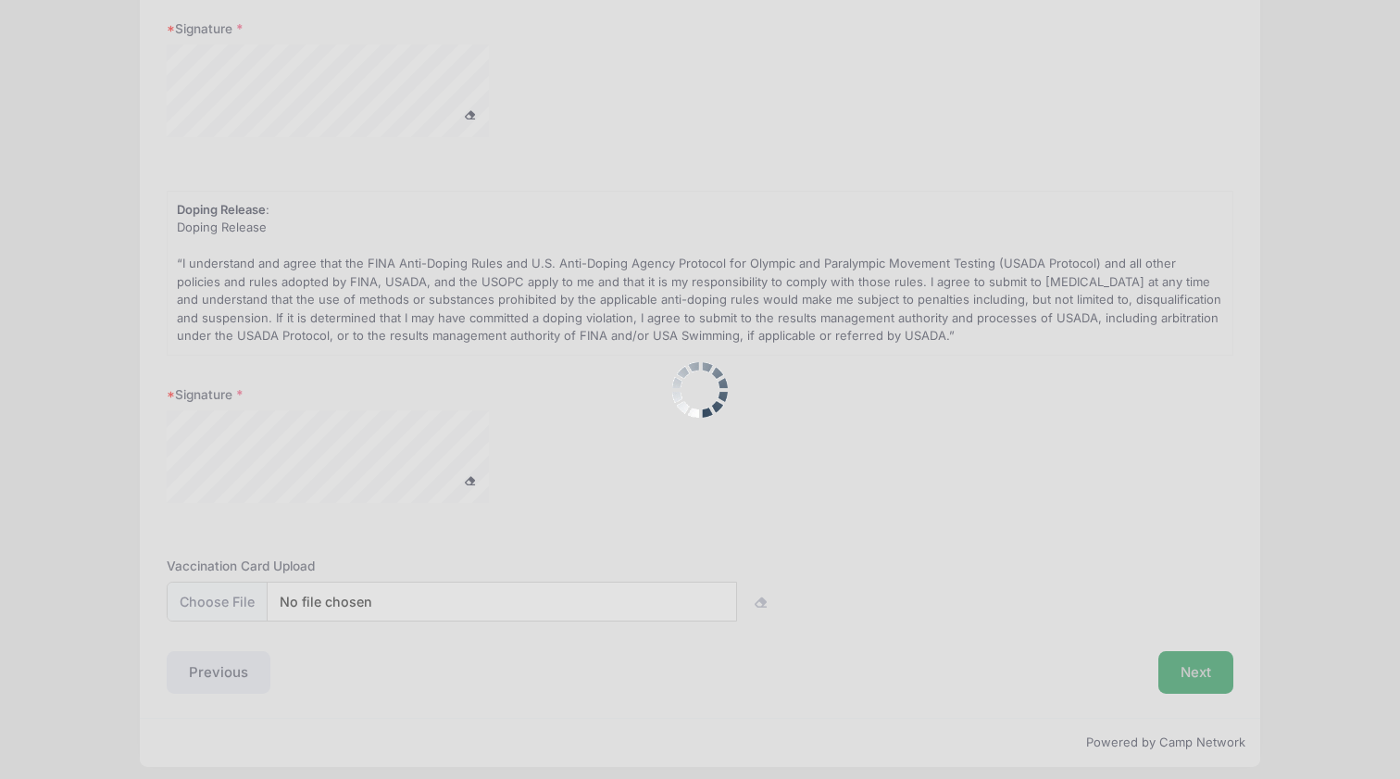
scroll to position [0, 0]
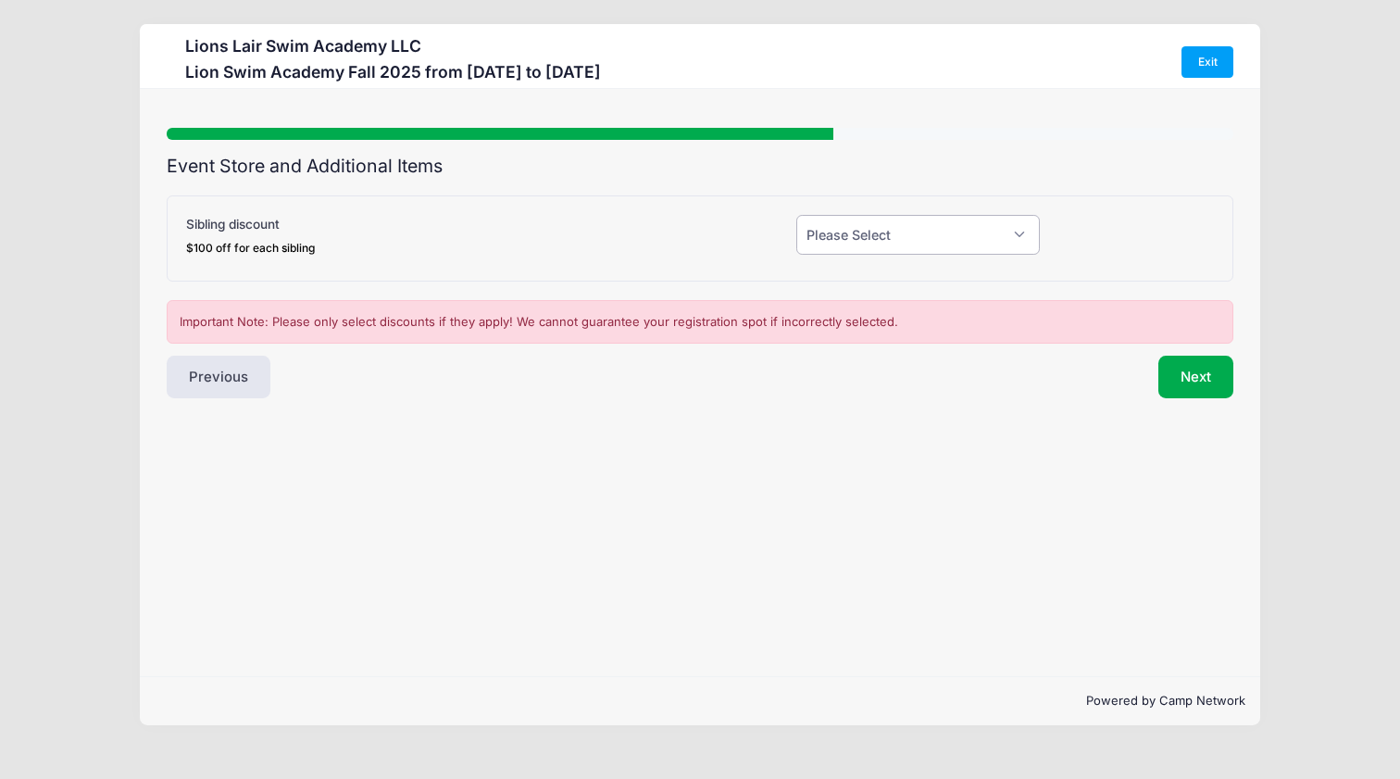
select select "1"
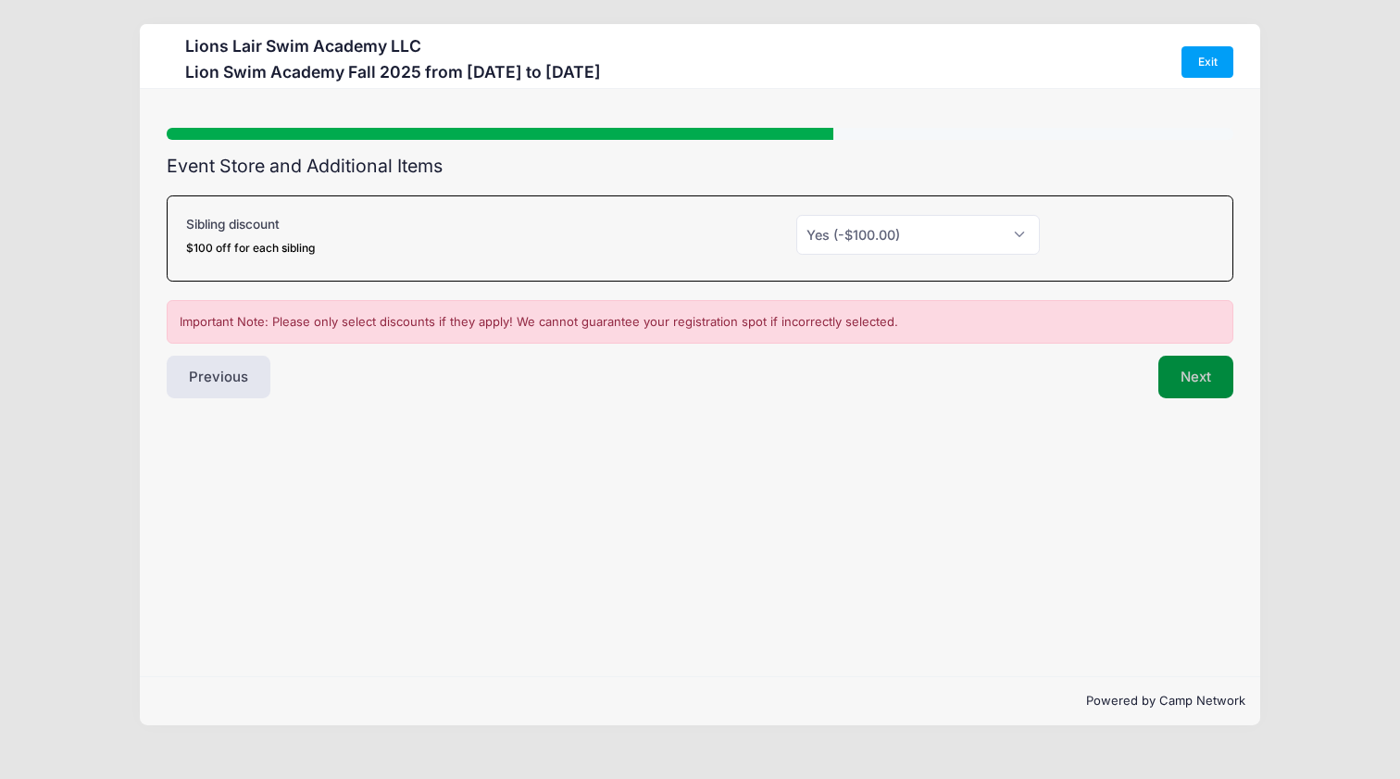
click at [1192, 388] on button "Next" at bounding box center [1195, 377] width 75 height 43
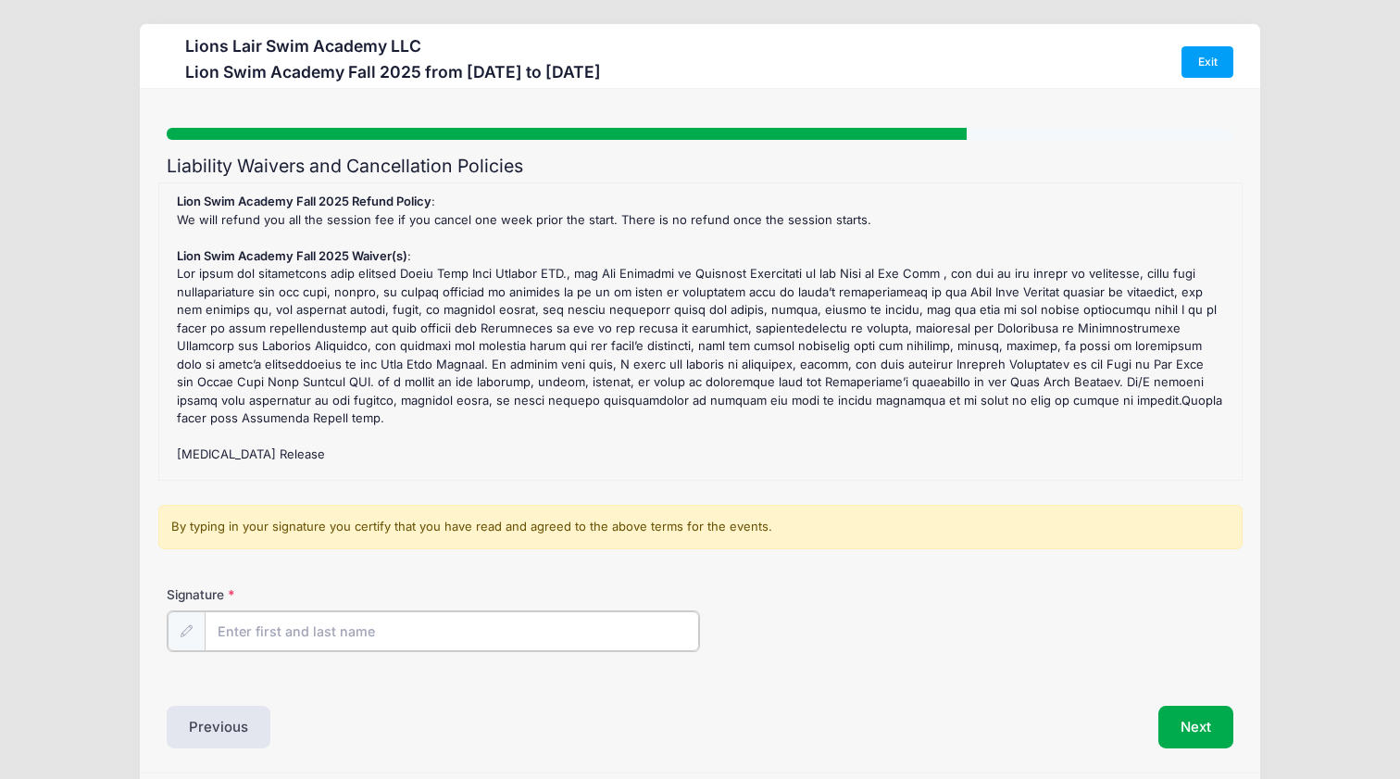
click at [267, 626] on input "Signature" at bounding box center [452, 631] width 494 height 40
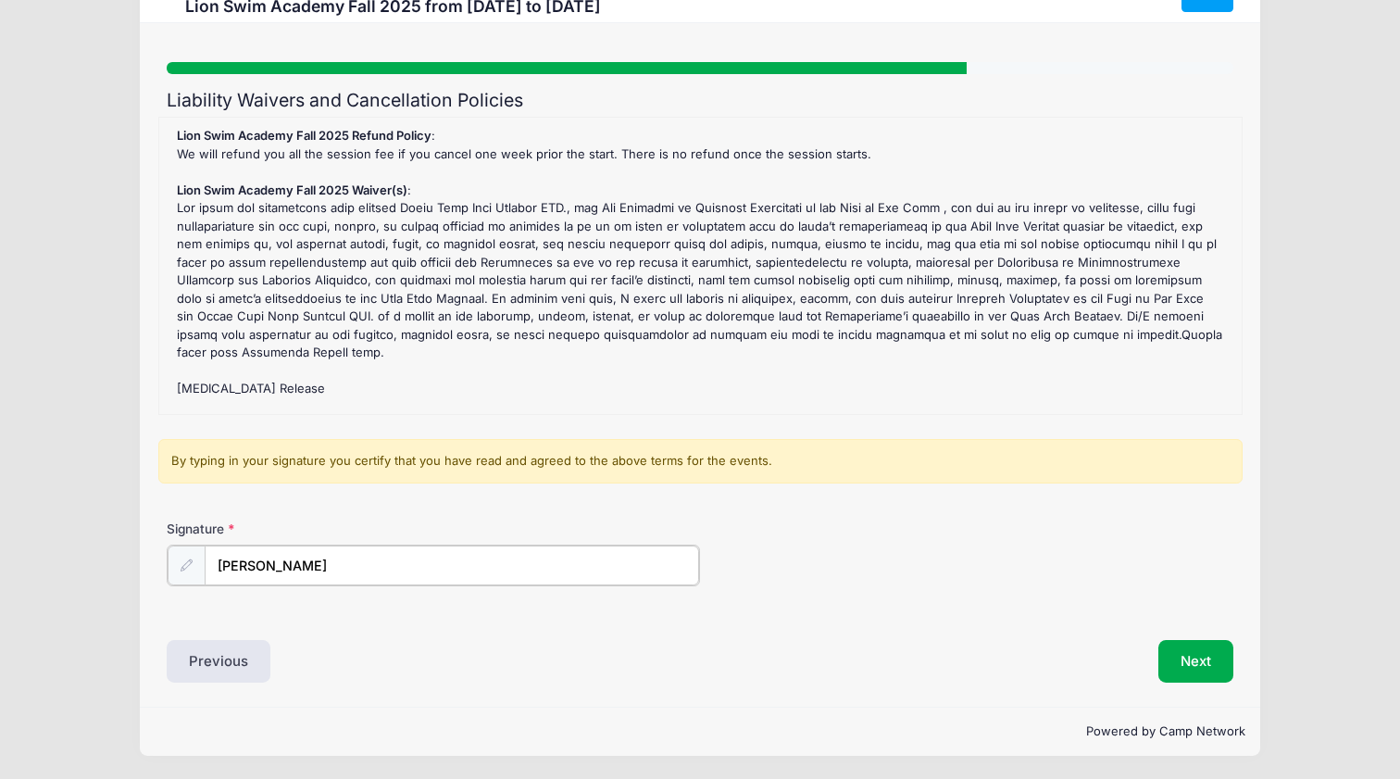
scroll to position [65, 0]
type input "Ethan Mann"
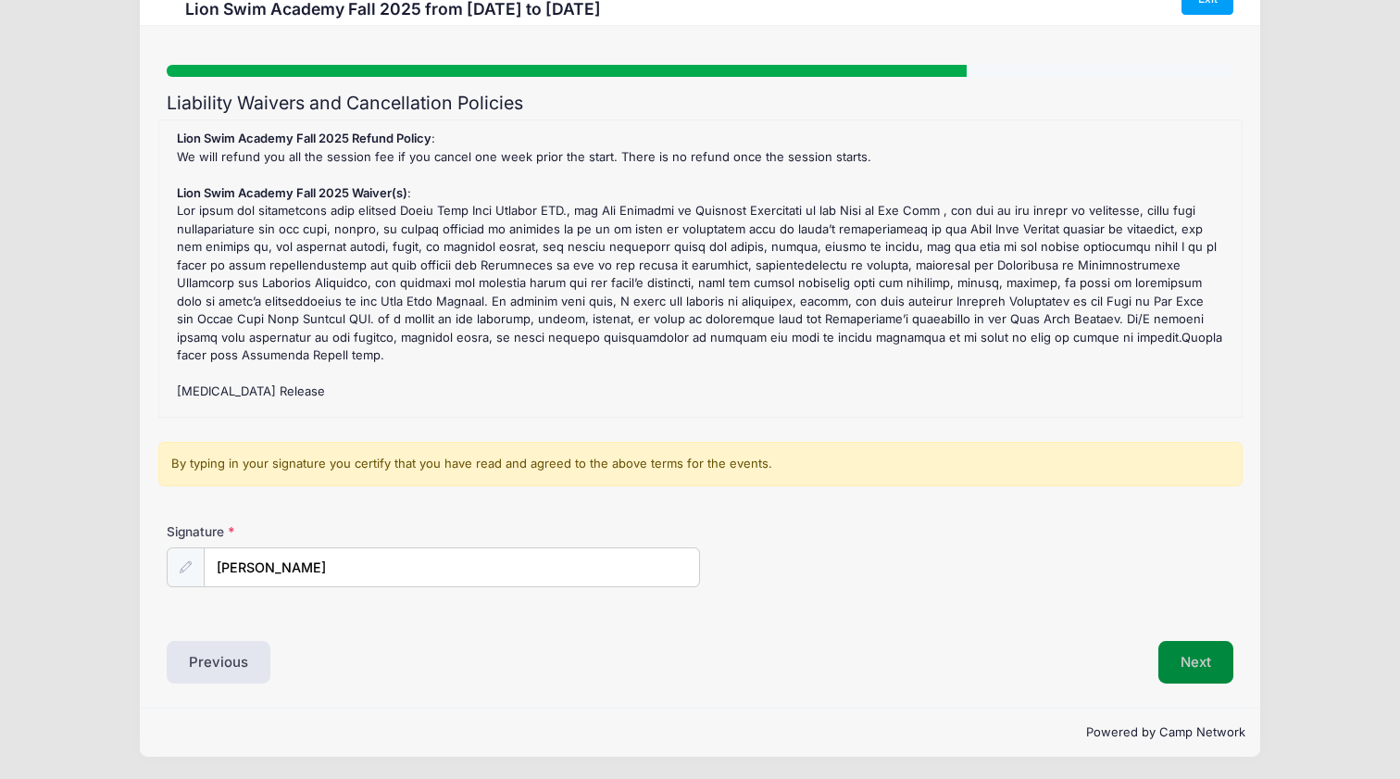
click at [1207, 662] on button "Next" at bounding box center [1195, 662] width 75 height 43
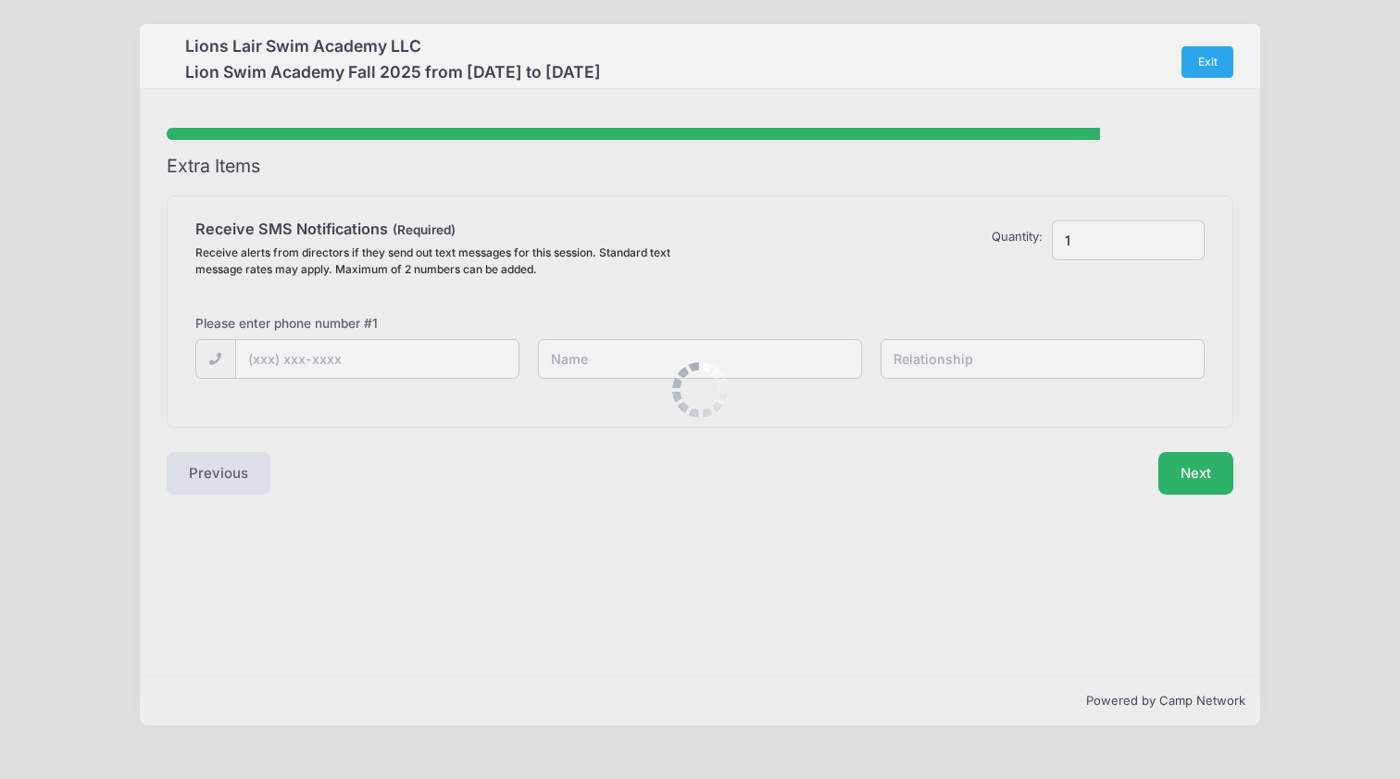
scroll to position [0, 0]
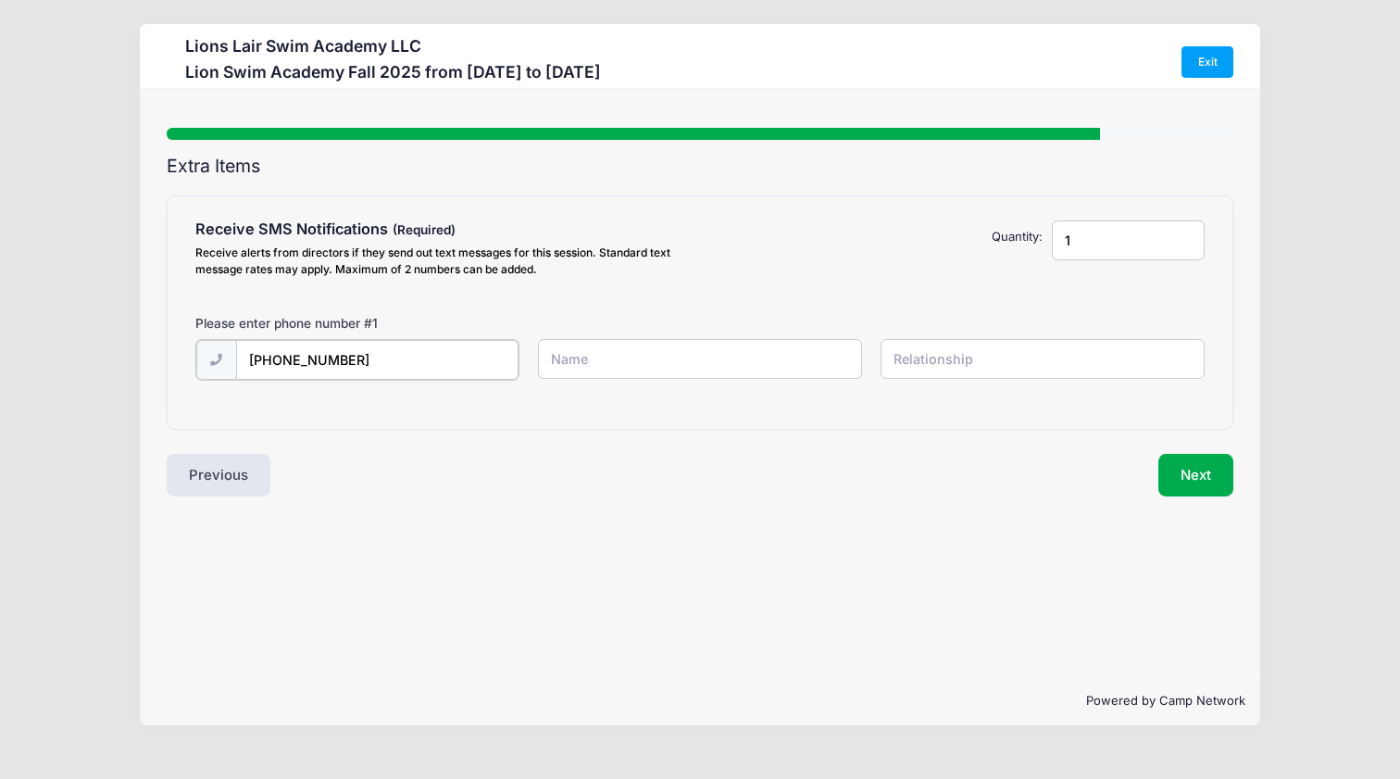
type input "(917) 608-9411"
type input "Ethan Mann"
click at [924, 357] on input "text" at bounding box center [1043, 359] width 325 height 40
type input "Parent"
click at [1199, 481] on button "Next" at bounding box center [1195, 473] width 75 height 43
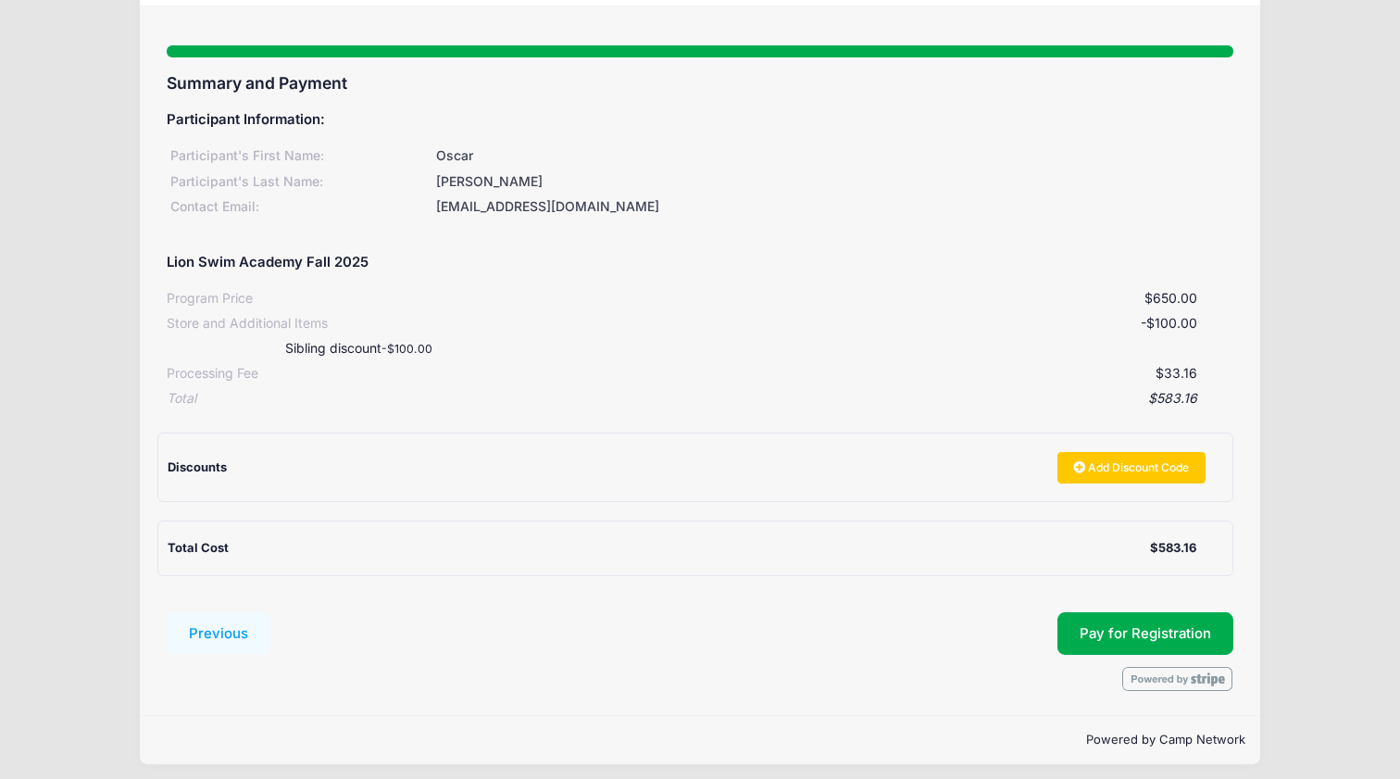
scroll to position [81, 0]
click at [1158, 626] on span "Pay for Registration" at bounding box center [1145, 634] width 131 height 17
